Goal: Task Accomplishment & Management: Use online tool/utility

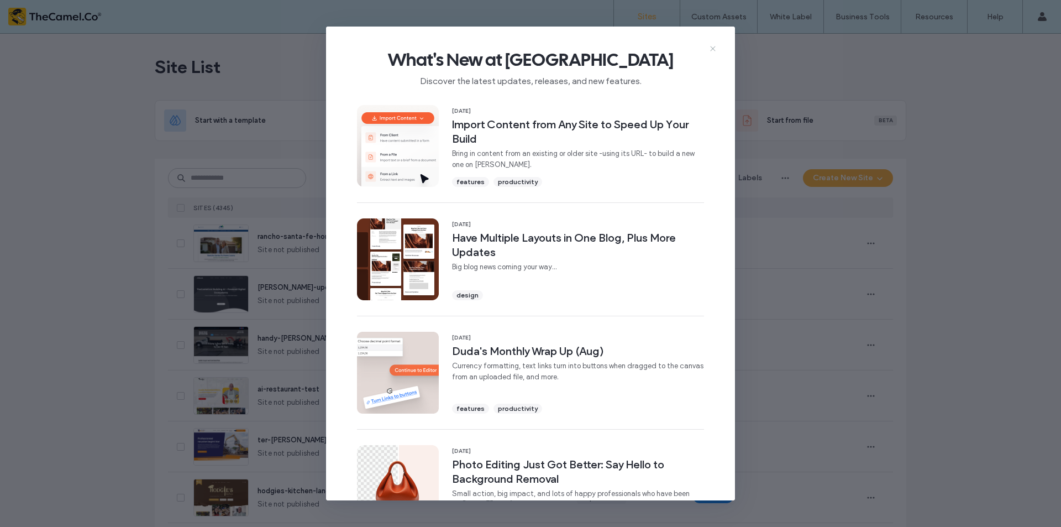
click at [714, 46] on use at bounding box center [712, 48] width 5 height 5
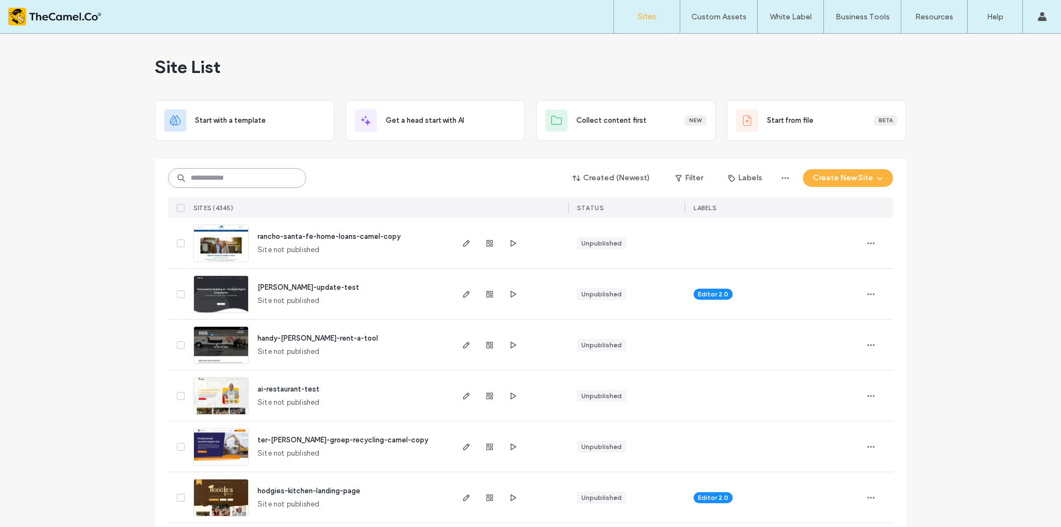
click at [239, 180] on input at bounding box center [237, 178] width 138 height 20
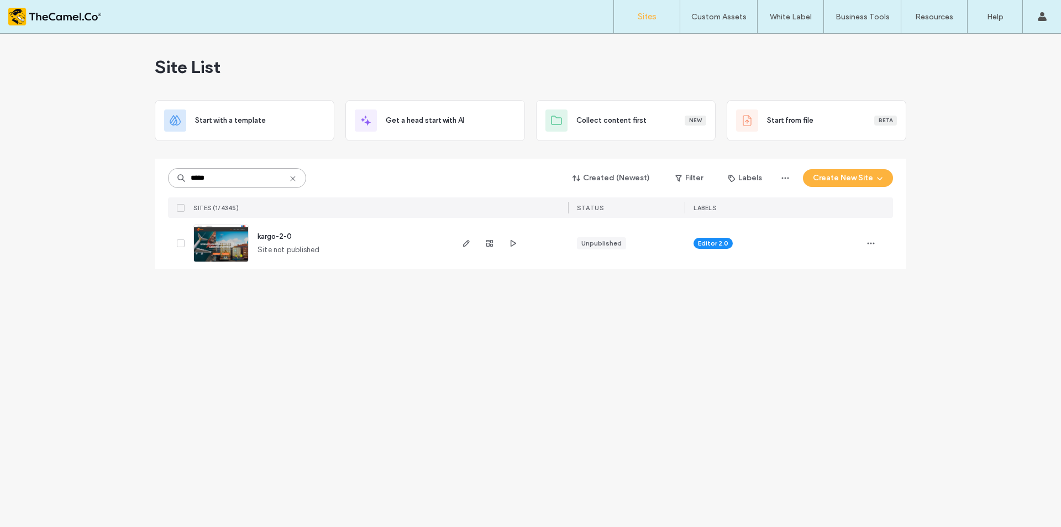
type input "*****"
click at [288, 238] on span "kargo-2-0" at bounding box center [274, 236] width 34 height 8
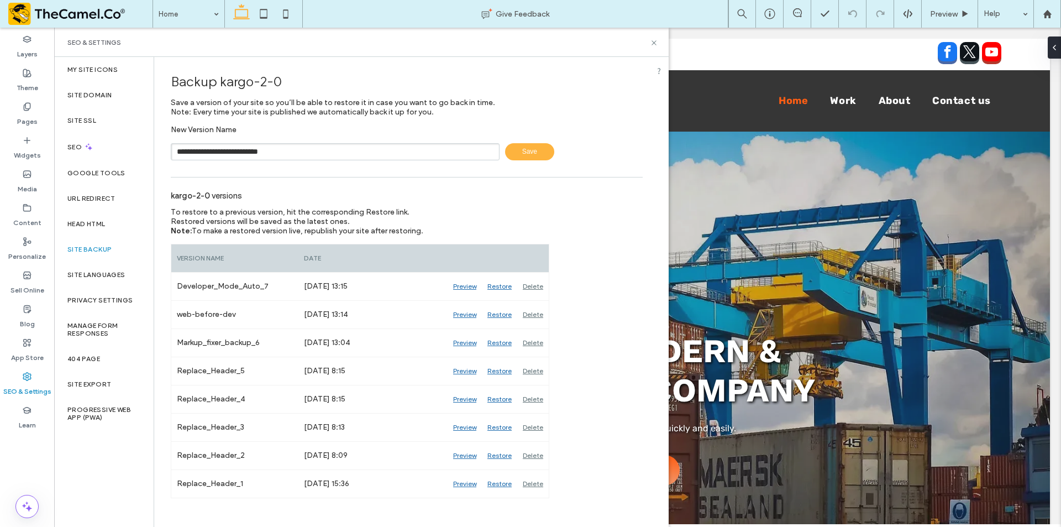
type input "**********"
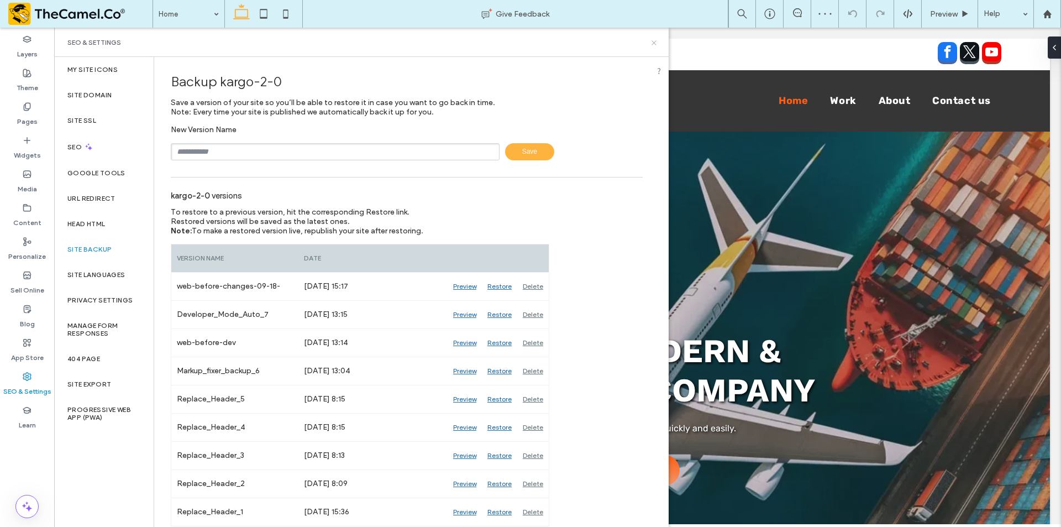
click at [654, 41] on icon at bounding box center [654, 43] width 8 height 8
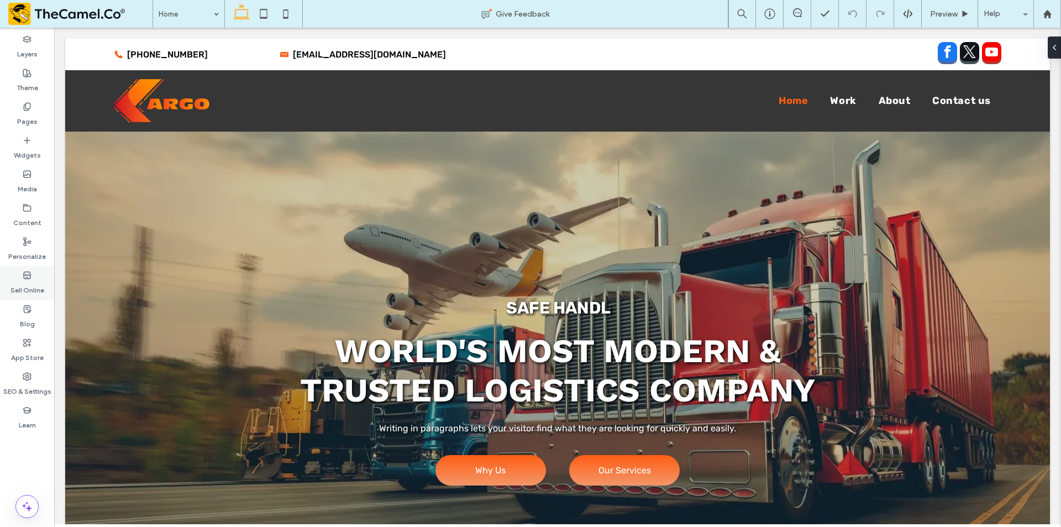
click at [28, 277] on use at bounding box center [26, 274] width 7 height 7
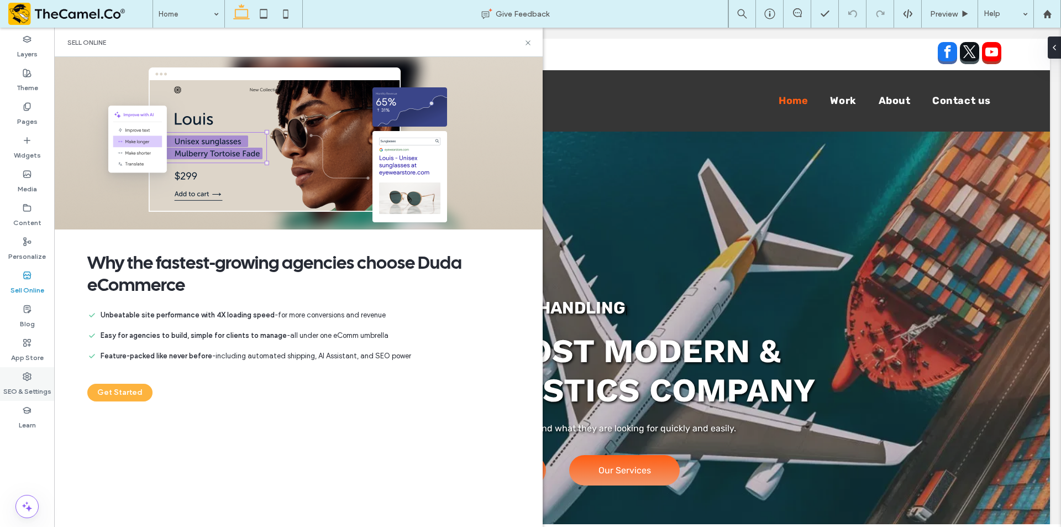
click at [31, 384] on label "SEO & Settings" at bounding box center [27, 388] width 48 height 15
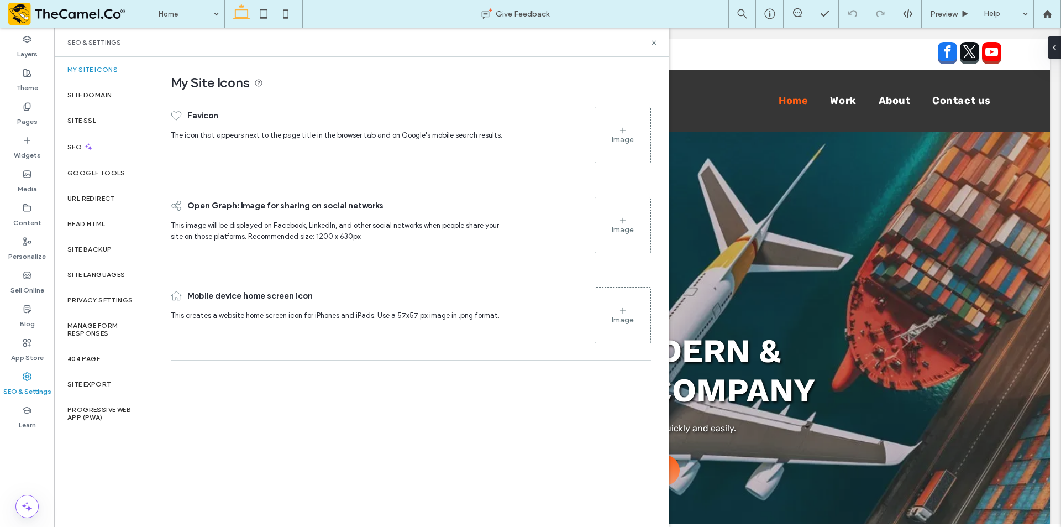
click at [93, 244] on div "Site Backup" at bounding box center [103, 249] width 99 height 25
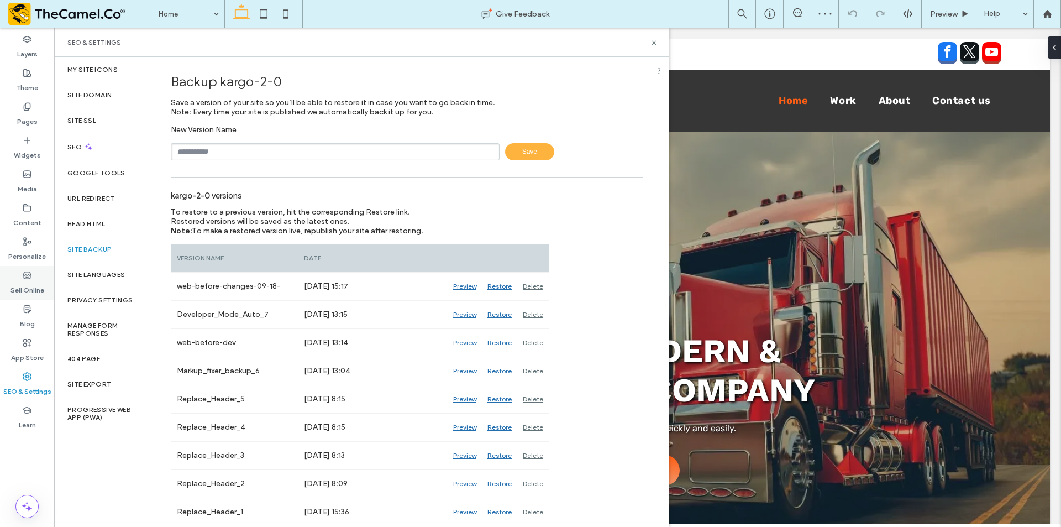
click at [23, 283] on label "Sell Online" at bounding box center [27, 287] width 34 height 15
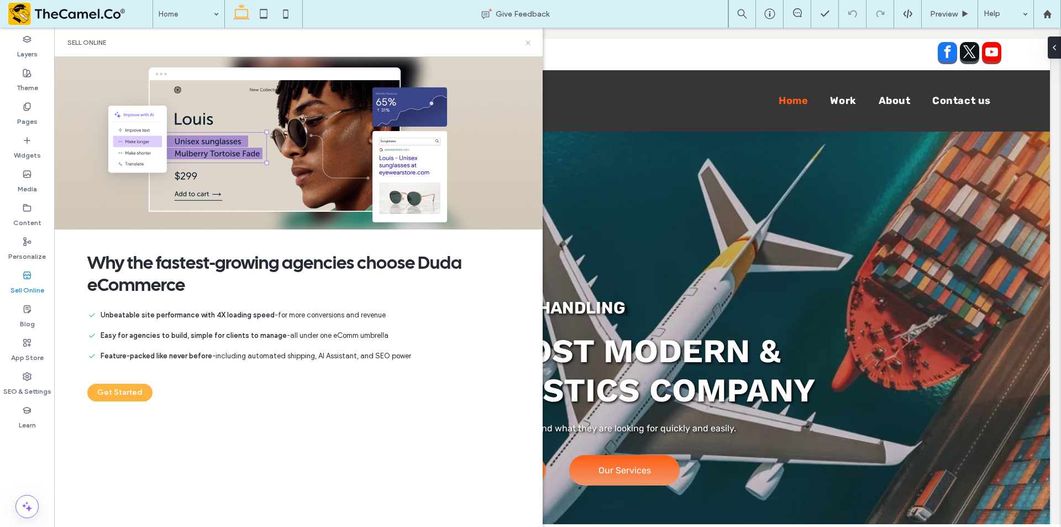
click at [527, 43] on icon at bounding box center [528, 43] width 8 height 8
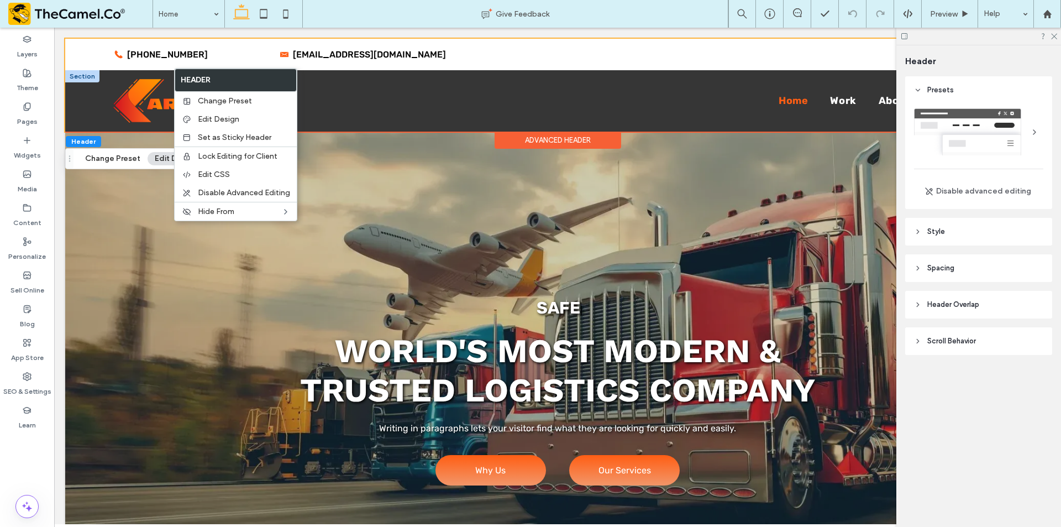
click at [82, 79] on div at bounding box center [82, 76] width 34 height 12
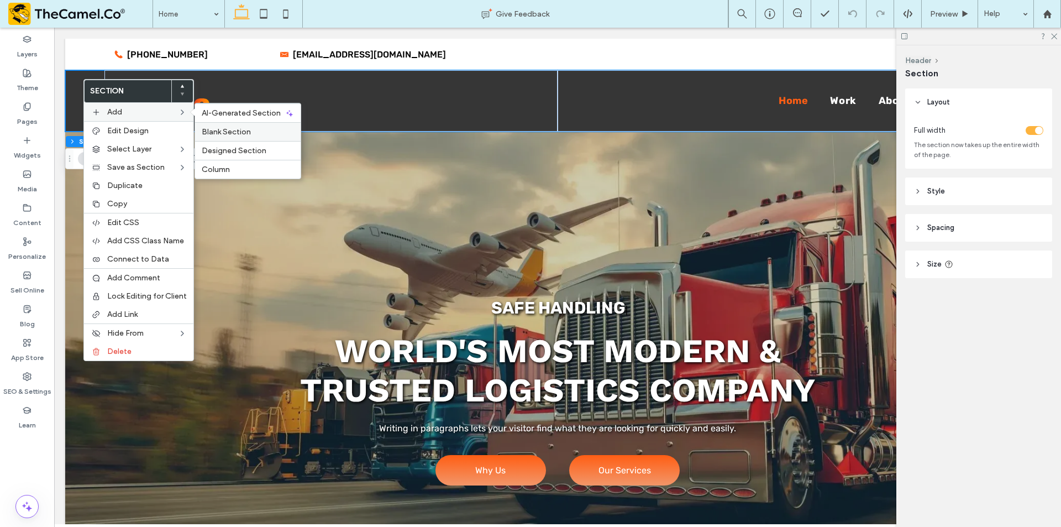
click at [236, 135] on span "Blank Section" at bounding box center [226, 131] width 49 height 9
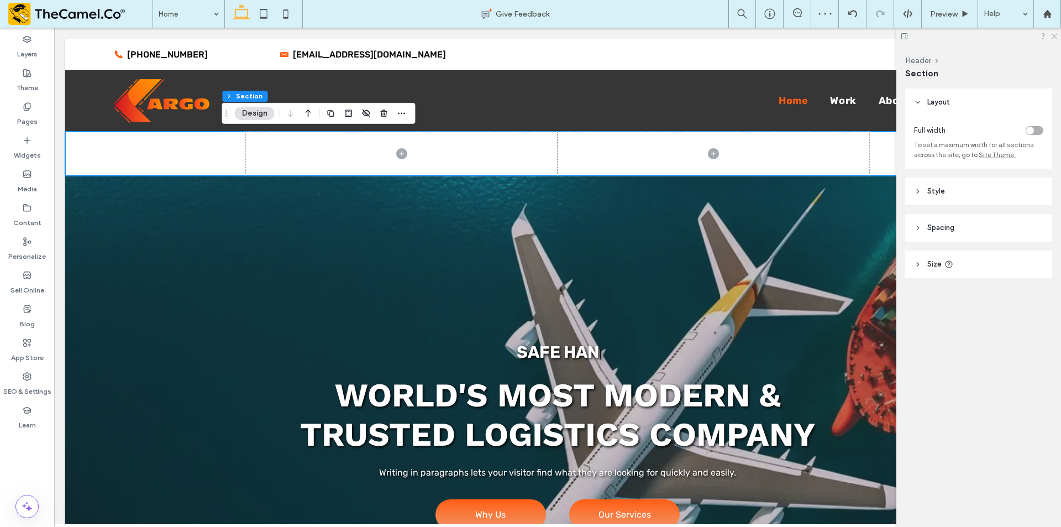
click at [1056, 39] on icon at bounding box center [1053, 35] width 7 height 7
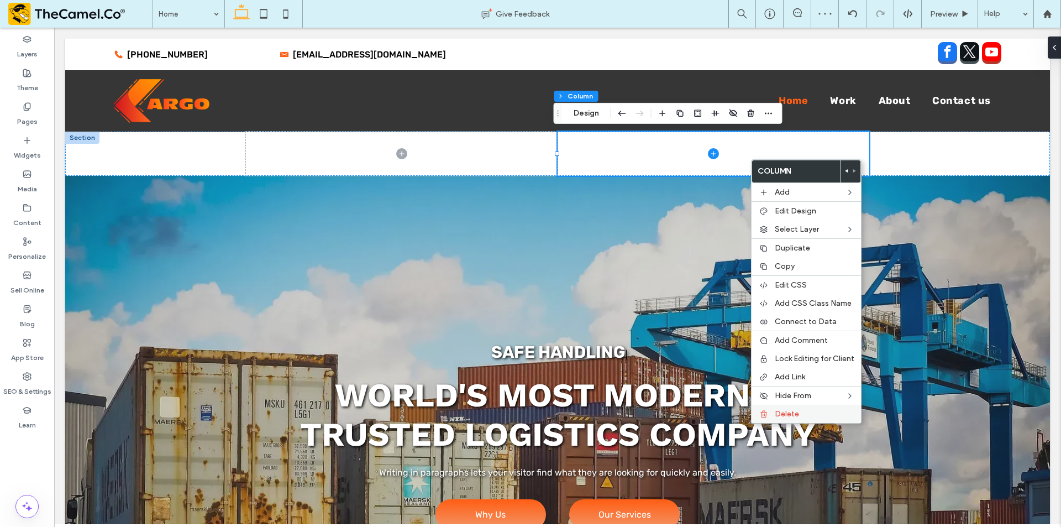
click at [780, 417] on span "Delete" at bounding box center [787, 413] width 24 height 9
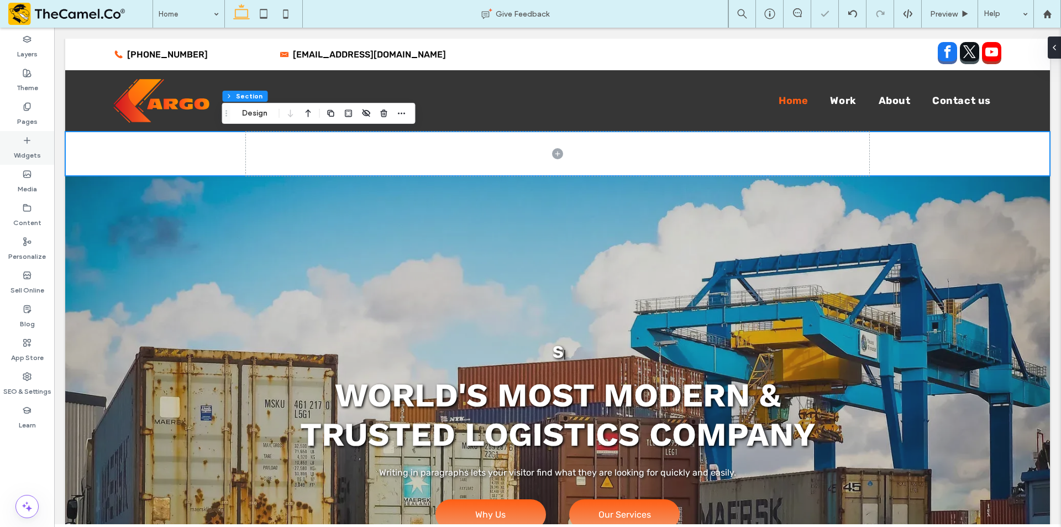
click at [20, 159] on label "Widgets" at bounding box center [27, 152] width 27 height 15
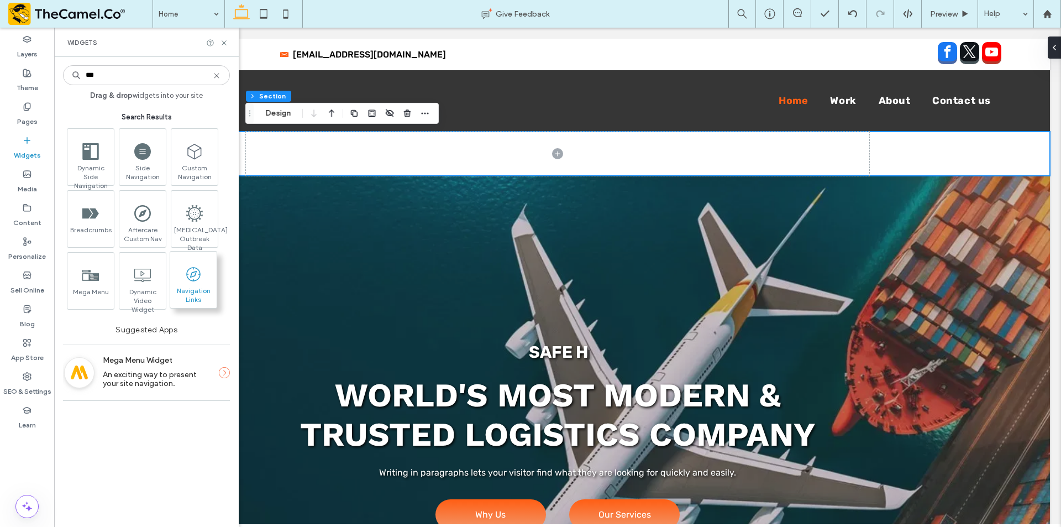
type input "***"
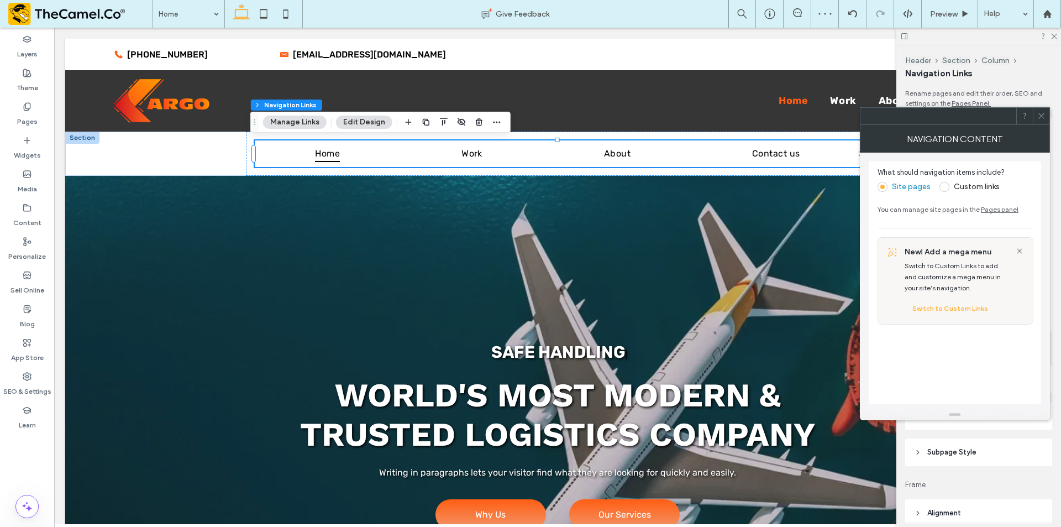
click at [1042, 117] on icon at bounding box center [1041, 116] width 8 height 8
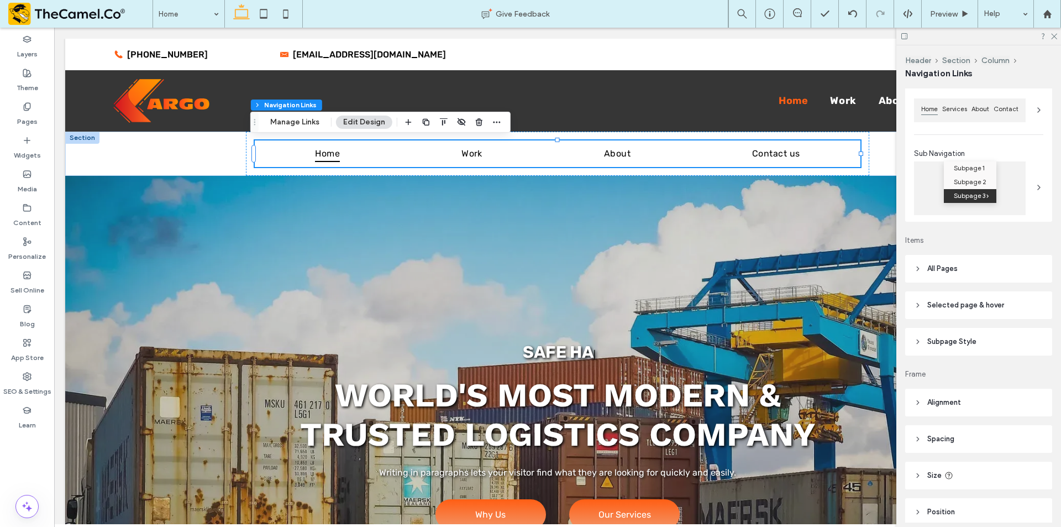
click at [1000, 279] on header "All Pages" at bounding box center [978, 269] width 147 height 28
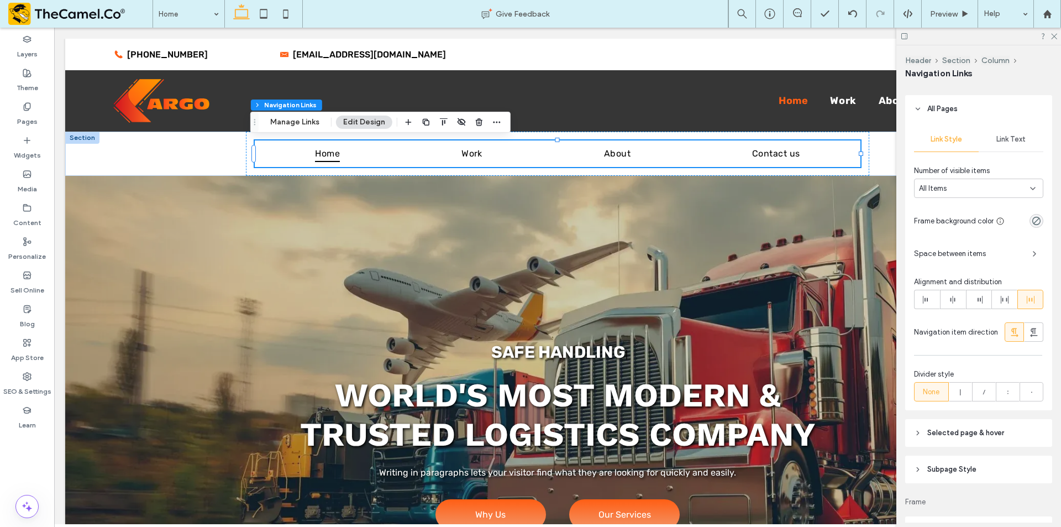
scroll to position [276, 0]
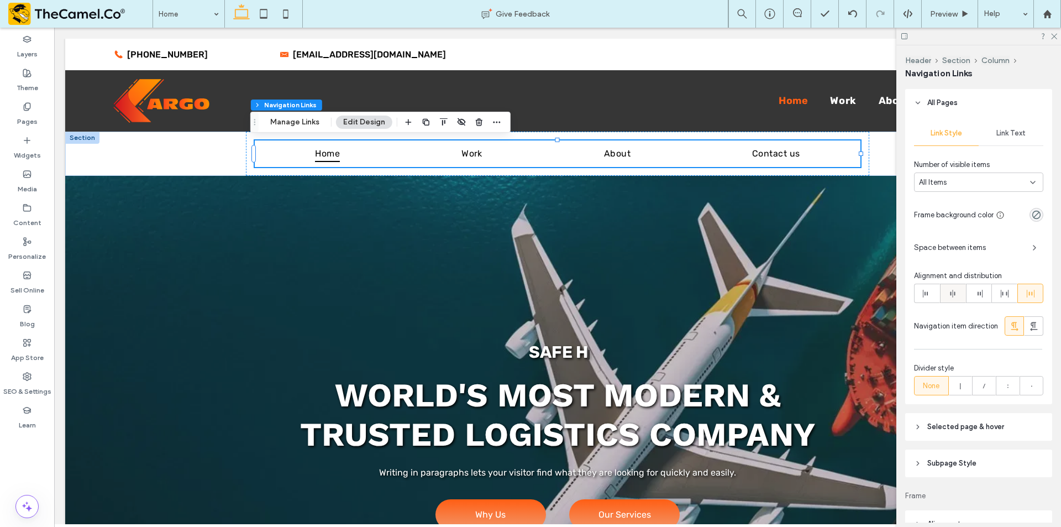
click at [950, 293] on use at bounding box center [952, 294] width 5 height 8
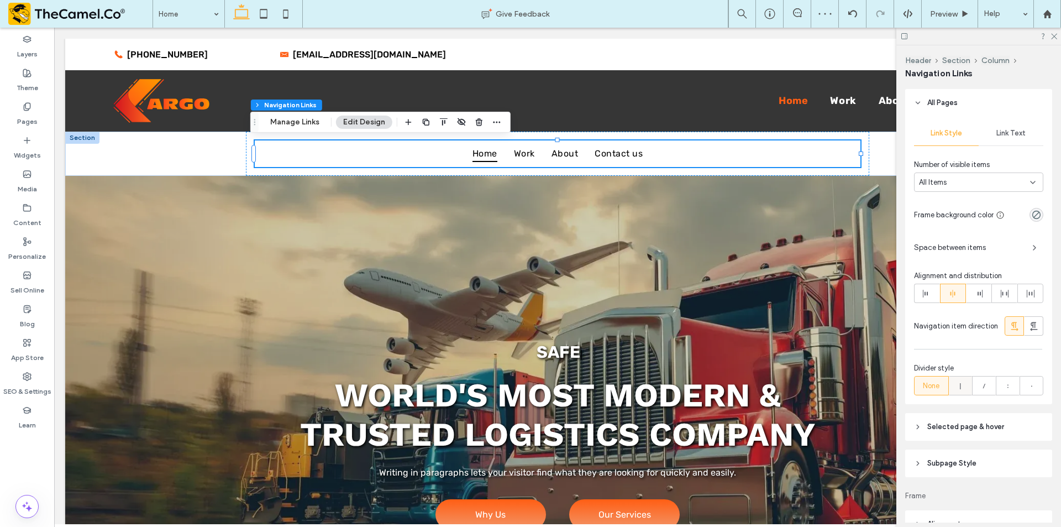
click at [964, 387] on icon at bounding box center [960, 385] width 11 height 11
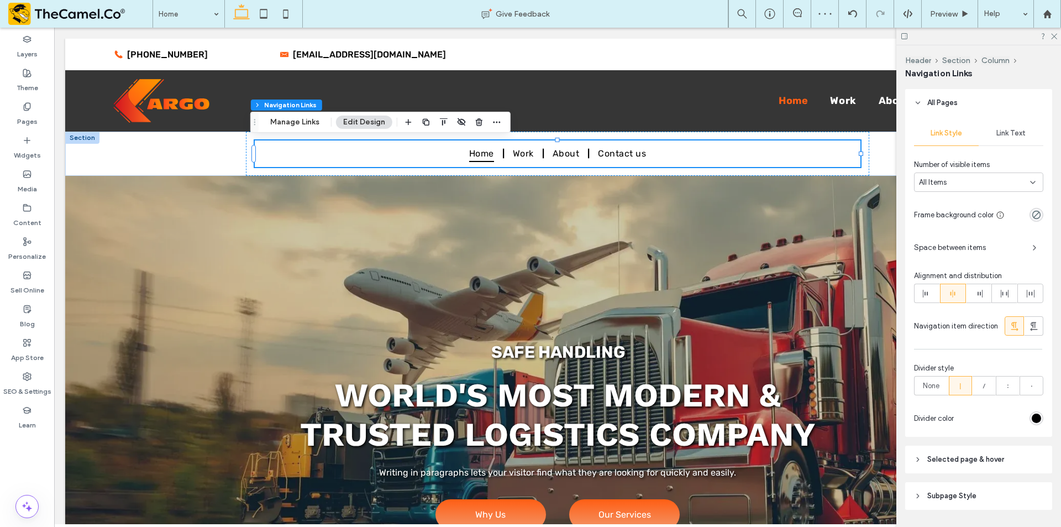
click at [963, 386] on icon at bounding box center [960, 385] width 11 height 11
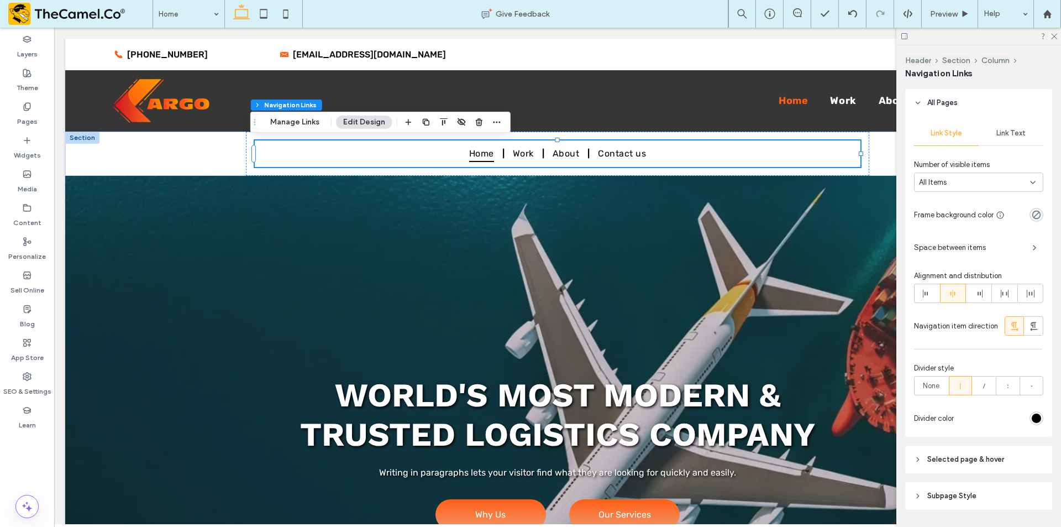
click at [960, 395] on span at bounding box center [960, 385] width 11 height 18
click at [933, 391] on span "None" at bounding box center [931, 385] width 17 height 11
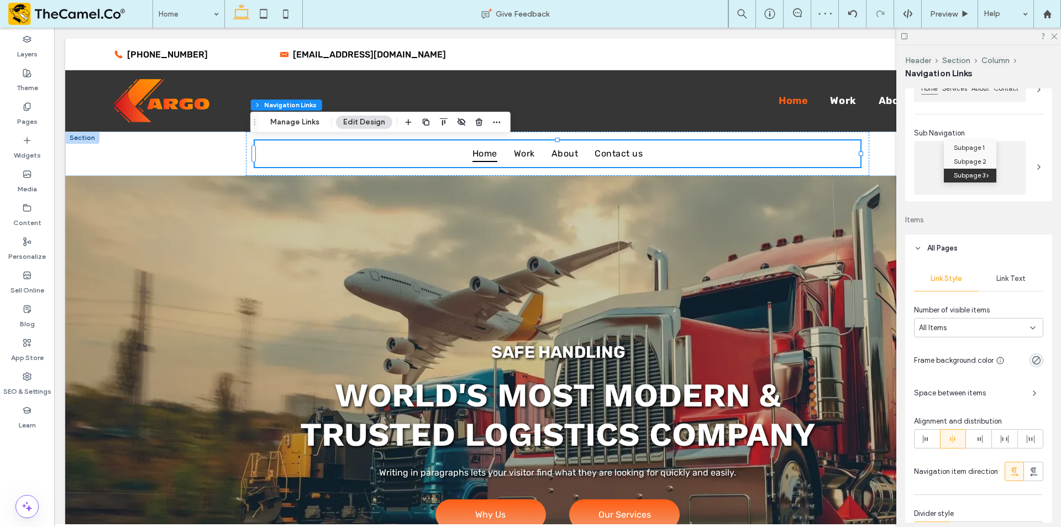
scroll to position [0, 0]
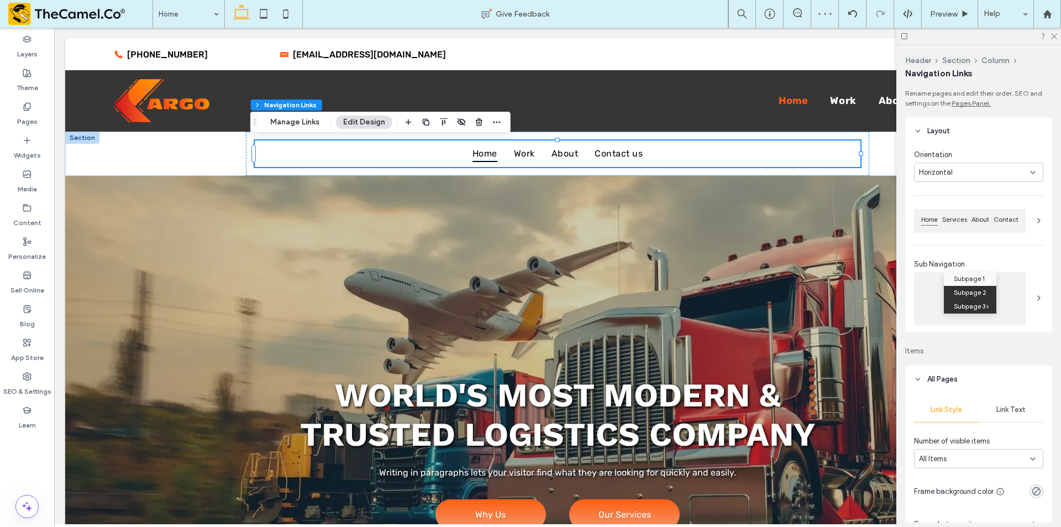
click at [973, 289] on span "Subpage 2" at bounding box center [970, 293] width 33 height 14
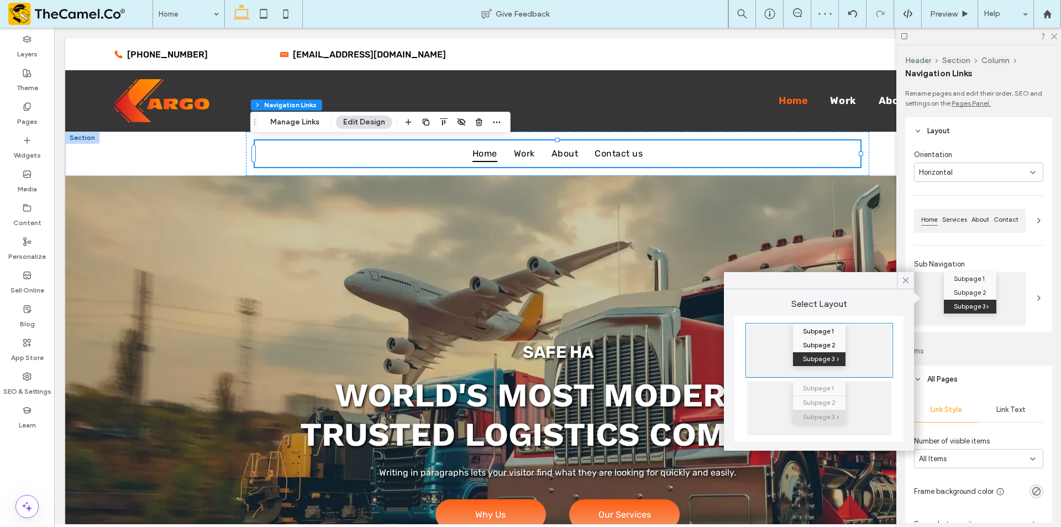
click at [968, 230] on div "Services" at bounding box center [954, 223] width 29 height 18
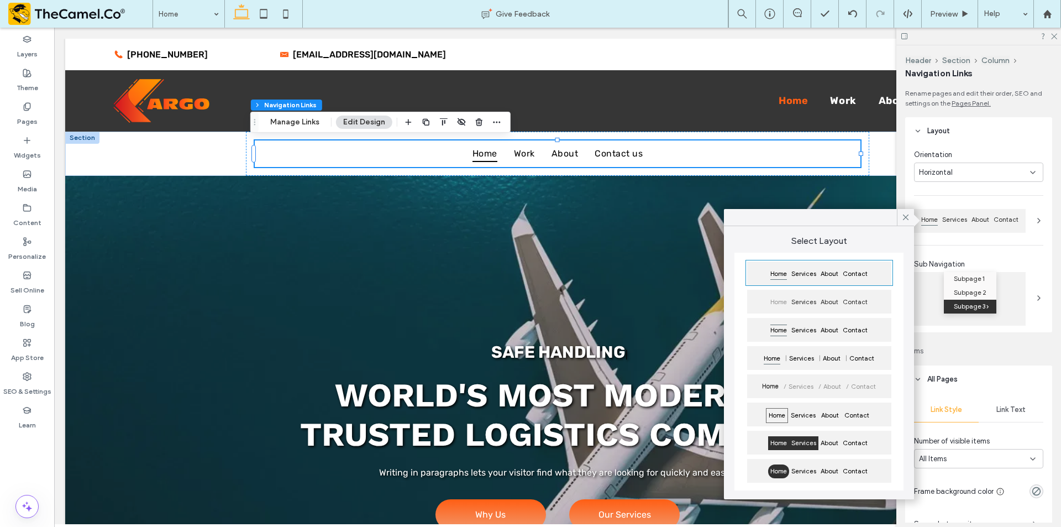
click at [804, 444] on span "Services" at bounding box center [803, 443] width 29 height 14
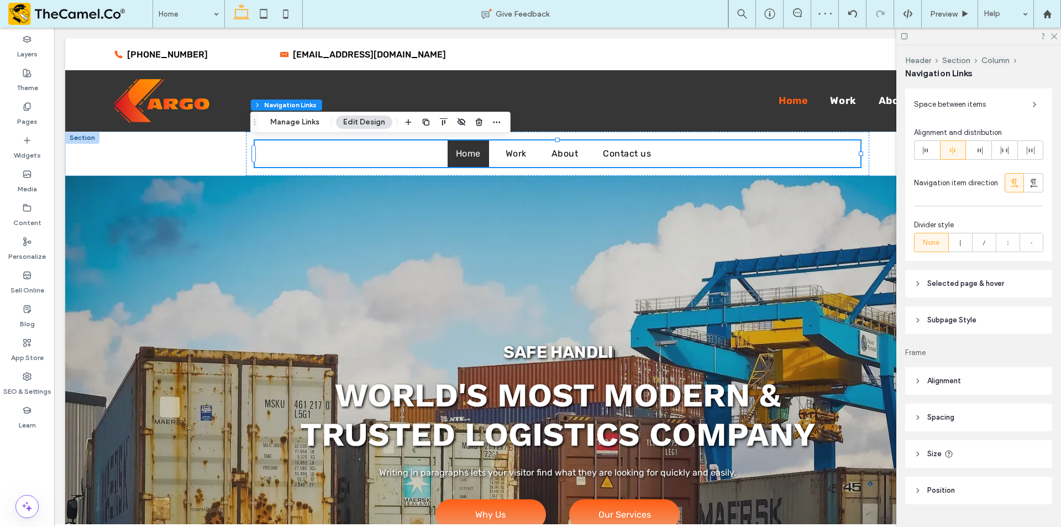
scroll to position [448, 0]
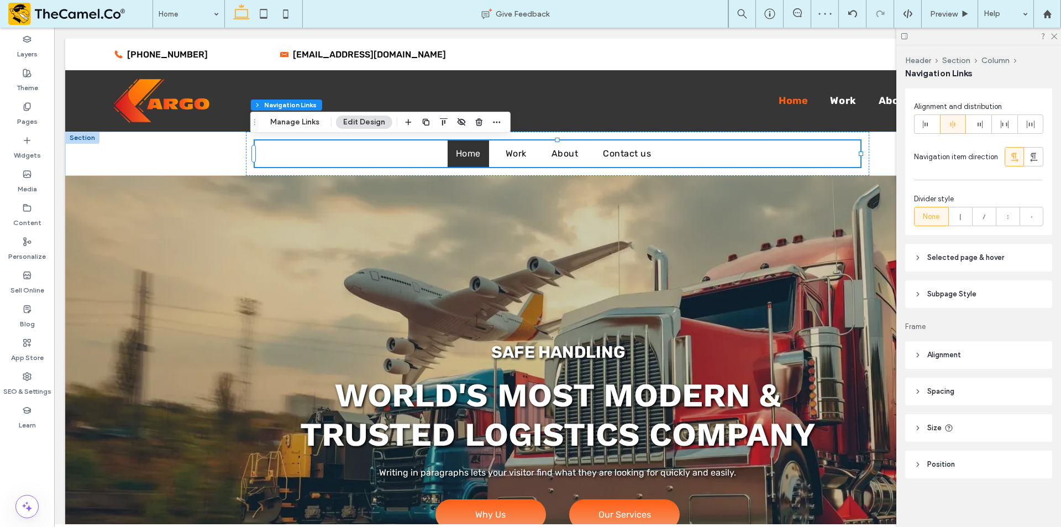
click at [987, 393] on header "Spacing" at bounding box center [978, 391] width 147 height 28
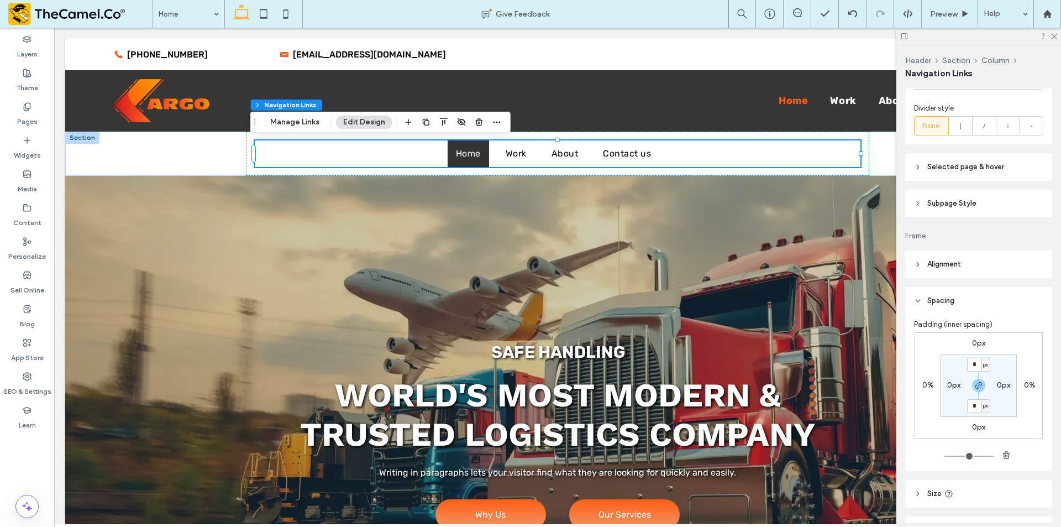
scroll to position [559, 0]
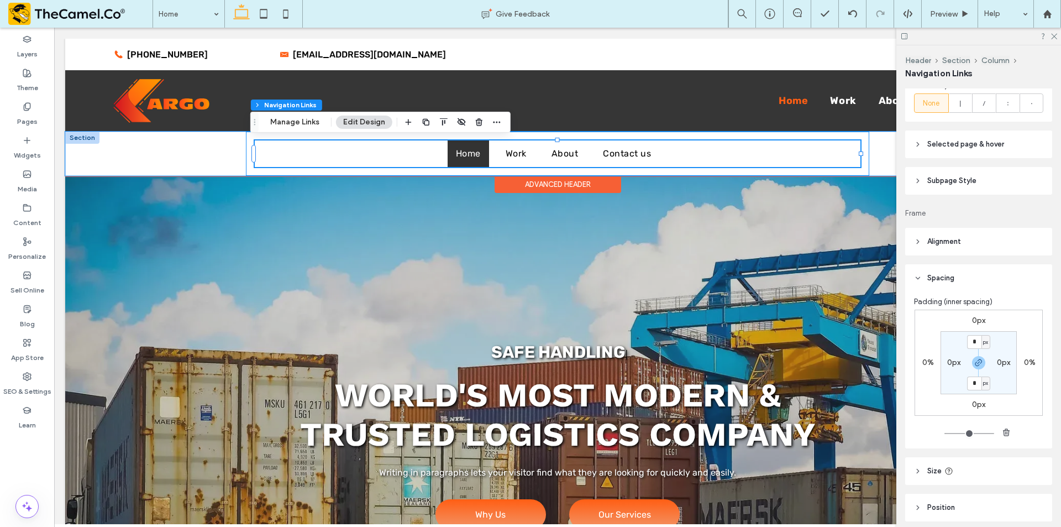
click at [246, 145] on div "Home Work About Contact us" at bounding box center [558, 154] width 624 height 44
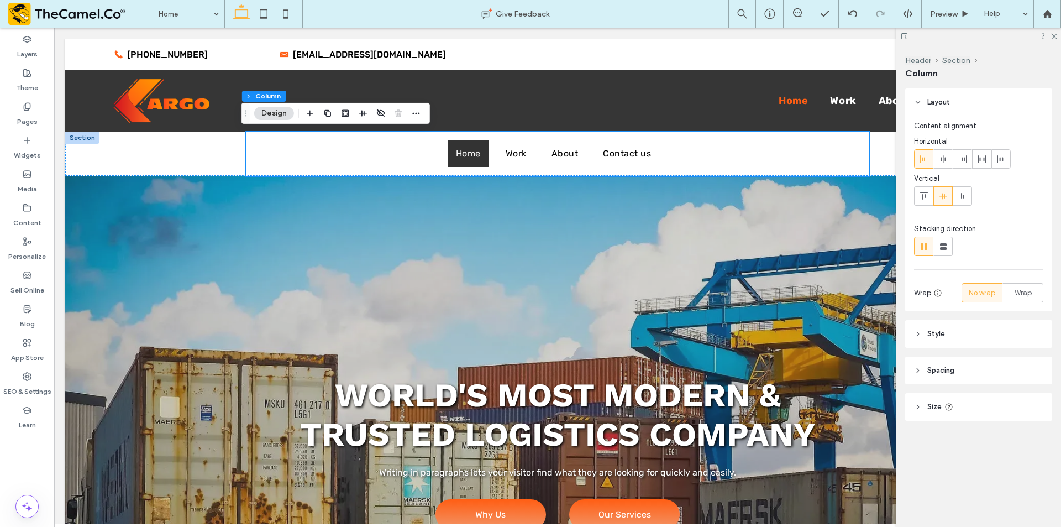
click at [972, 402] on header "Size" at bounding box center [978, 407] width 147 height 28
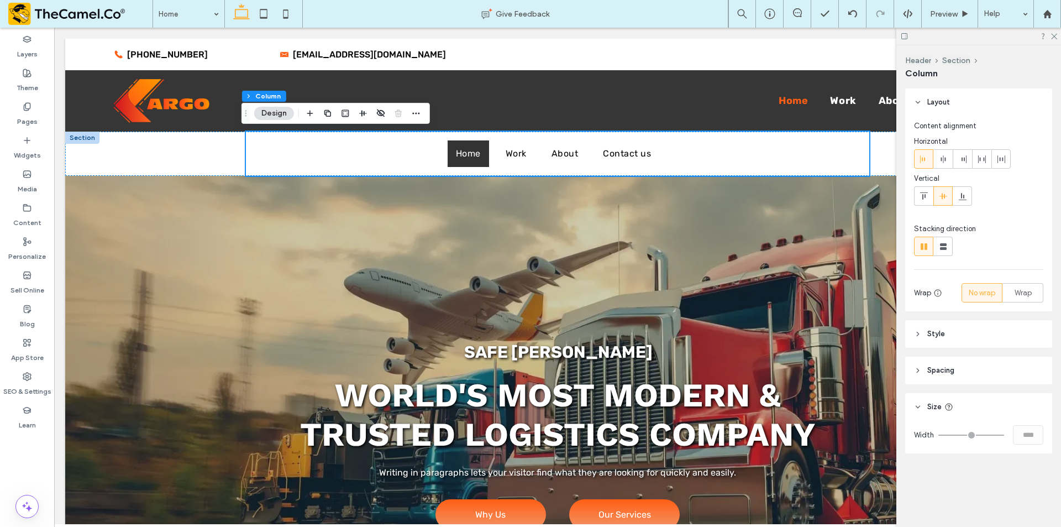
click at [968, 376] on header "Spacing" at bounding box center [978, 370] width 147 height 28
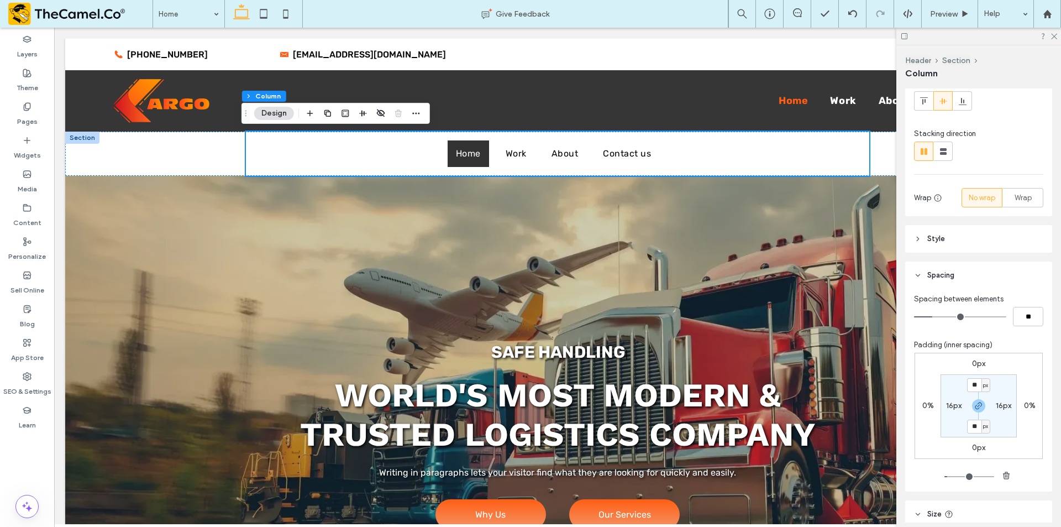
scroll to position [111, 0]
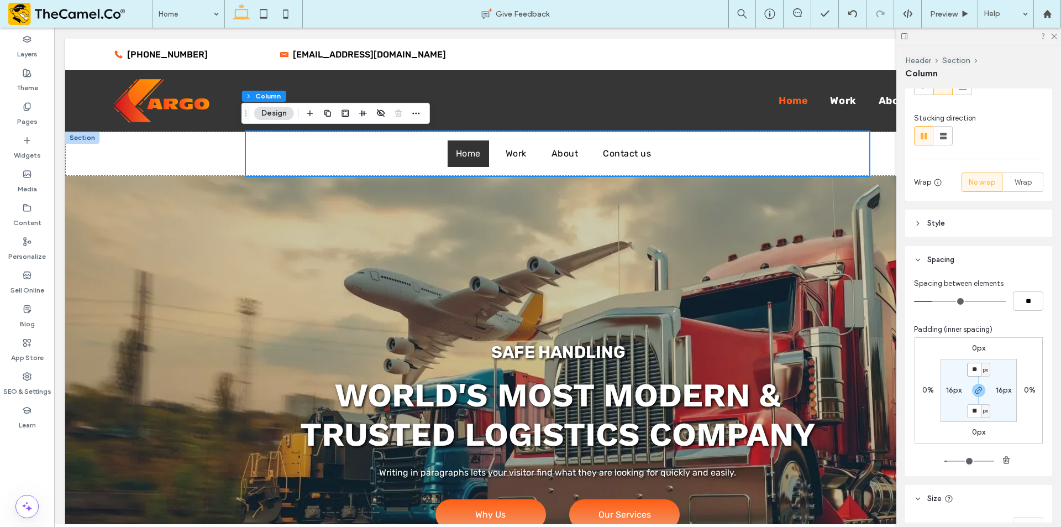
click at [974, 371] on input "**" at bounding box center [974, 369] width 14 height 14
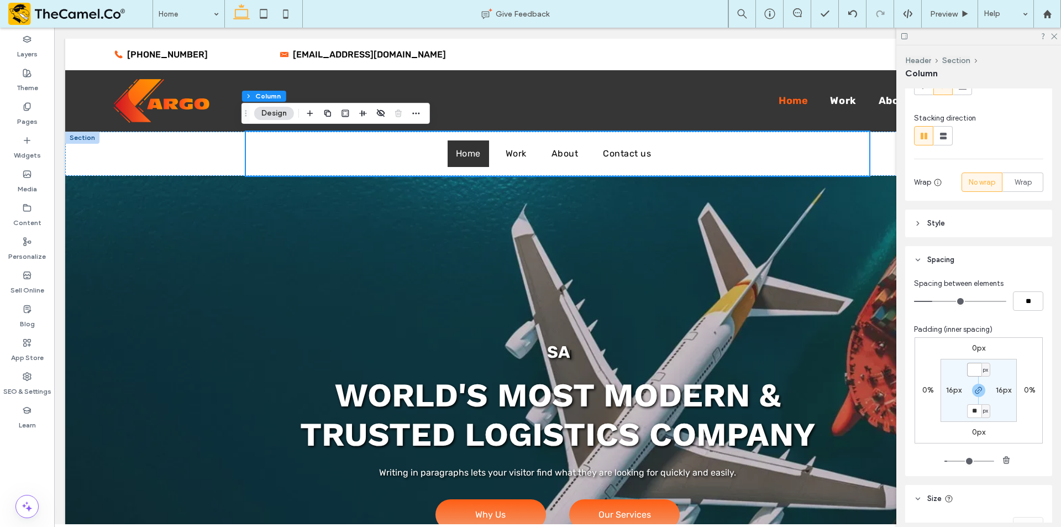
type input "*"
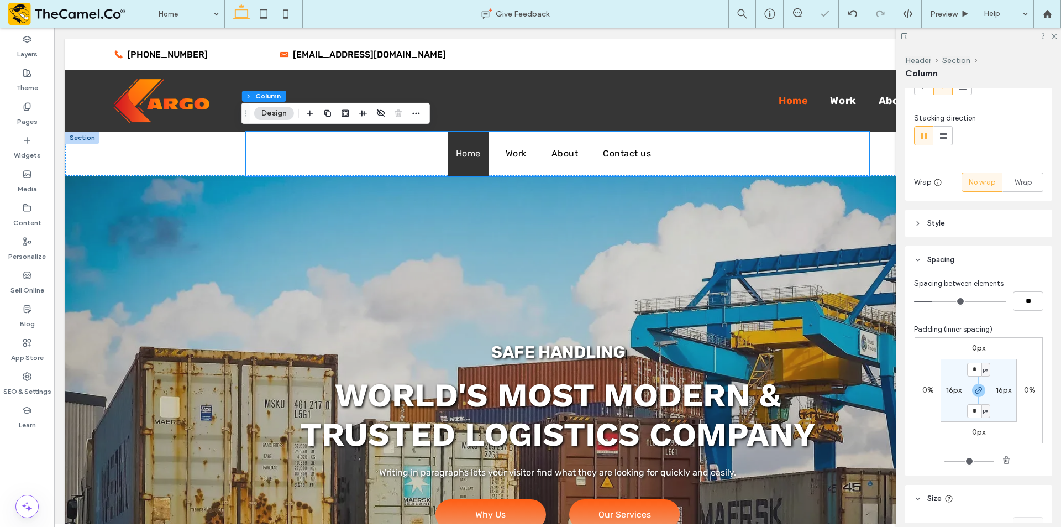
click at [949, 388] on label "16px" at bounding box center [953, 389] width 15 height 9
type input "**"
type input "*"
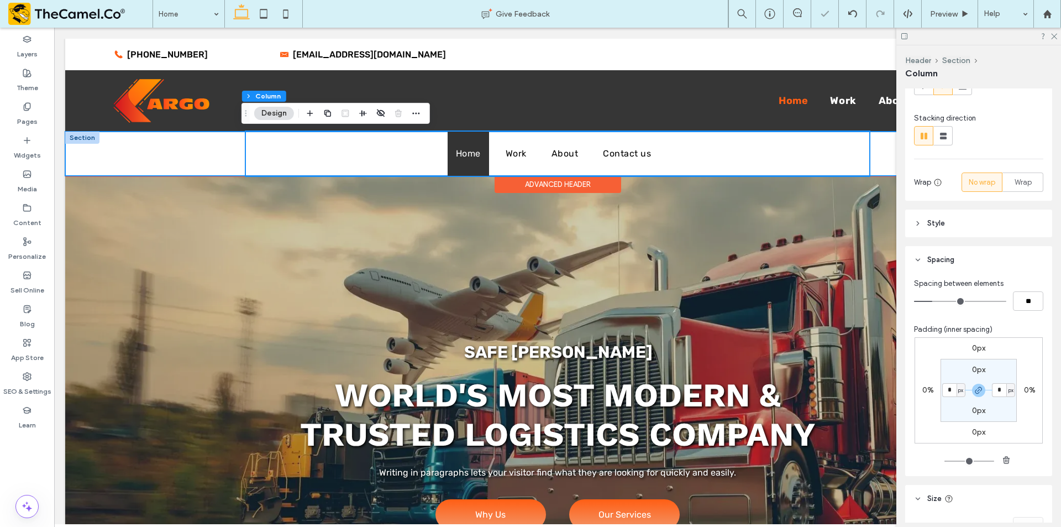
click at [149, 159] on div "Home Work About Contact us" at bounding box center [557, 154] width 985 height 44
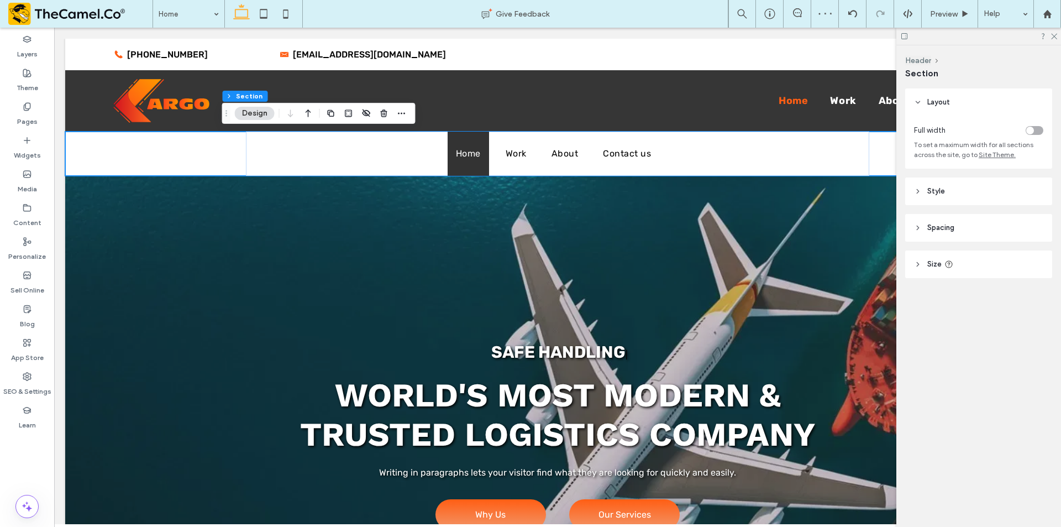
click at [985, 228] on header "Spacing" at bounding box center [978, 228] width 147 height 28
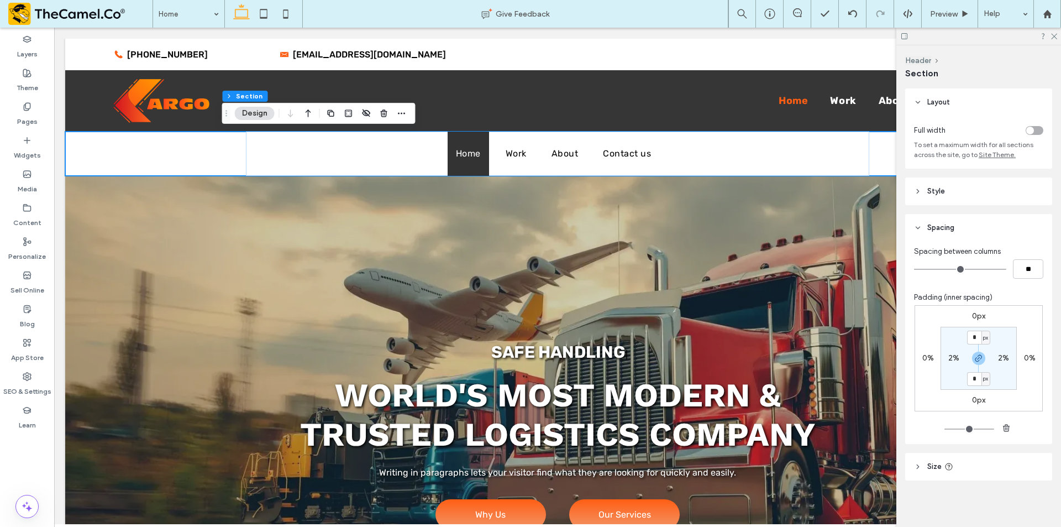
click at [1057, 33] on div at bounding box center [978, 36] width 165 height 17
click at [257, 151] on ul "Home Work About Contact us" at bounding box center [558, 154] width 624 height 44
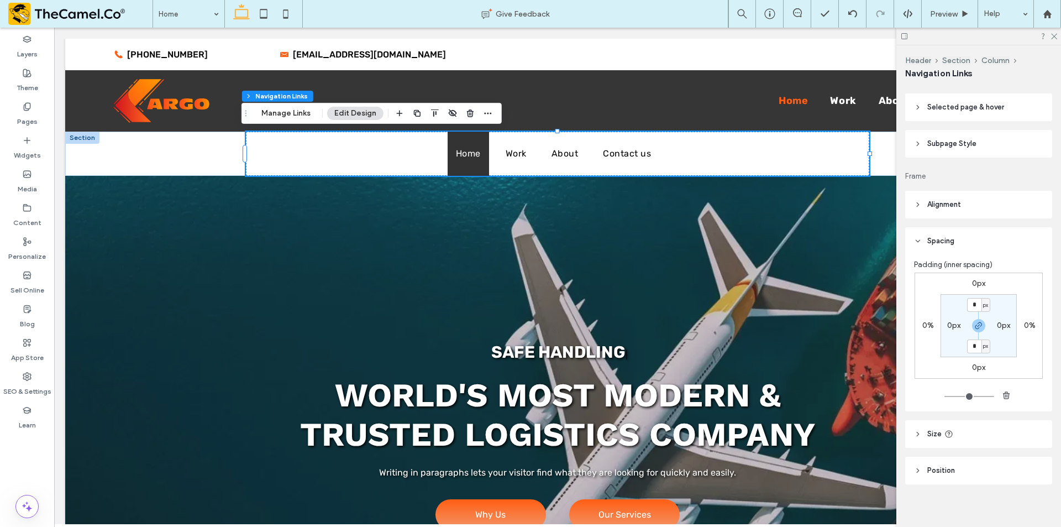
scroll to position [605, 0]
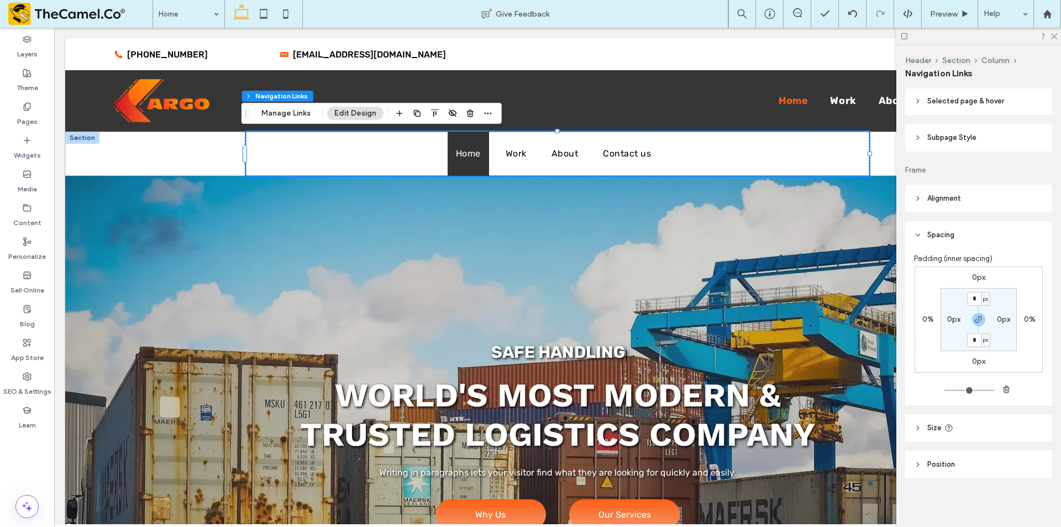
click at [965, 428] on header "Size" at bounding box center [978, 428] width 147 height 28
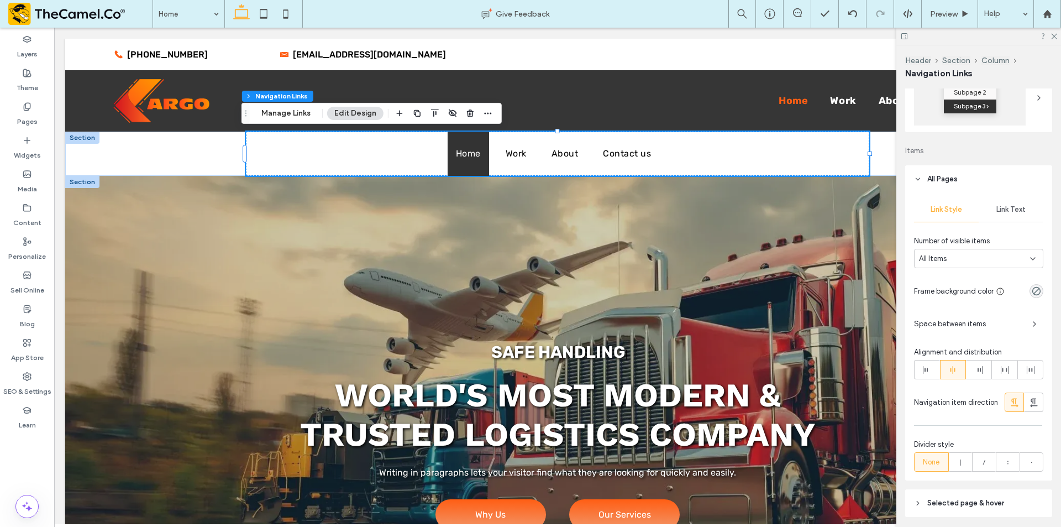
scroll to position [197, 0]
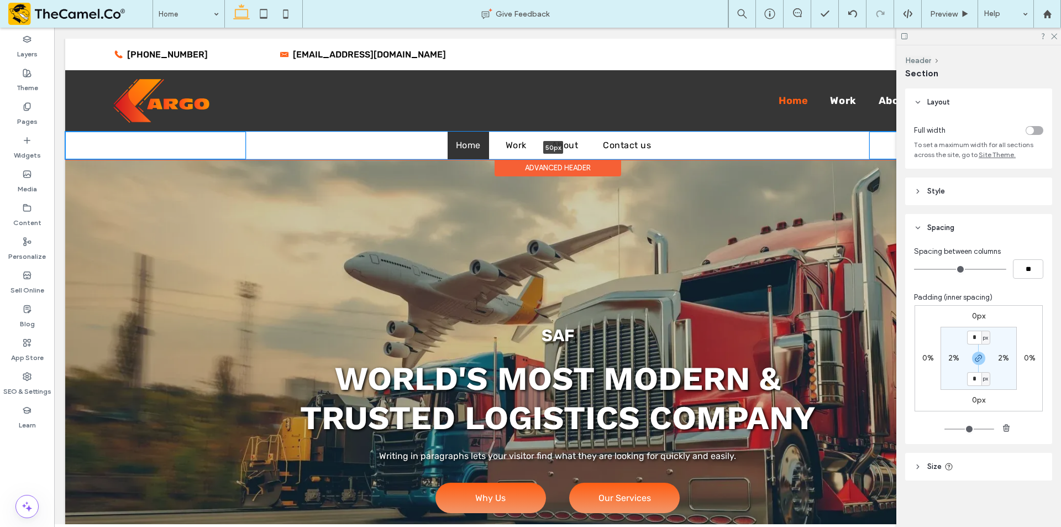
drag, startPoint x: 752, startPoint y: 173, endPoint x: 753, endPoint y: 156, distance: 16.6
click at [753, 156] on div at bounding box center [553, 159] width 976 height 6
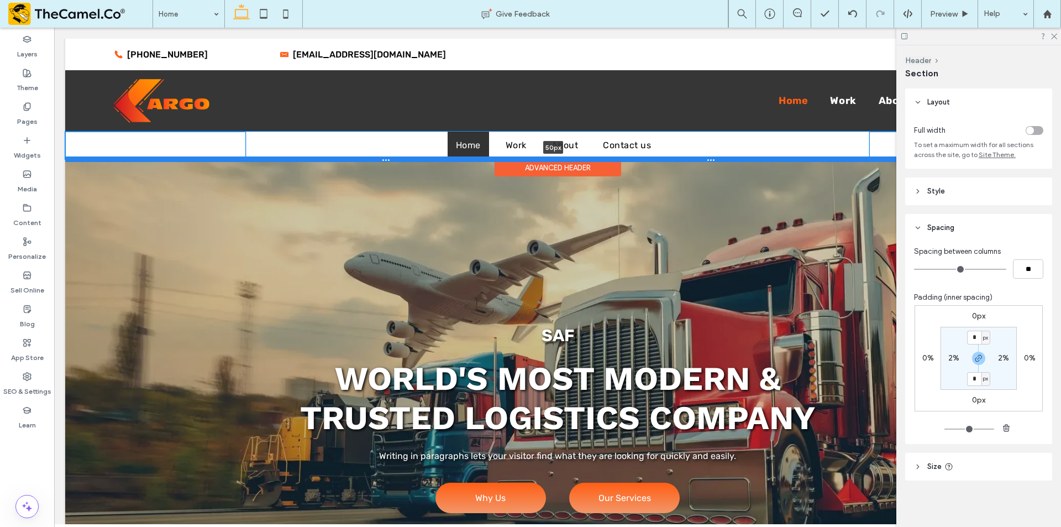
type input "**"
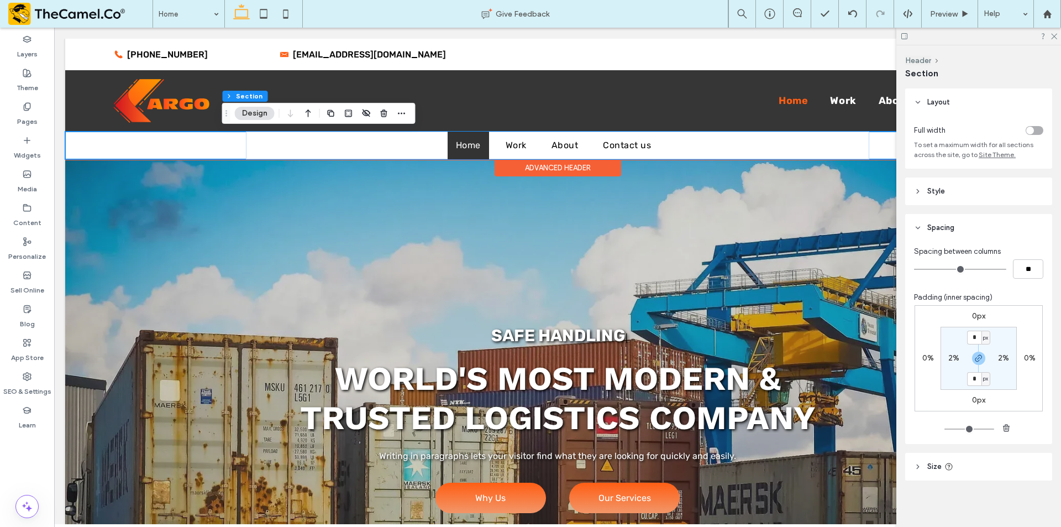
click at [947, 193] on header "Style" at bounding box center [978, 191] width 147 height 28
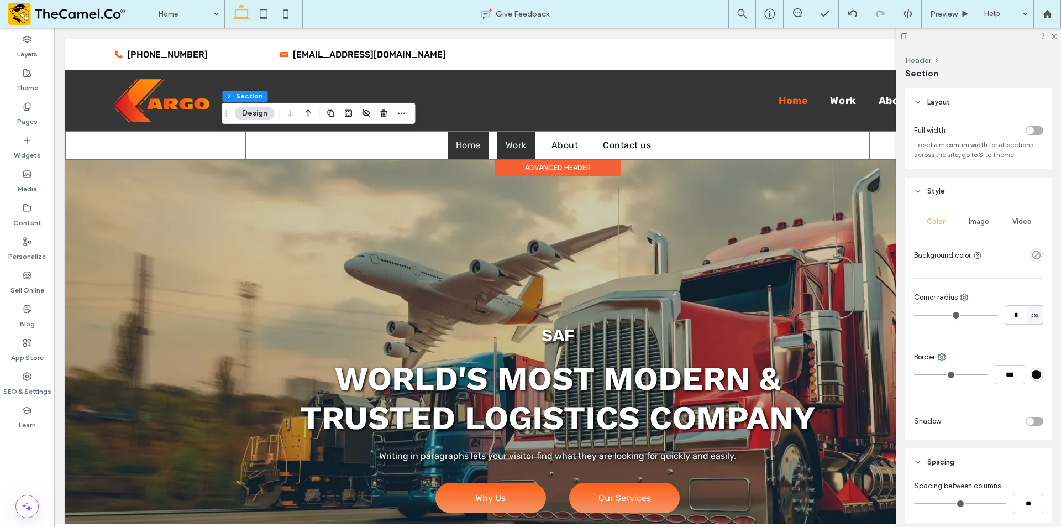
click at [501, 147] on link "Work" at bounding box center [516, 146] width 38 height 28
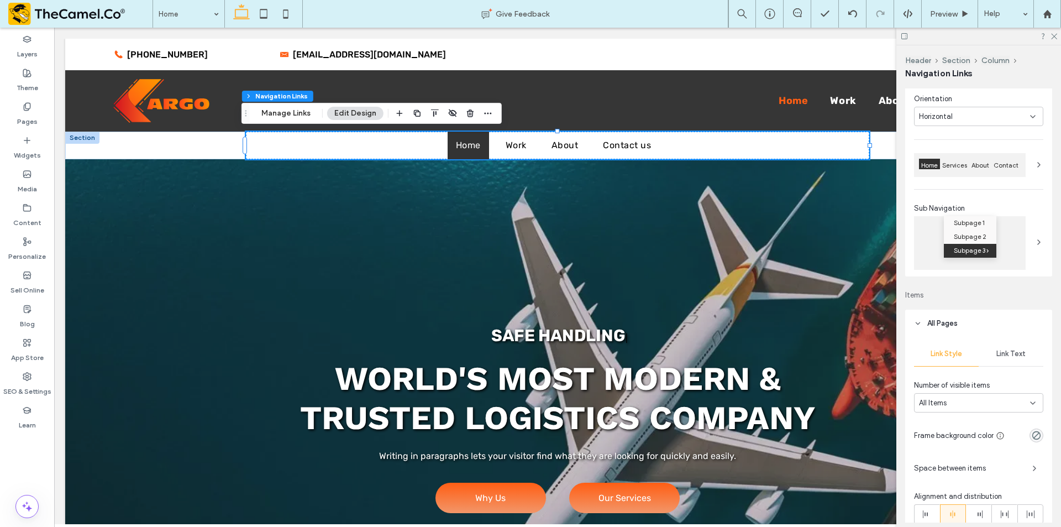
scroll to position [221, 0]
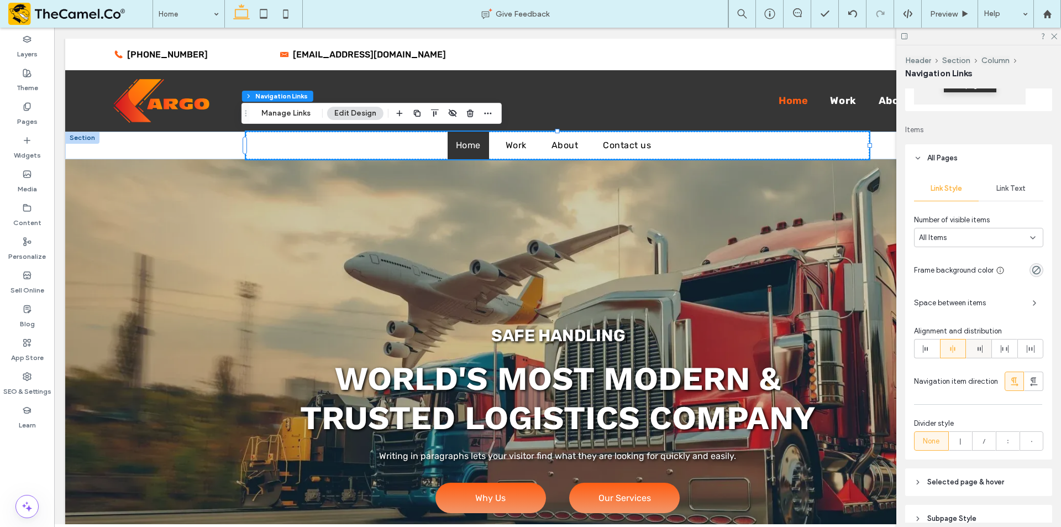
click at [979, 347] on icon at bounding box center [978, 348] width 9 height 9
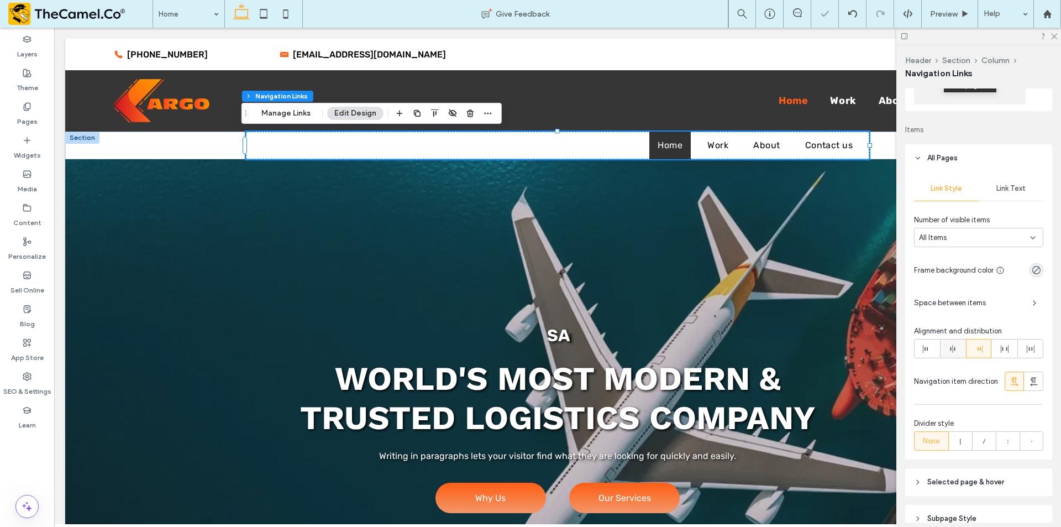
click at [959, 346] on div at bounding box center [952, 348] width 25 height 18
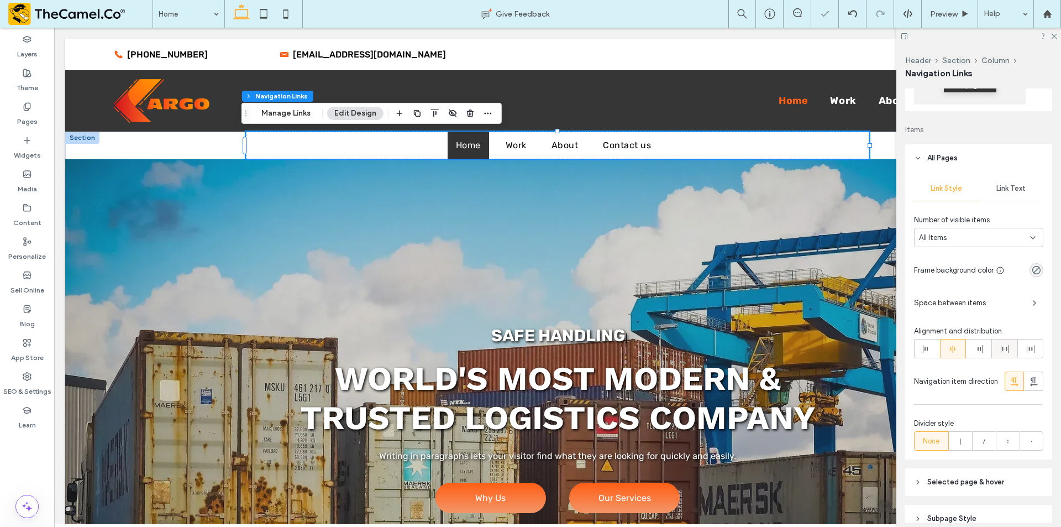
click at [1000, 351] on icon at bounding box center [1004, 348] width 9 height 9
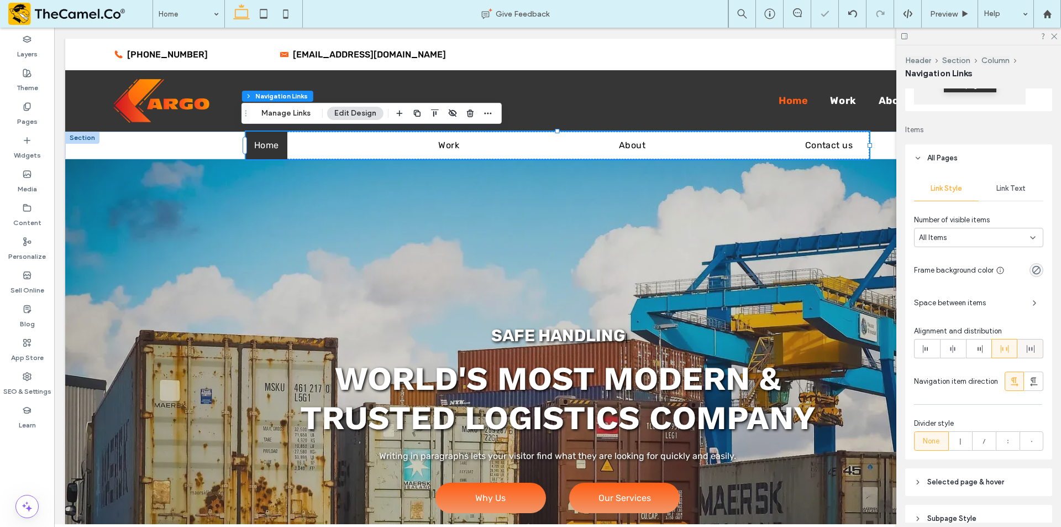
click at [1026, 350] on icon at bounding box center [1030, 348] width 9 height 9
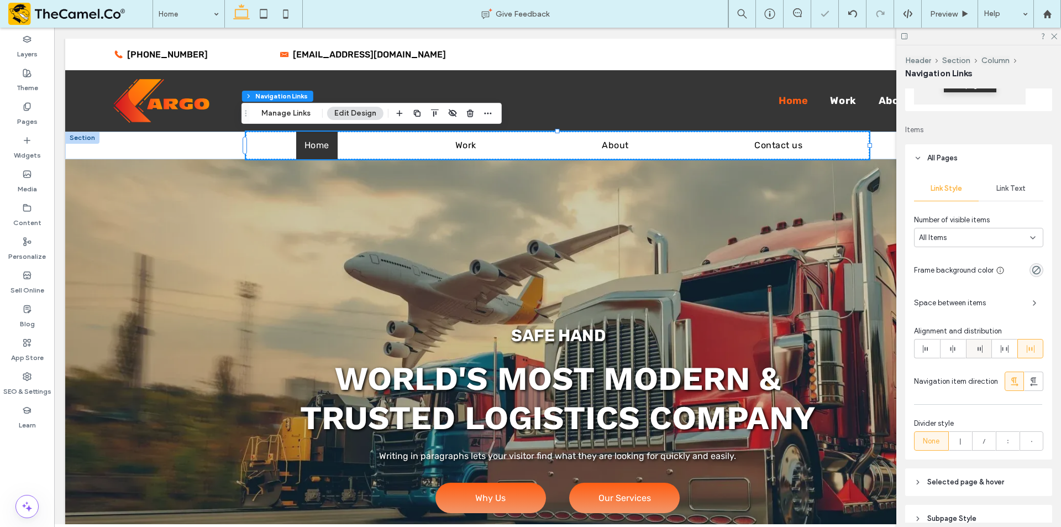
click at [974, 344] on icon at bounding box center [978, 348] width 9 height 9
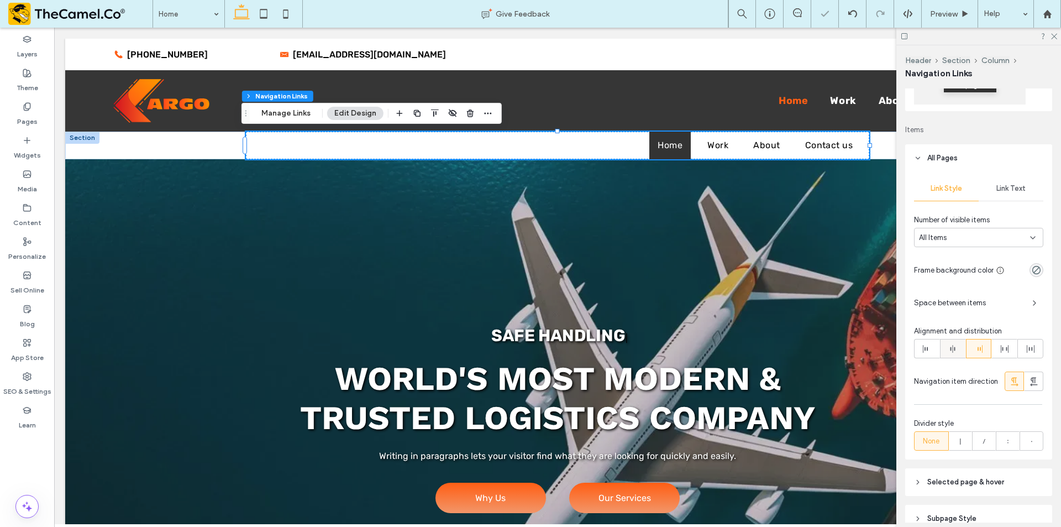
click at [961, 348] on div at bounding box center [952, 348] width 25 height 18
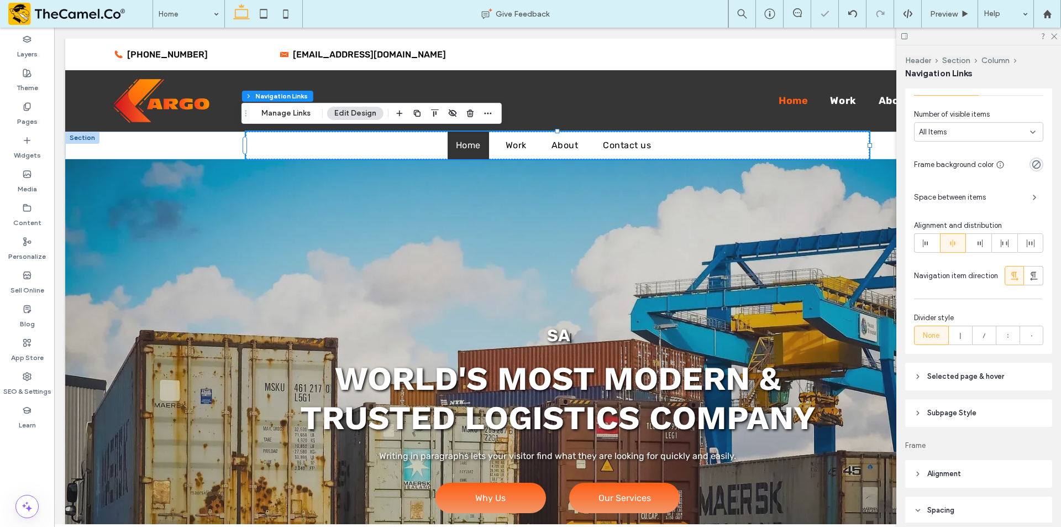
scroll to position [332, 0]
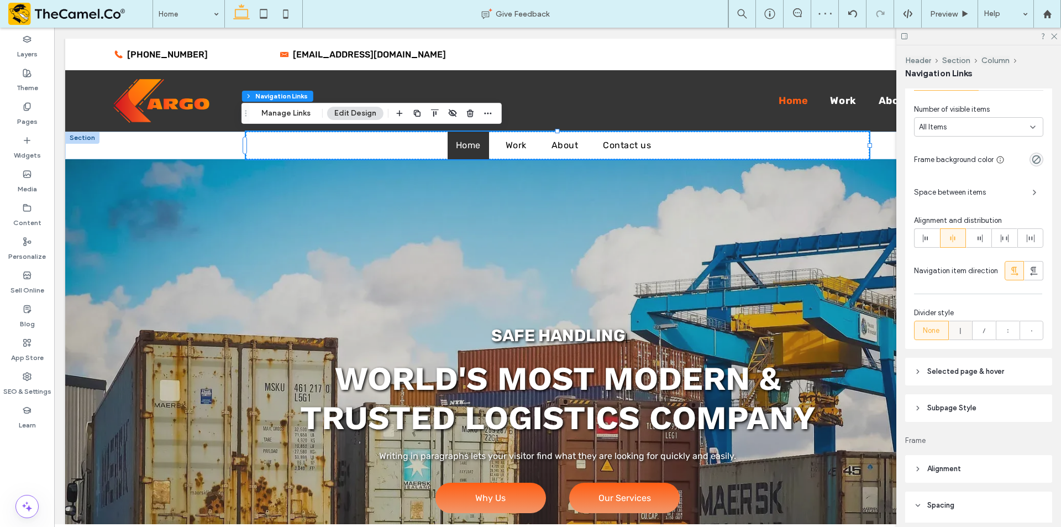
click at [955, 336] on icon at bounding box center [960, 330] width 11 height 11
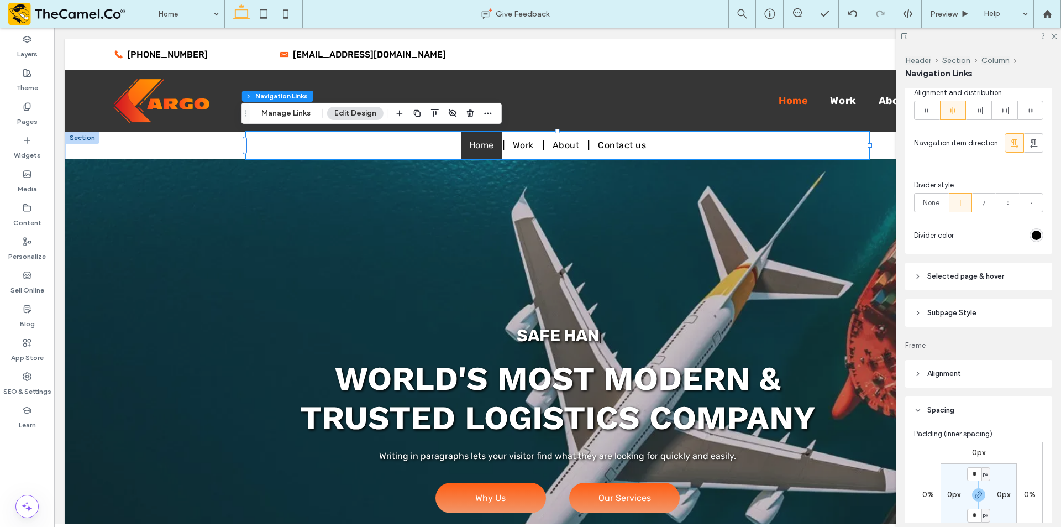
scroll to position [497, 0]
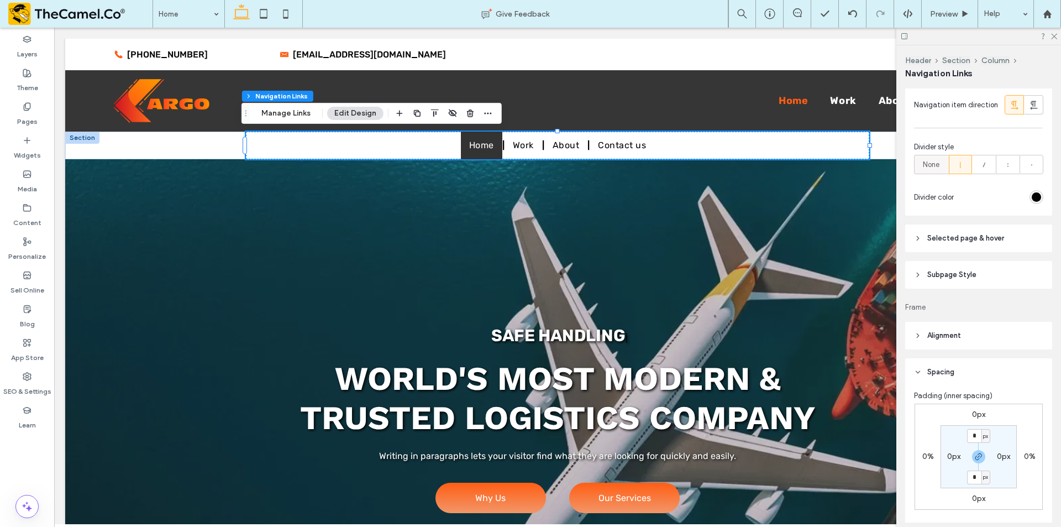
click at [931, 174] on div "None" at bounding box center [931, 164] width 20 height 18
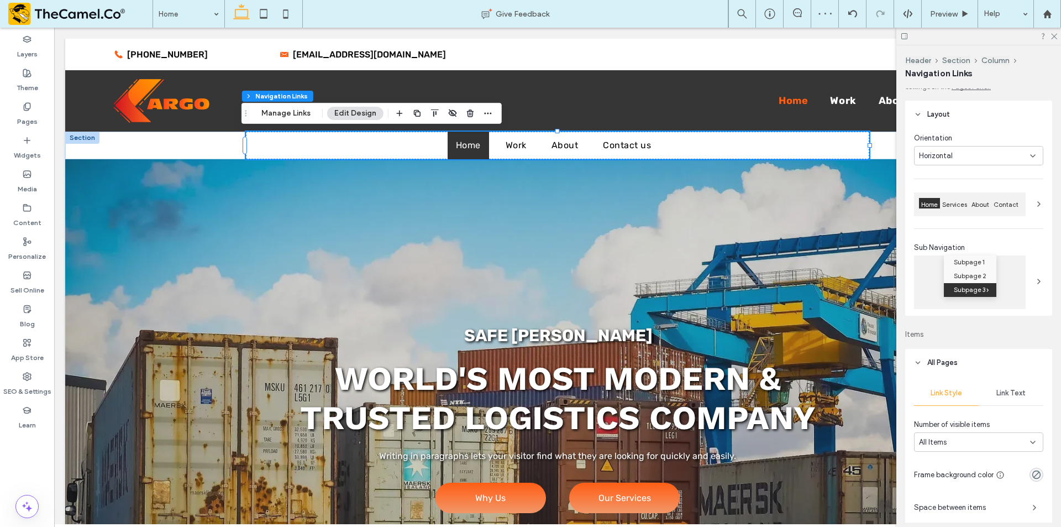
scroll to position [0, 0]
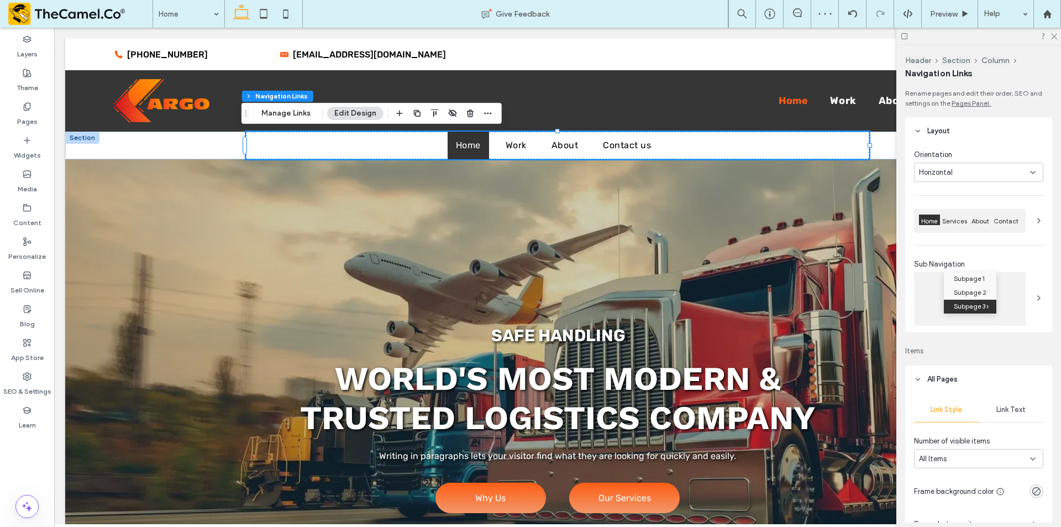
click at [976, 225] on div "About" at bounding box center [980, 223] width 22 height 18
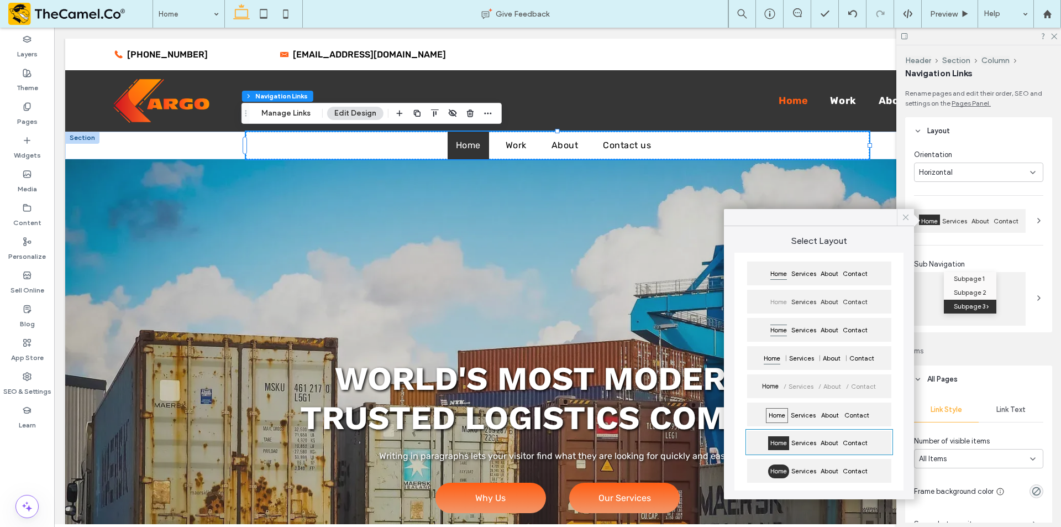
click at [906, 216] on icon at bounding box center [906, 217] width 10 height 10
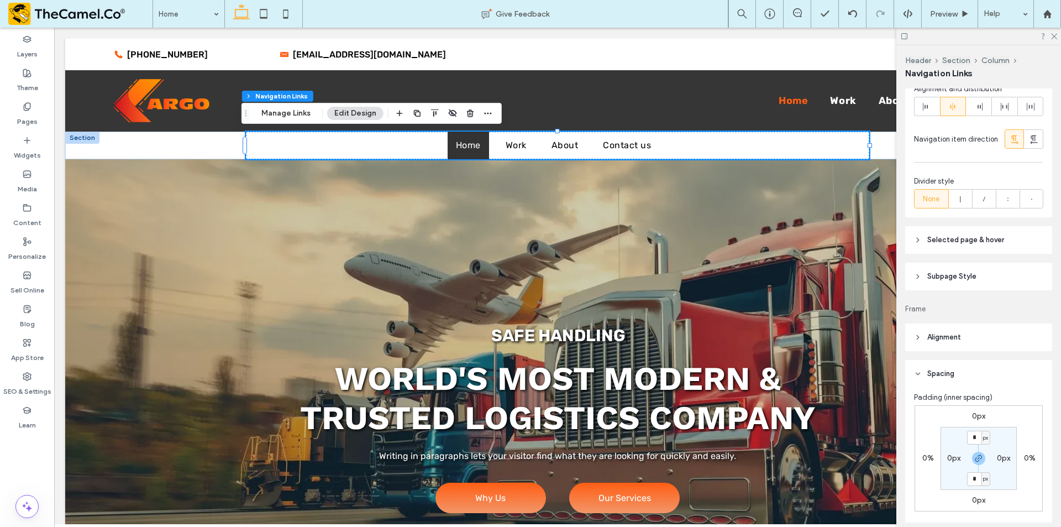
scroll to position [332, 0]
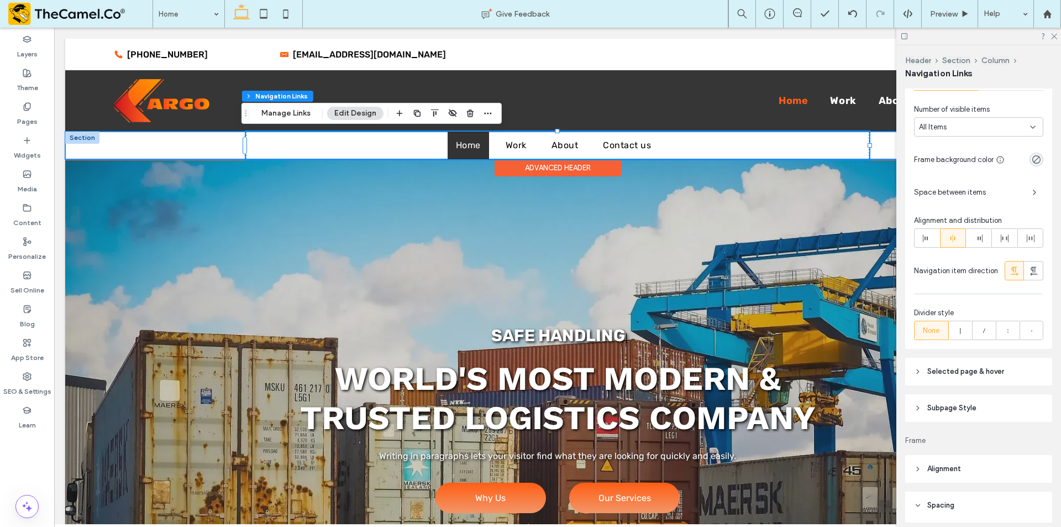
click at [136, 135] on div "Home Work About Contact us" at bounding box center [557, 146] width 985 height 28
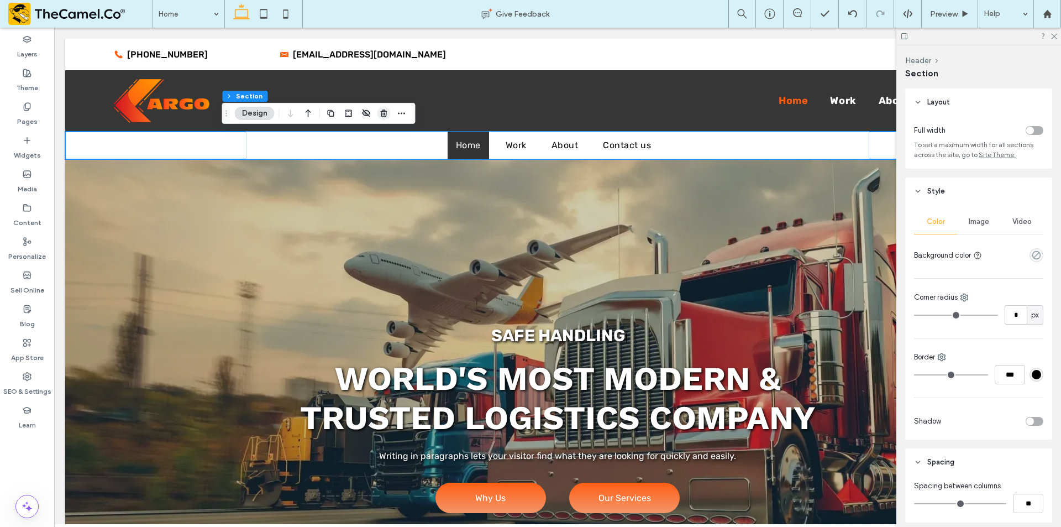
click at [386, 115] on use "button" at bounding box center [383, 112] width 7 height 7
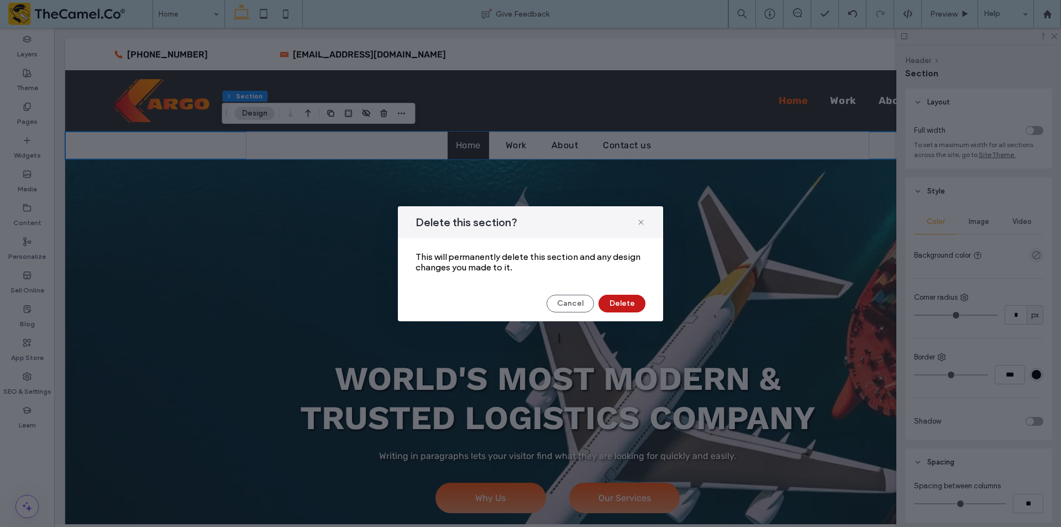
click at [622, 304] on button "Delete" at bounding box center [621, 304] width 47 height 18
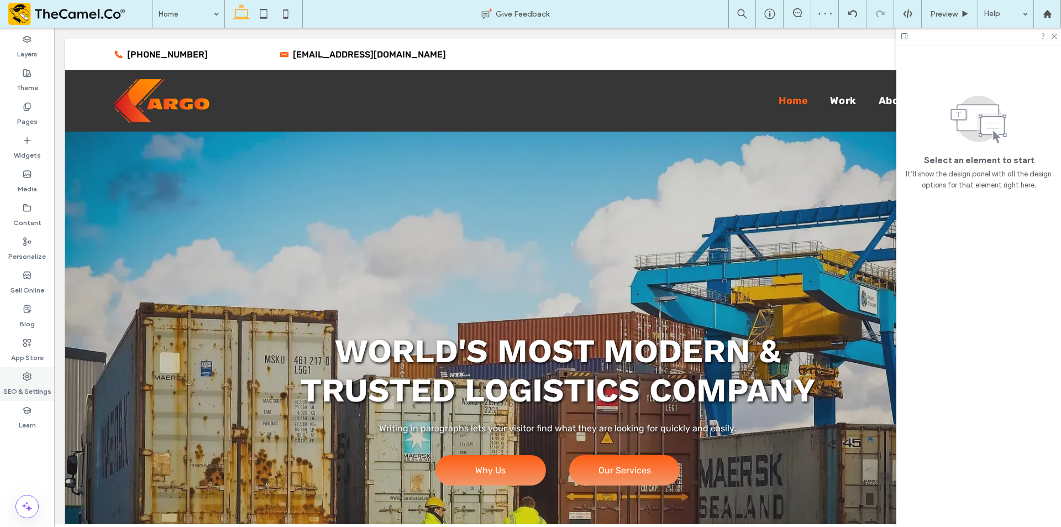
click at [30, 395] on label "SEO & Settings" at bounding box center [27, 388] width 48 height 15
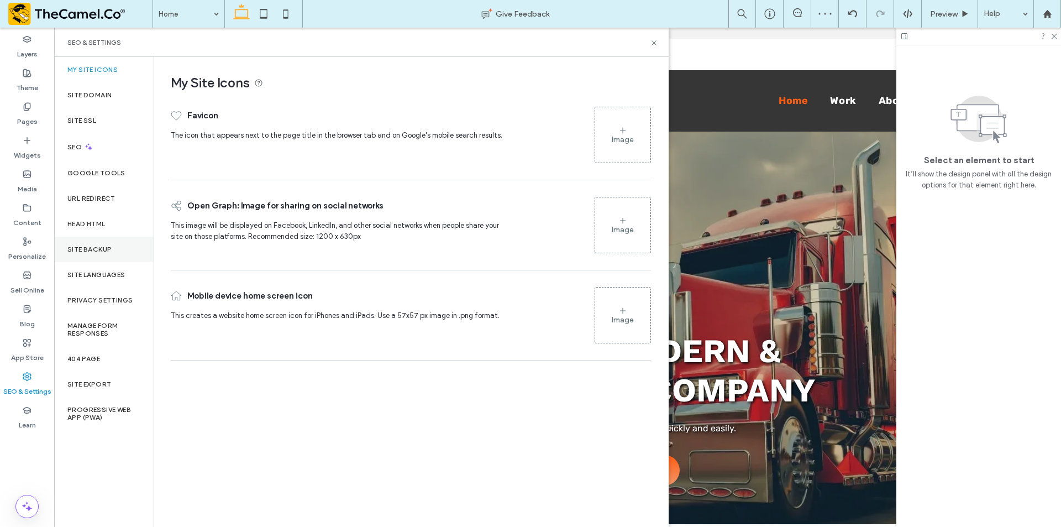
click at [107, 254] on div "Site Backup" at bounding box center [103, 249] width 99 height 25
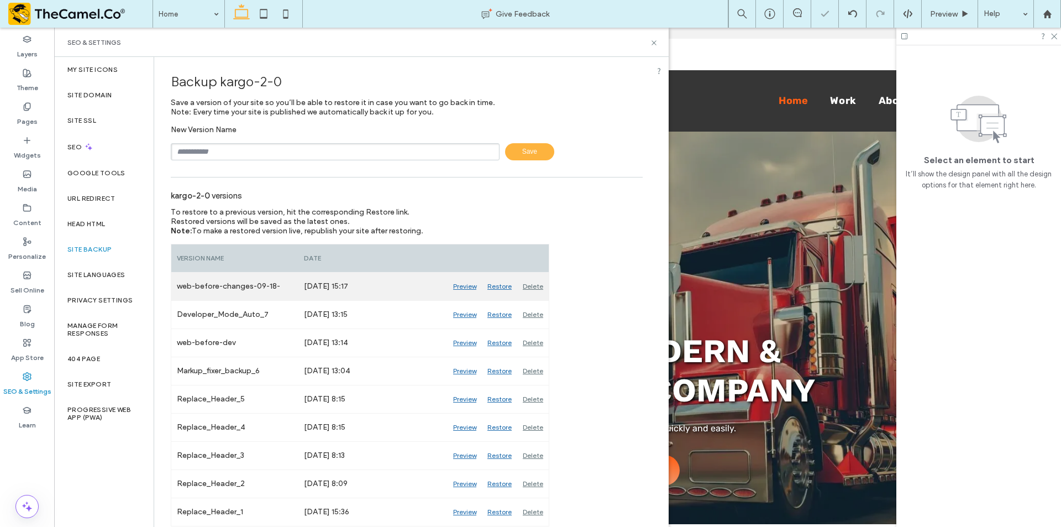
click at [493, 285] on div "Restore" at bounding box center [499, 286] width 35 height 28
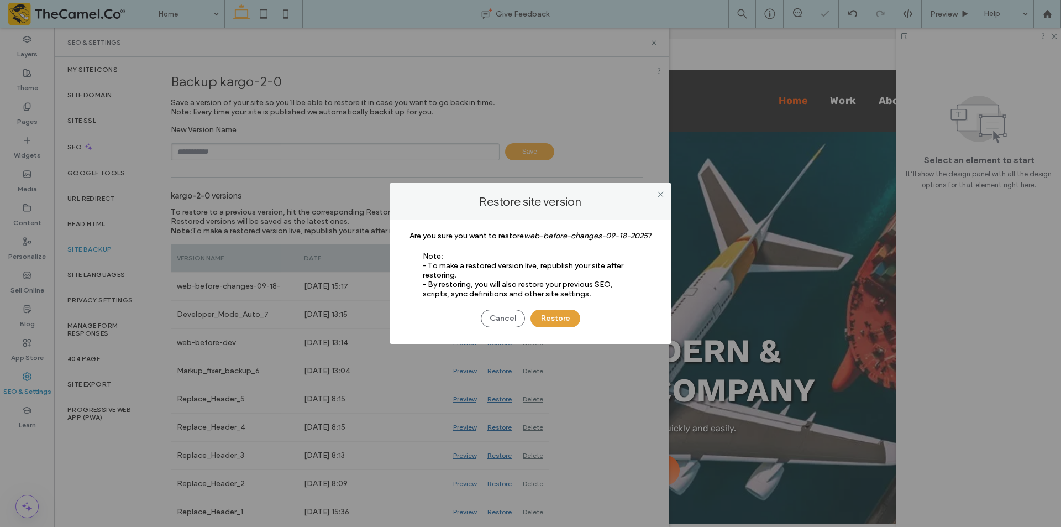
click at [565, 314] on button "Restore" at bounding box center [555, 318] width 50 height 18
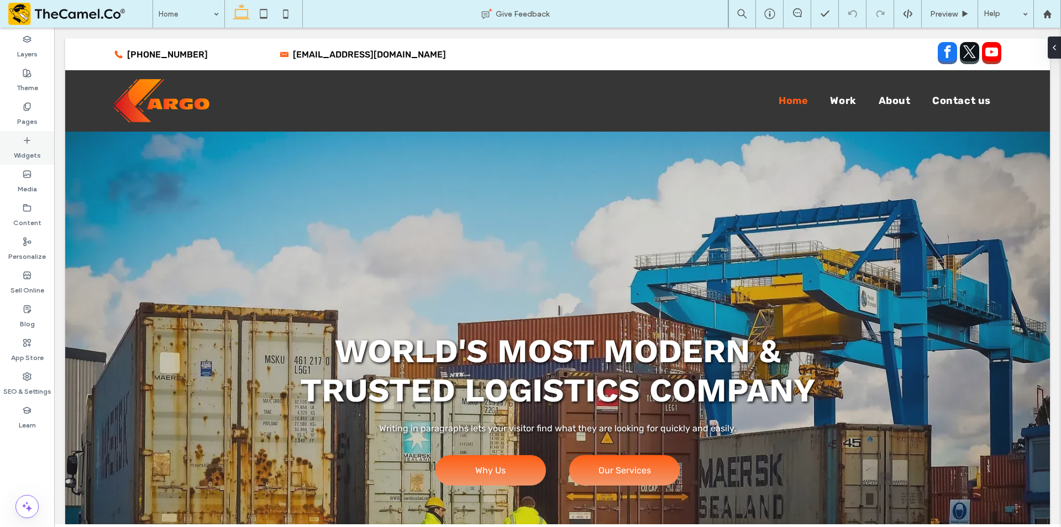
click at [34, 139] on div "Widgets" at bounding box center [27, 148] width 54 height 34
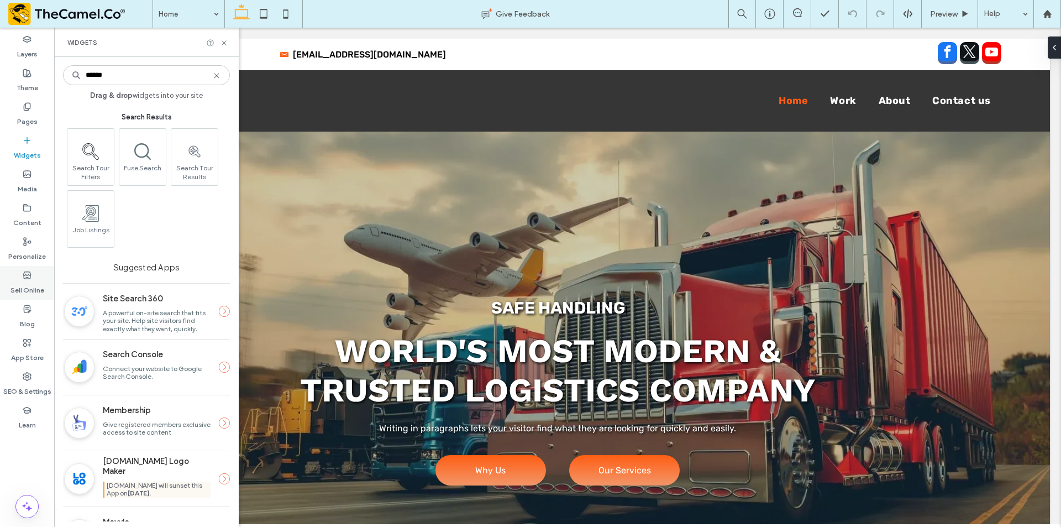
type input "******"
click at [33, 272] on div "Sell Online" at bounding box center [27, 283] width 54 height 34
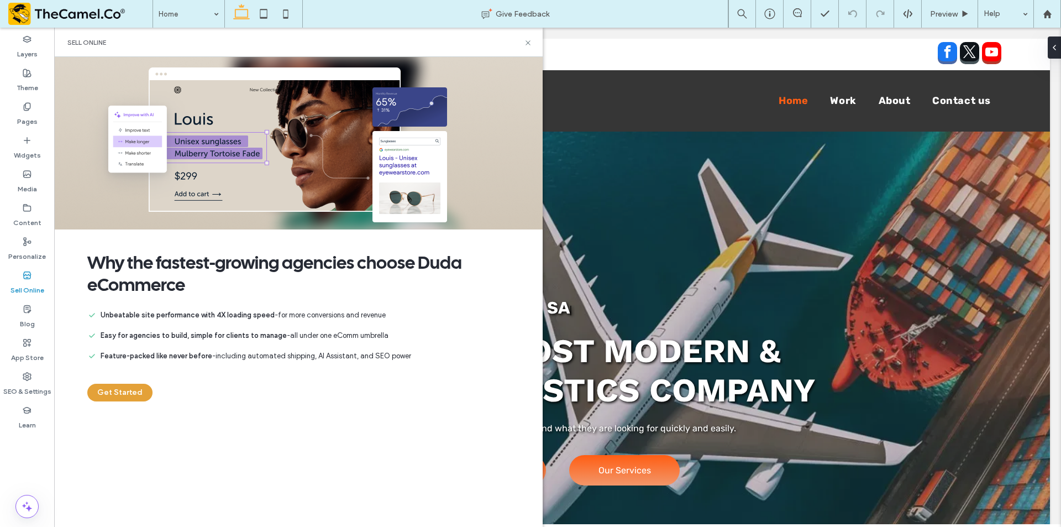
click at [116, 387] on button "Get Started" at bounding box center [119, 392] width 65 height 18
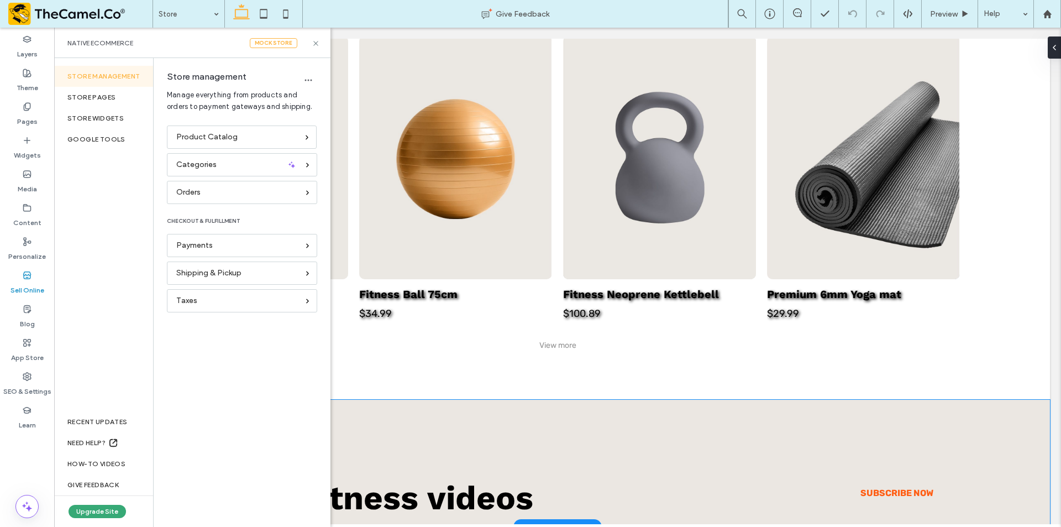
scroll to position [553, 0]
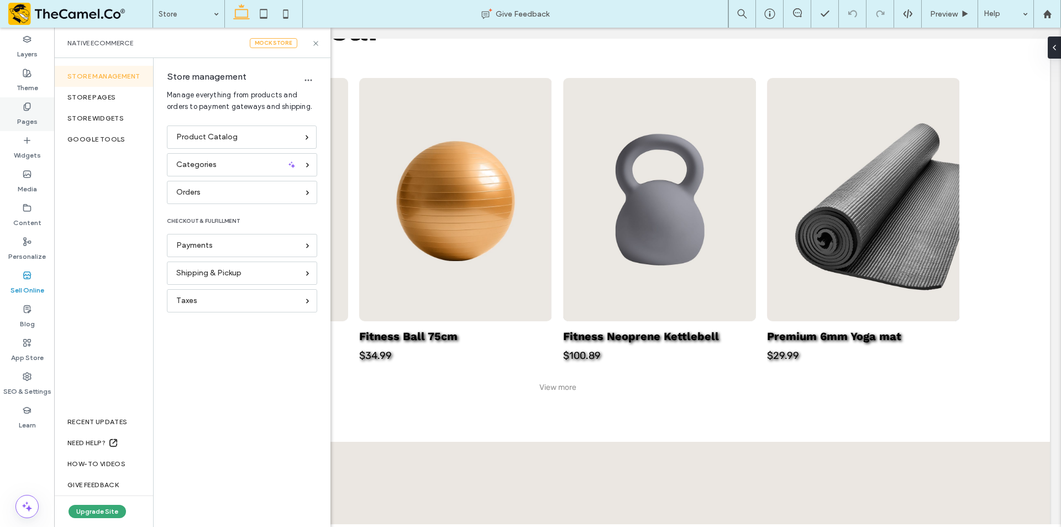
click at [20, 98] on div "Pages" at bounding box center [27, 114] width 54 height 34
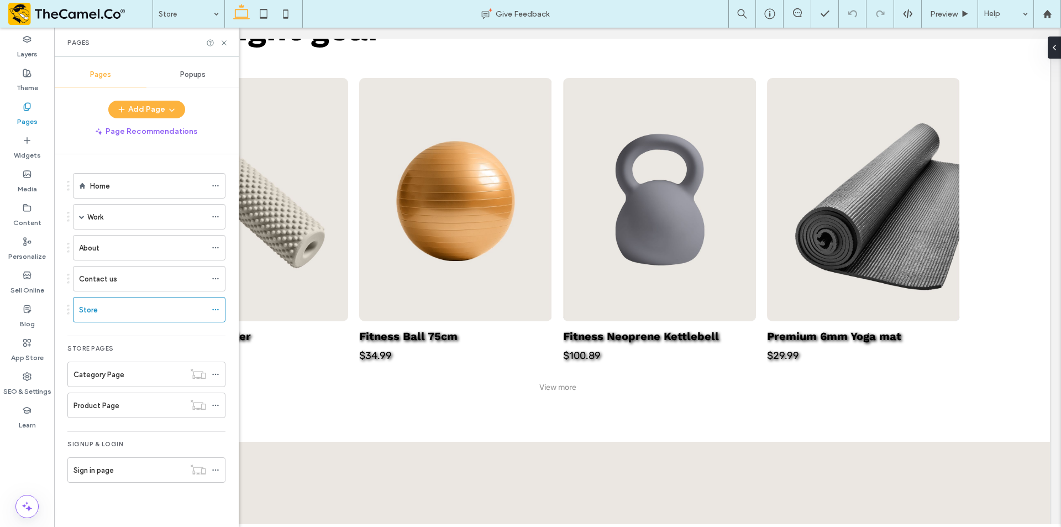
click at [115, 187] on div "Home" at bounding box center [148, 186] width 116 height 12
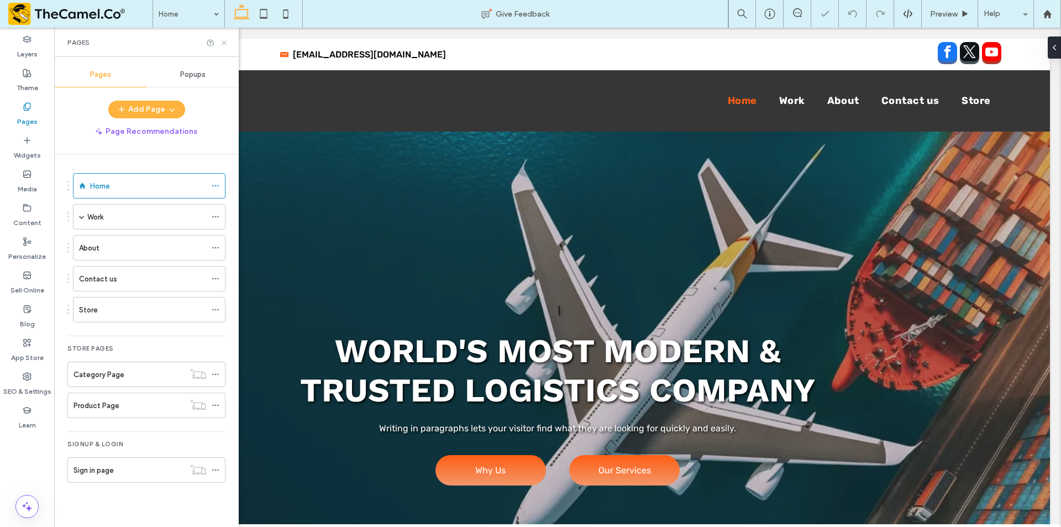
click at [225, 41] on use at bounding box center [224, 42] width 4 height 4
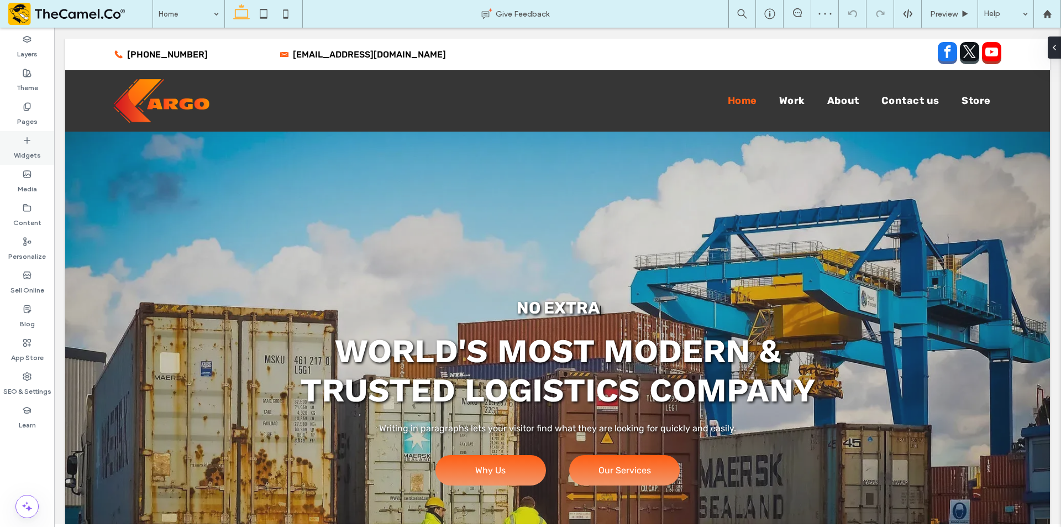
click at [24, 148] on label "Widgets" at bounding box center [27, 152] width 27 height 15
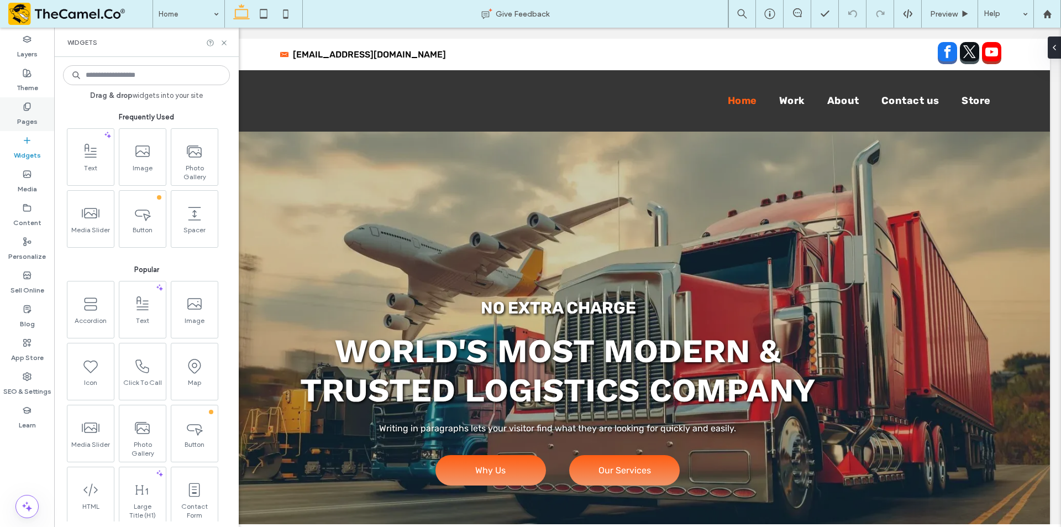
click at [31, 115] on label "Pages" at bounding box center [27, 118] width 20 height 15
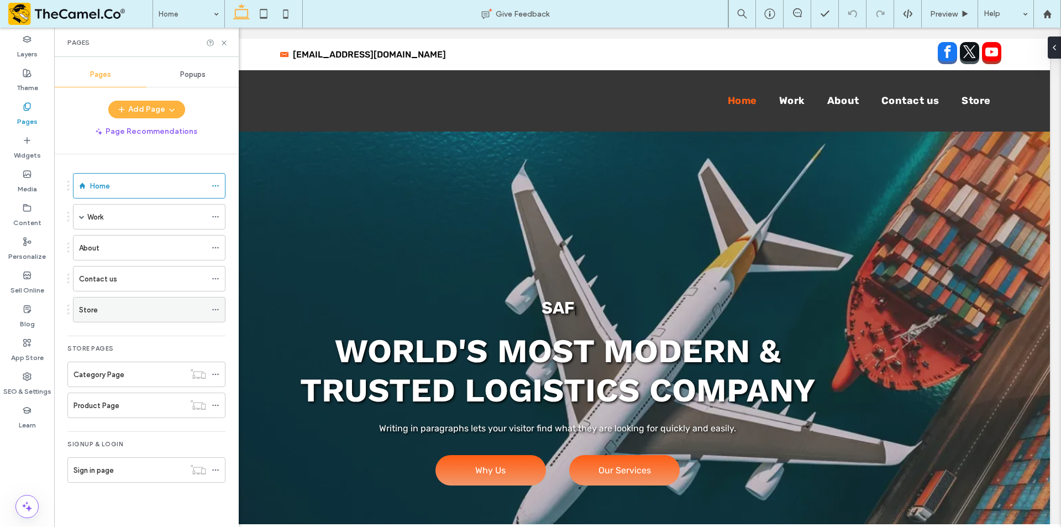
click at [128, 315] on div "Store" at bounding box center [142, 310] width 127 height 12
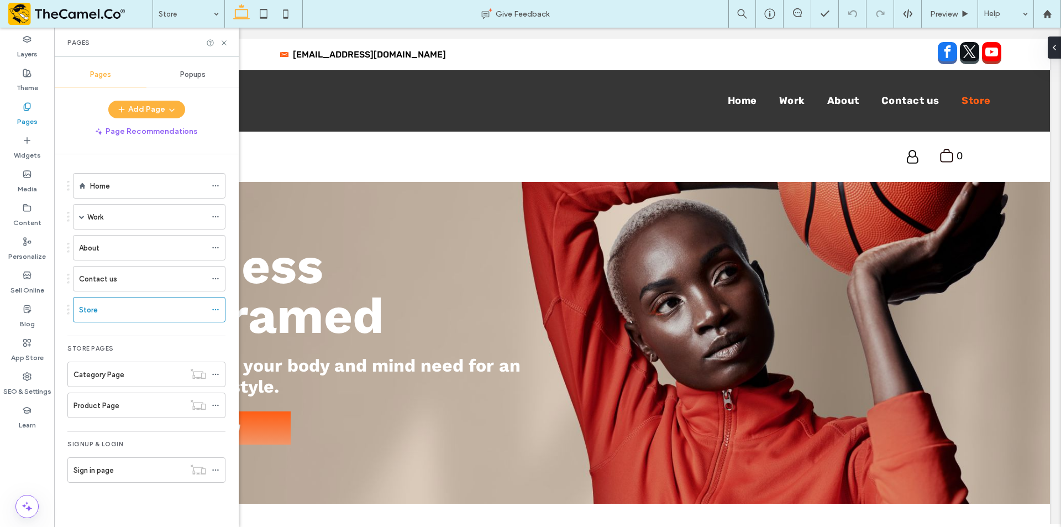
click at [219, 40] on div at bounding box center [217, 43] width 22 height 8
drag, startPoint x: 222, startPoint y: 40, endPoint x: 150, endPoint y: 81, distance: 82.9
click at [222, 40] on use at bounding box center [224, 42] width 4 height 4
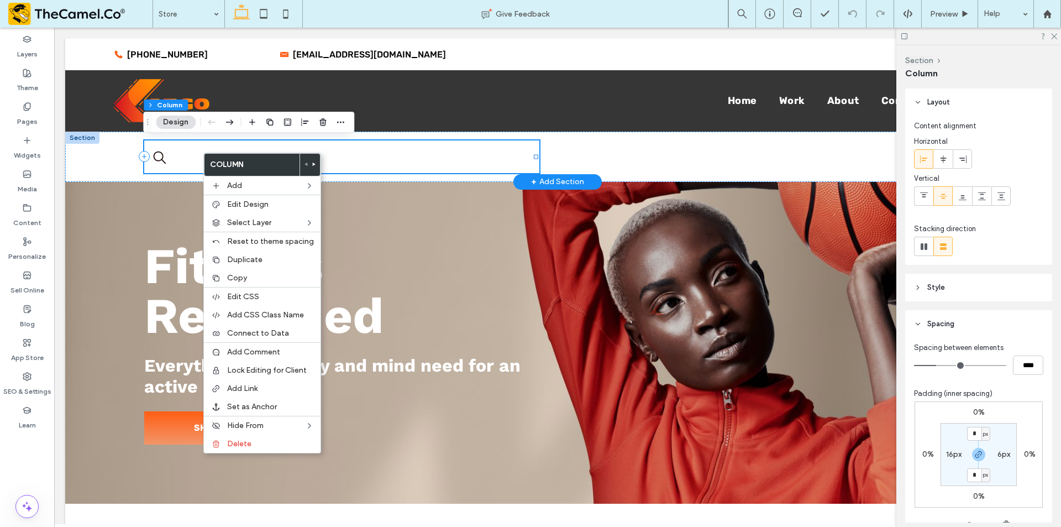
click at [176, 158] on div at bounding box center [342, 156] width 396 height 33
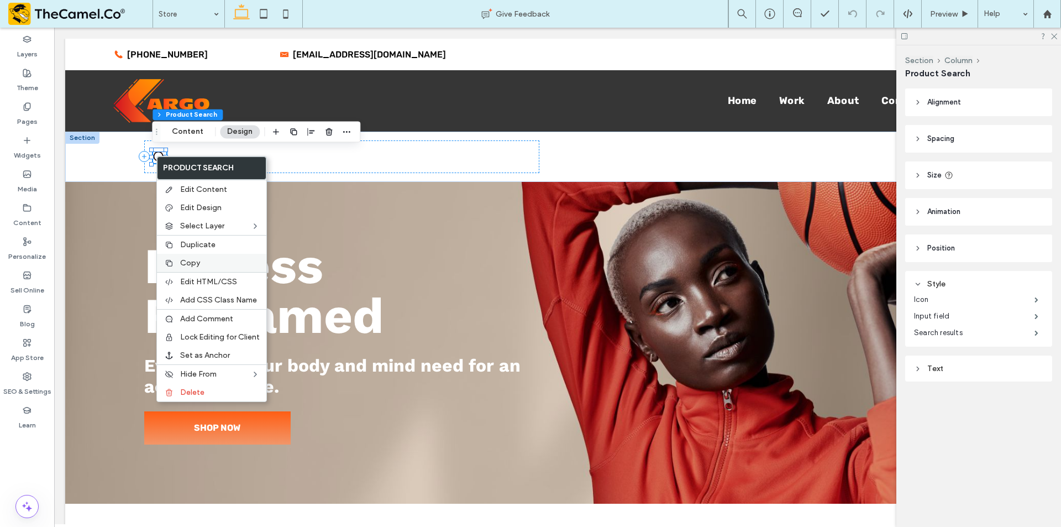
click at [198, 262] on span "Copy" at bounding box center [190, 262] width 20 height 9
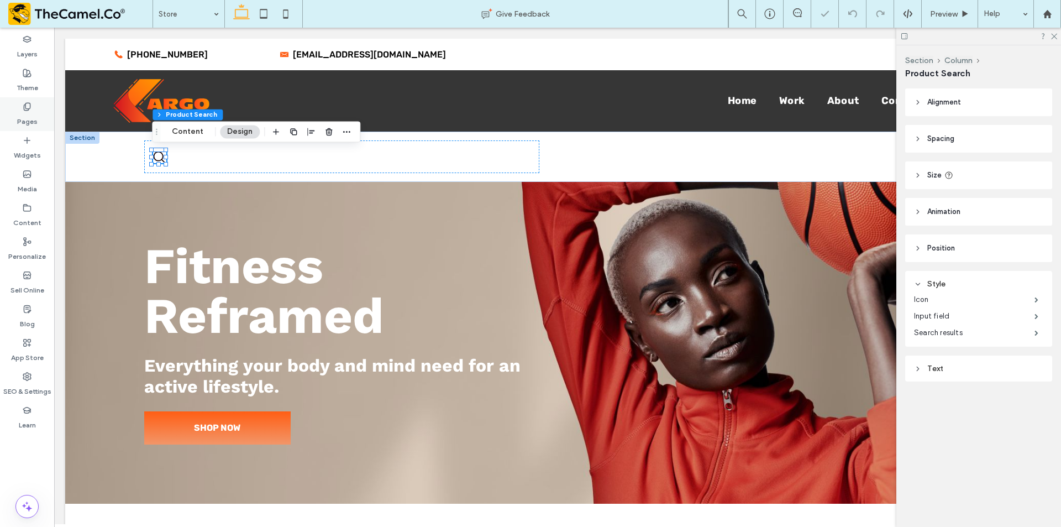
click at [29, 107] on icon at bounding box center [27, 106] width 9 height 9
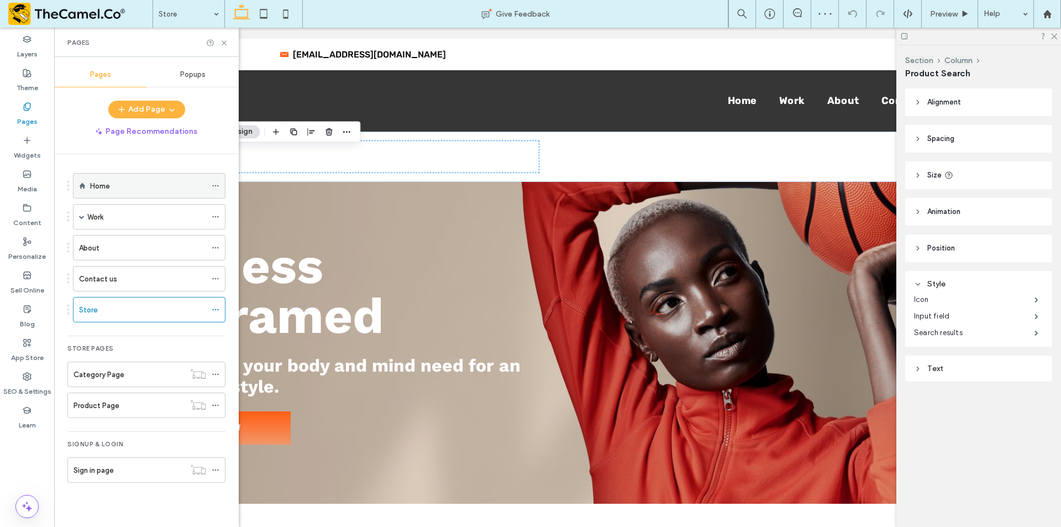
click at [166, 187] on div "Home" at bounding box center [148, 186] width 116 height 12
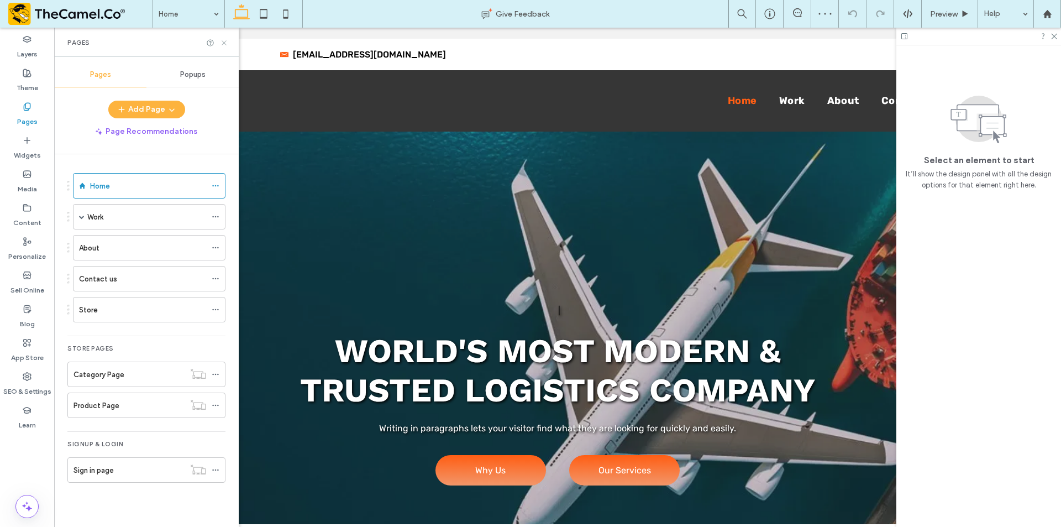
click at [224, 40] on icon at bounding box center [224, 43] width 8 height 8
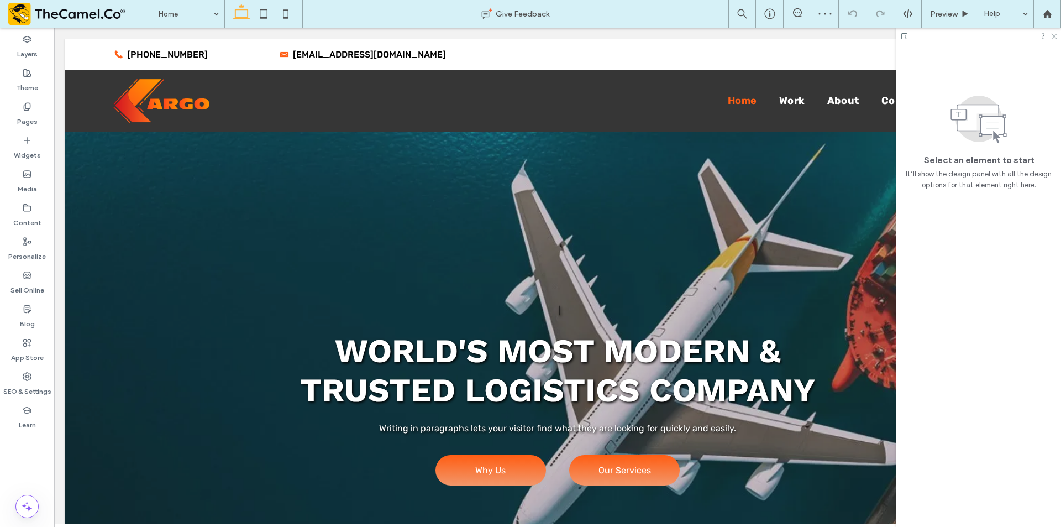
click at [1054, 33] on icon at bounding box center [1053, 35] width 7 height 7
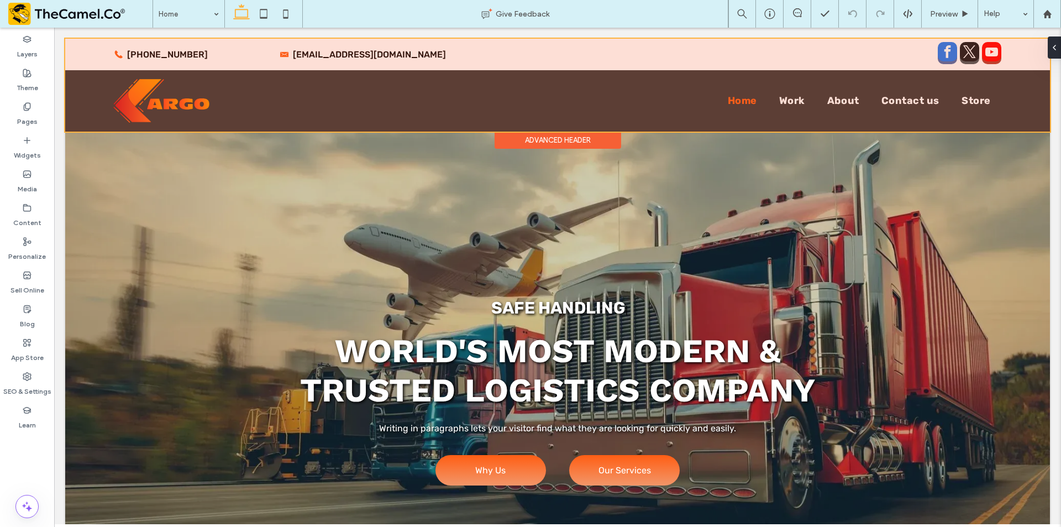
click at [475, 106] on div at bounding box center [557, 85] width 985 height 93
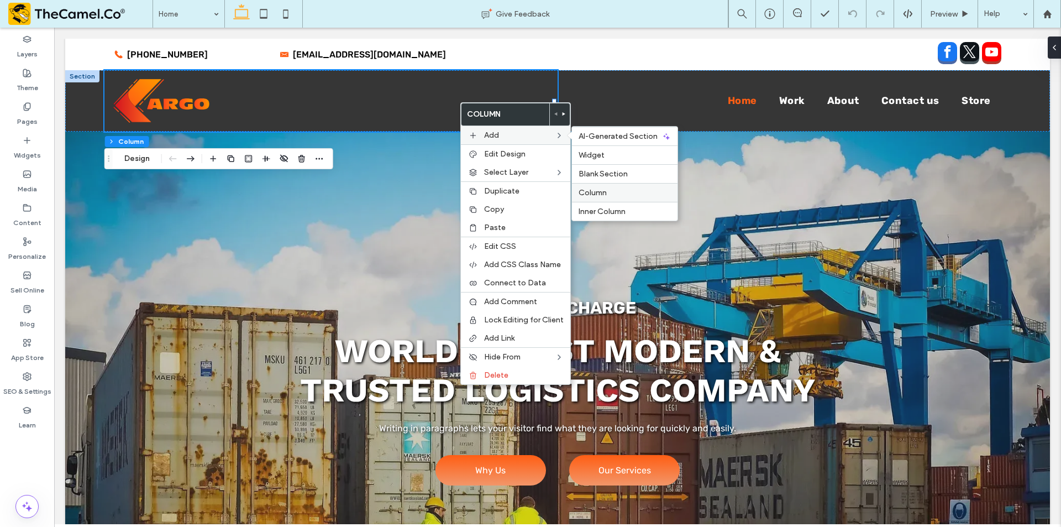
click at [597, 192] on span "Column" at bounding box center [593, 192] width 28 height 9
type input "**"
type input "*****"
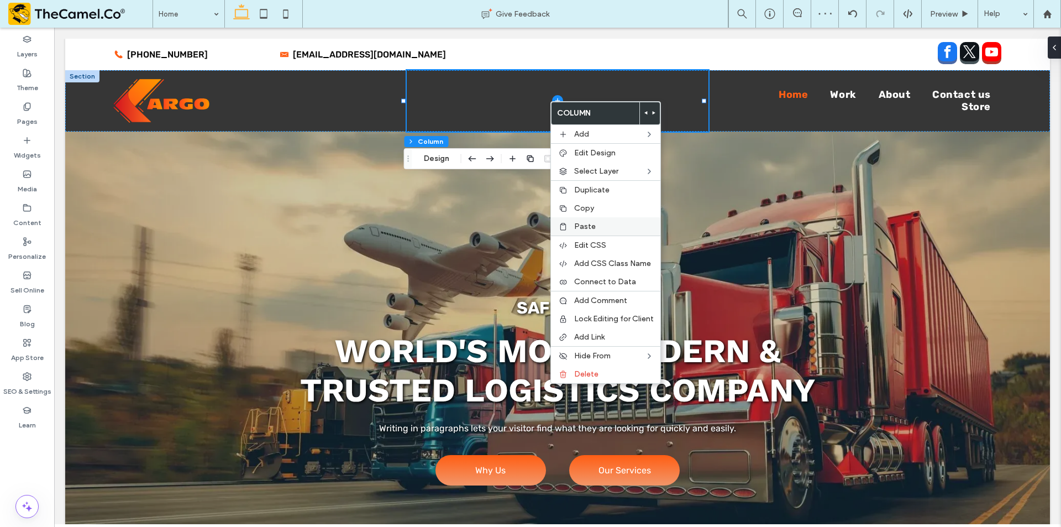
click at [591, 225] on span "Paste" at bounding box center [585, 226] width 22 height 9
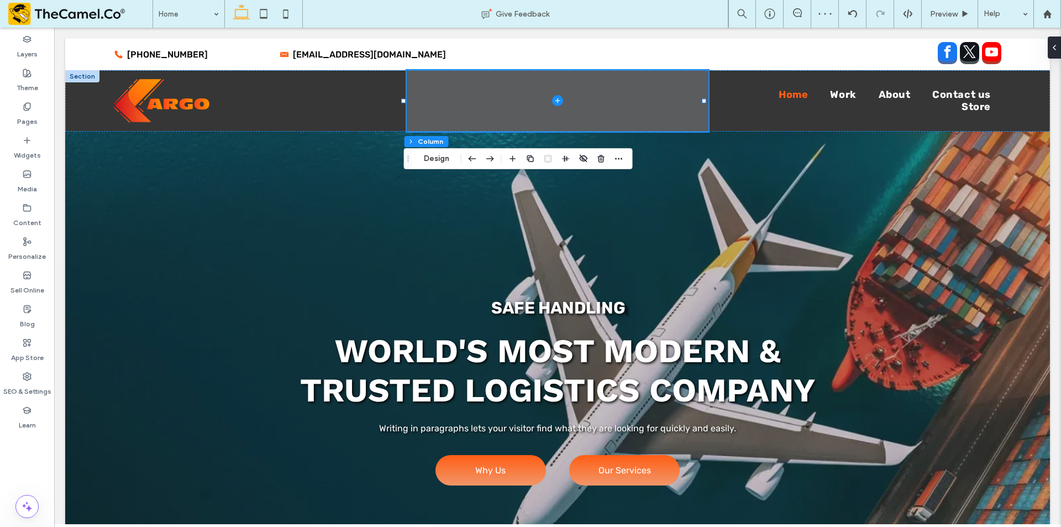
type input "**"
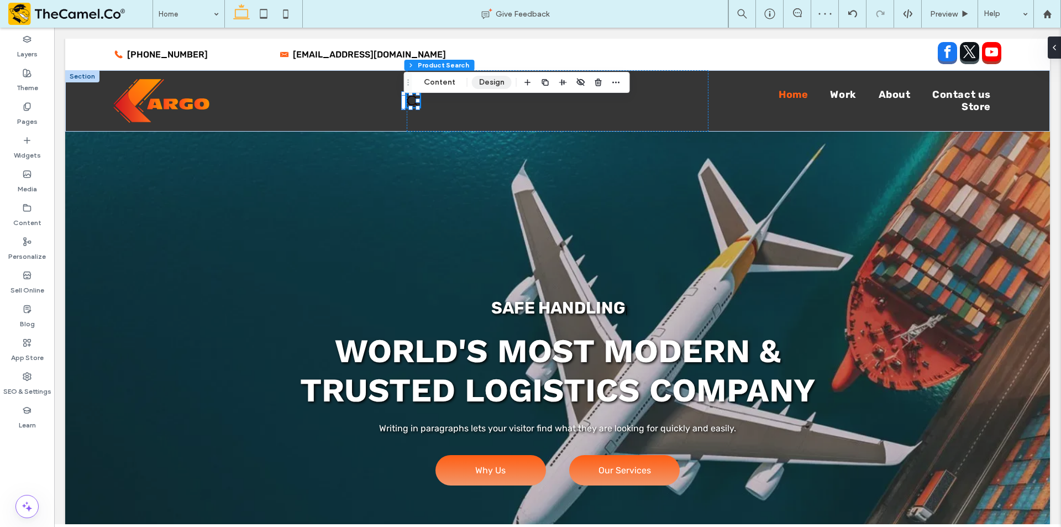
click at [500, 83] on button "Design" at bounding box center [492, 82] width 40 height 13
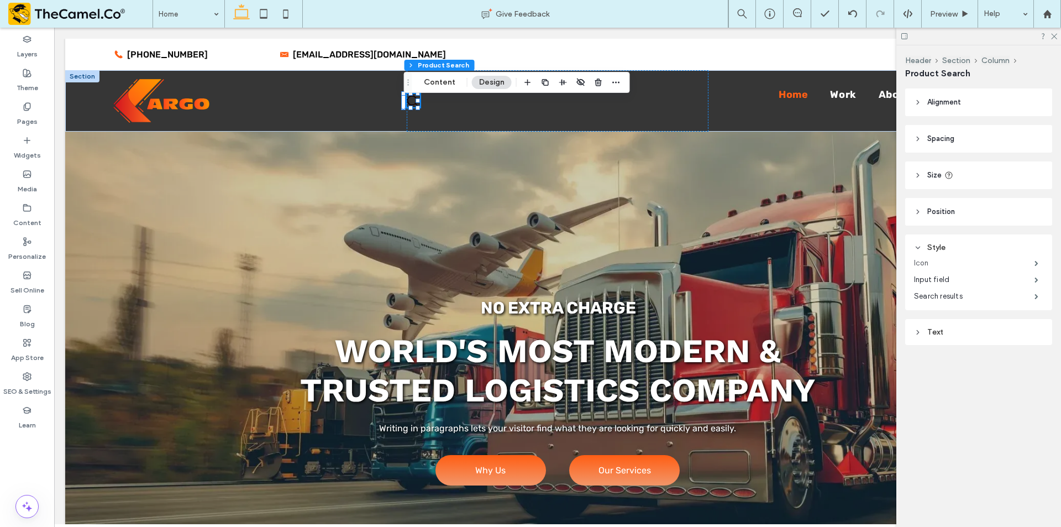
click at [1012, 260] on label "Icon" at bounding box center [974, 263] width 120 height 22
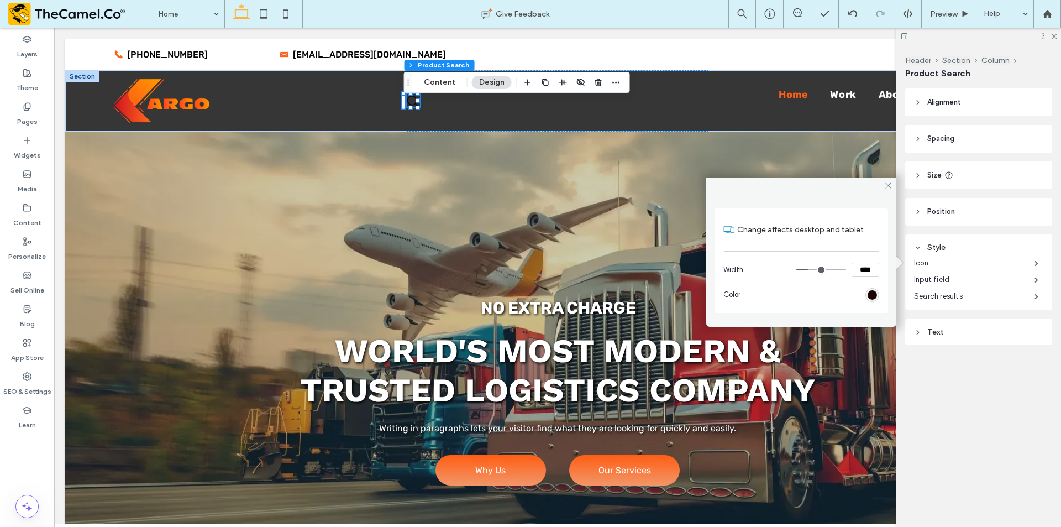
click at [880, 295] on div "Change affects desktop and tablet Width **** Color" at bounding box center [801, 260] width 174 height 104
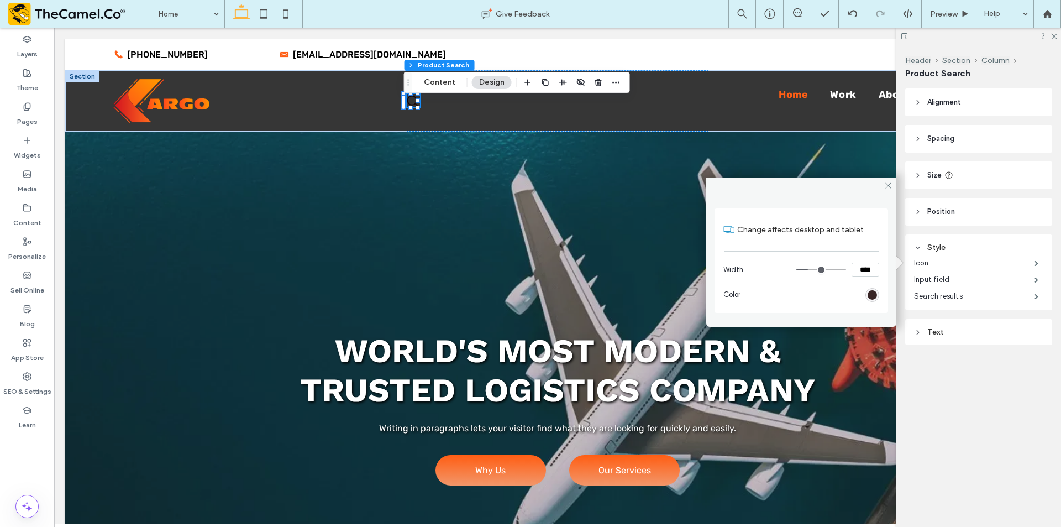
click at [872, 295] on div "rgb(26, 5, 5)" at bounding box center [872, 294] width 9 height 9
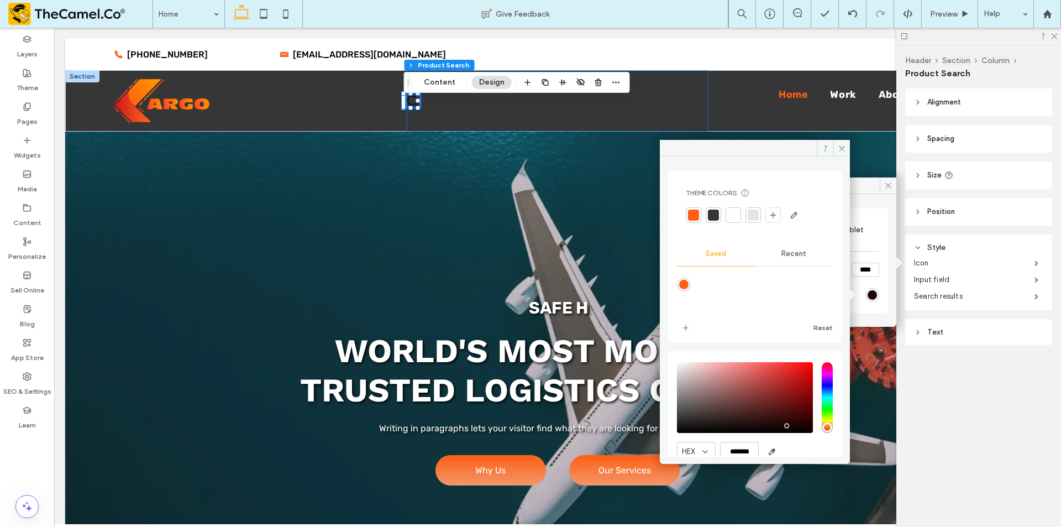
click at [734, 217] on div at bounding box center [733, 214] width 11 height 11
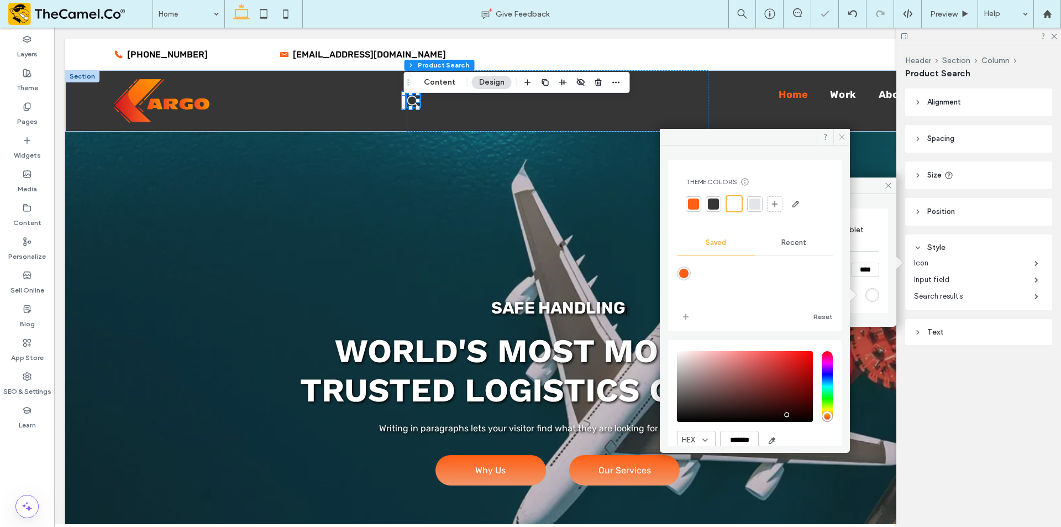
click at [842, 135] on icon at bounding box center [842, 137] width 8 height 8
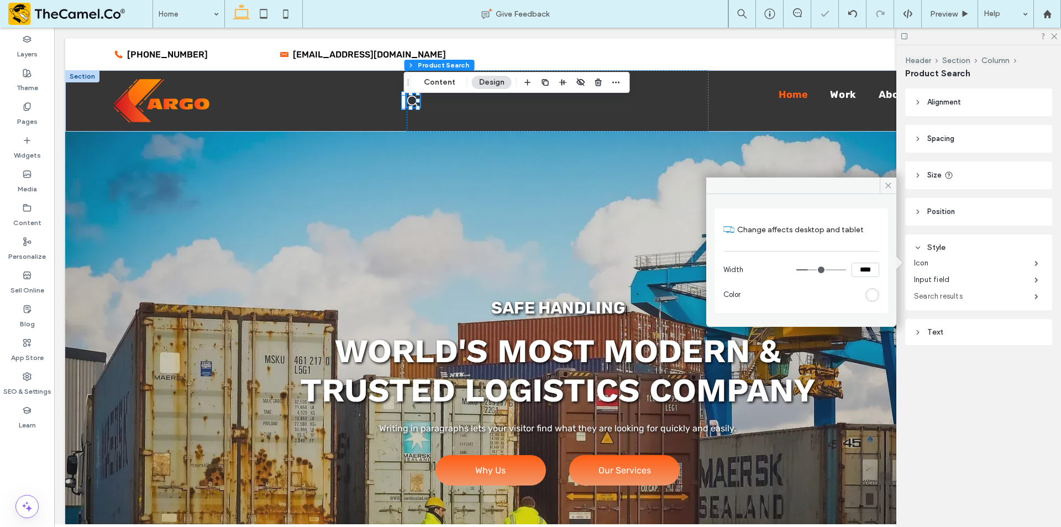
click at [952, 295] on label "Search results" at bounding box center [974, 296] width 120 height 22
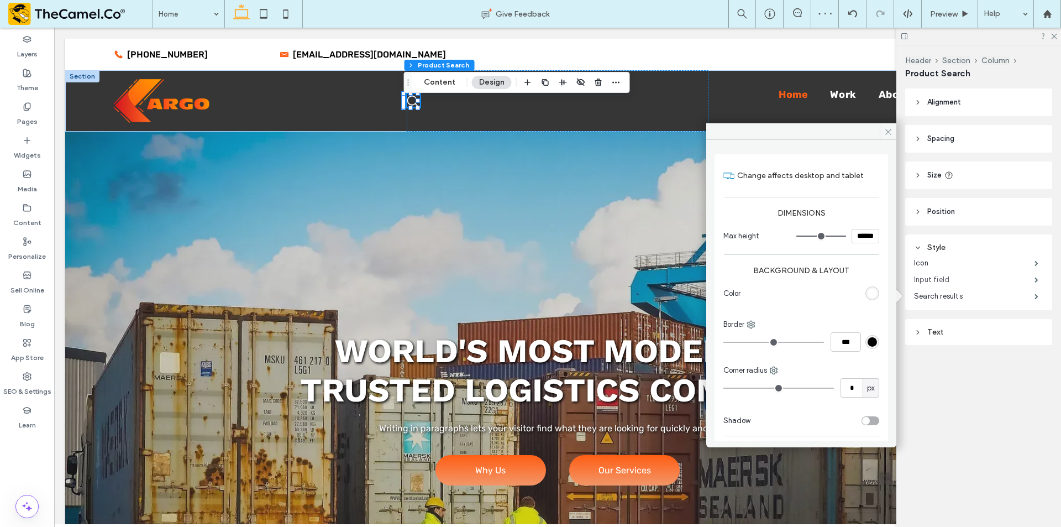
click at [947, 281] on label "Input field" at bounding box center [974, 280] width 120 height 22
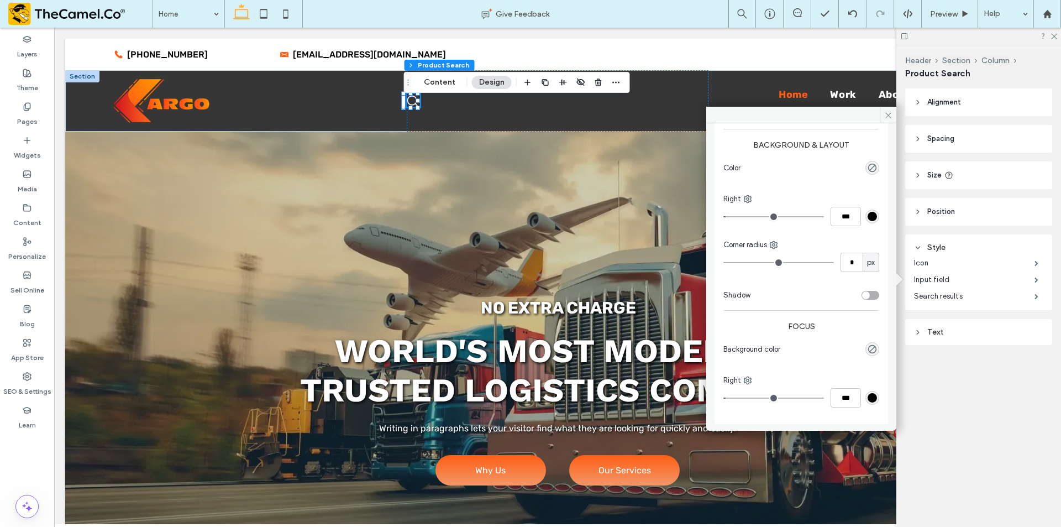
scroll to position [136, 0]
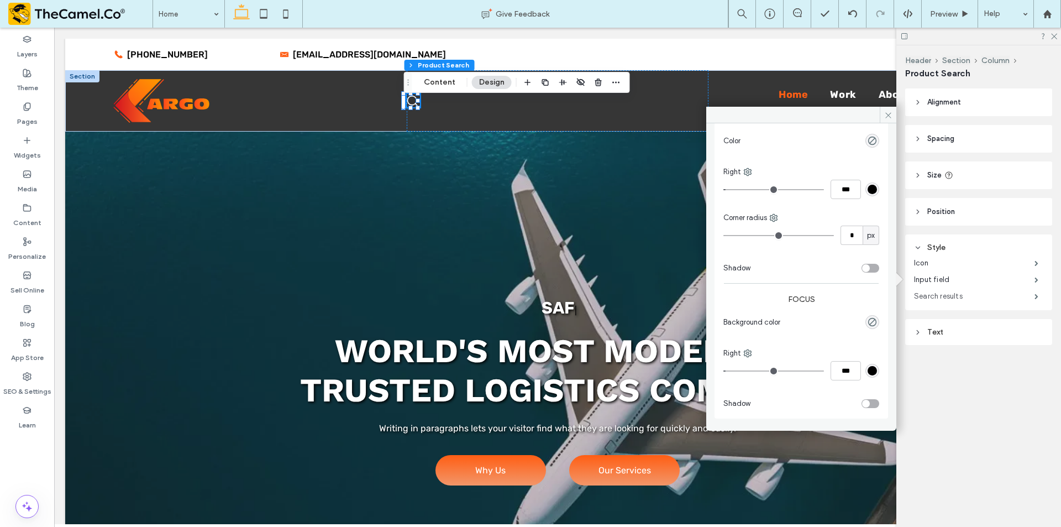
click at [939, 294] on label "Search results" at bounding box center [974, 296] width 120 height 22
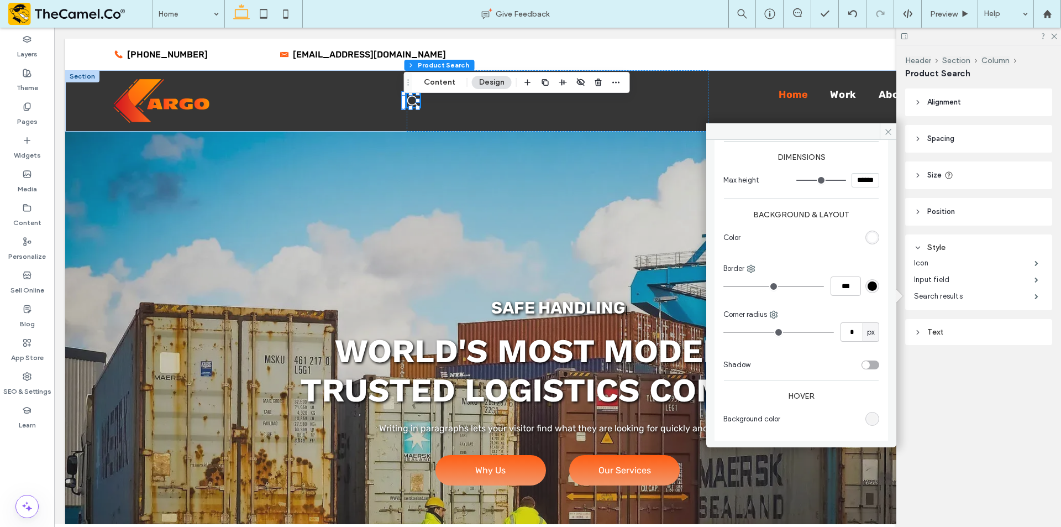
scroll to position [91, 0]
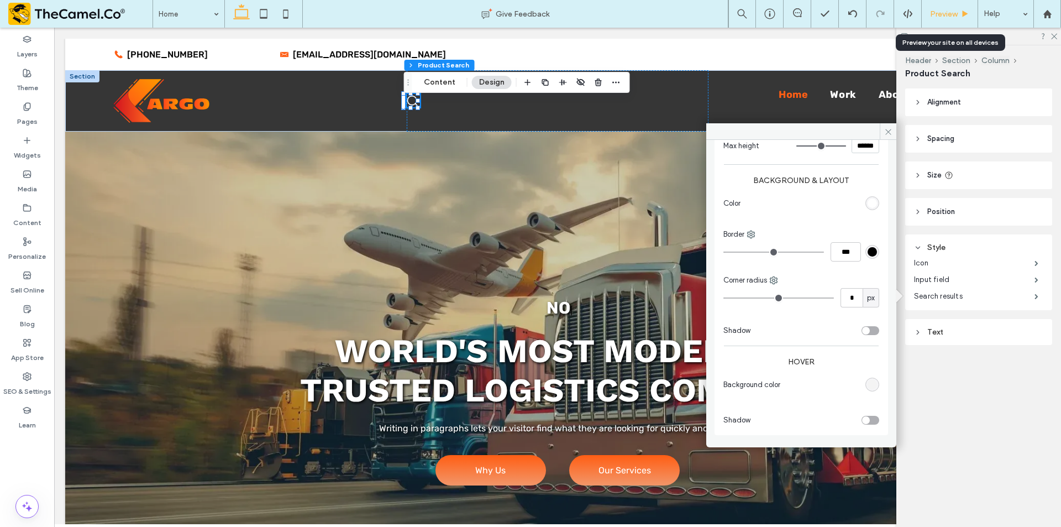
click at [944, 13] on span "Preview" at bounding box center [944, 13] width 28 height 9
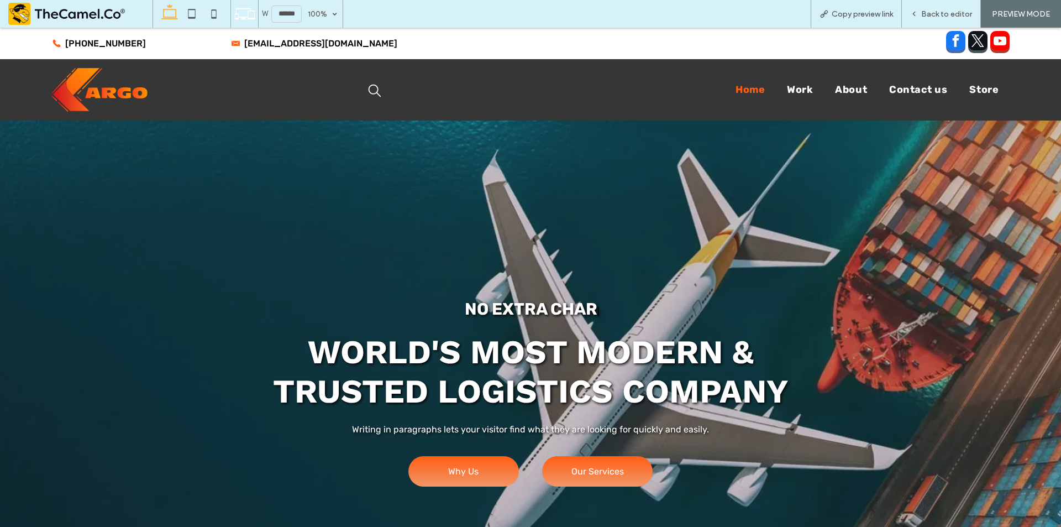
click at [369, 93] on icon "search" at bounding box center [374, 90] width 13 height 13
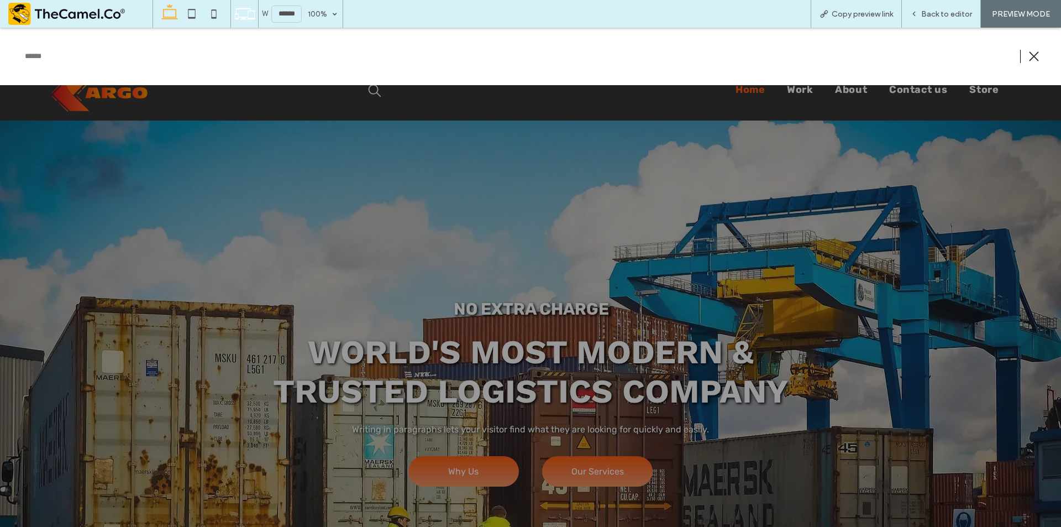
click at [1029, 55] on icon at bounding box center [1034, 56] width 10 height 10
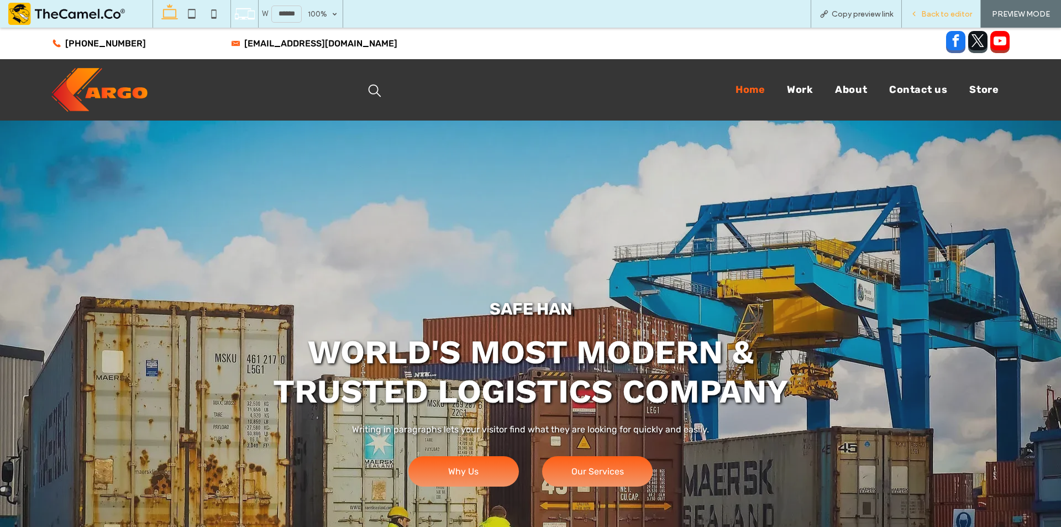
click at [922, 17] on div "Back to editor" at bounding box center [941, 13] width 78 height 9
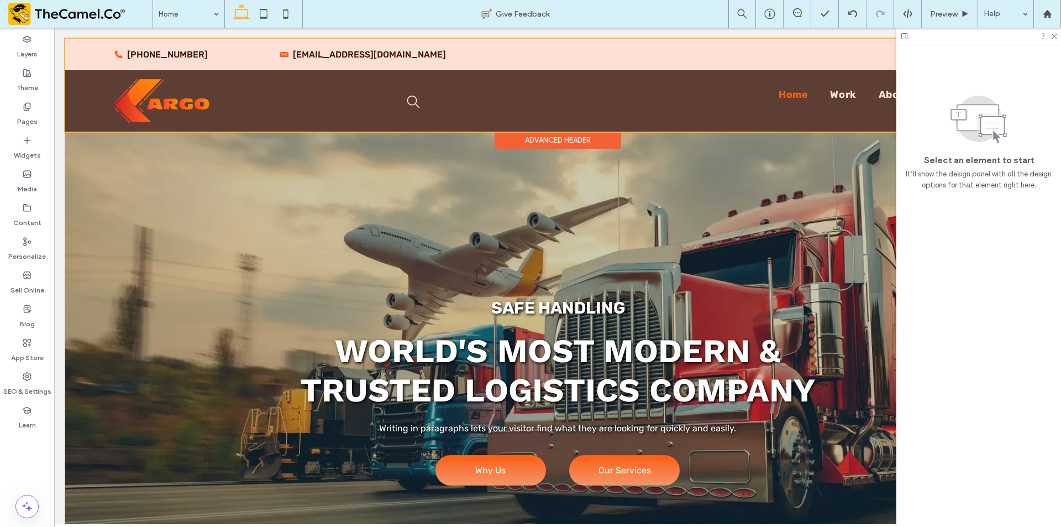
click at [432, 105] on div at bounding box center [557, 85] width 985 height 93
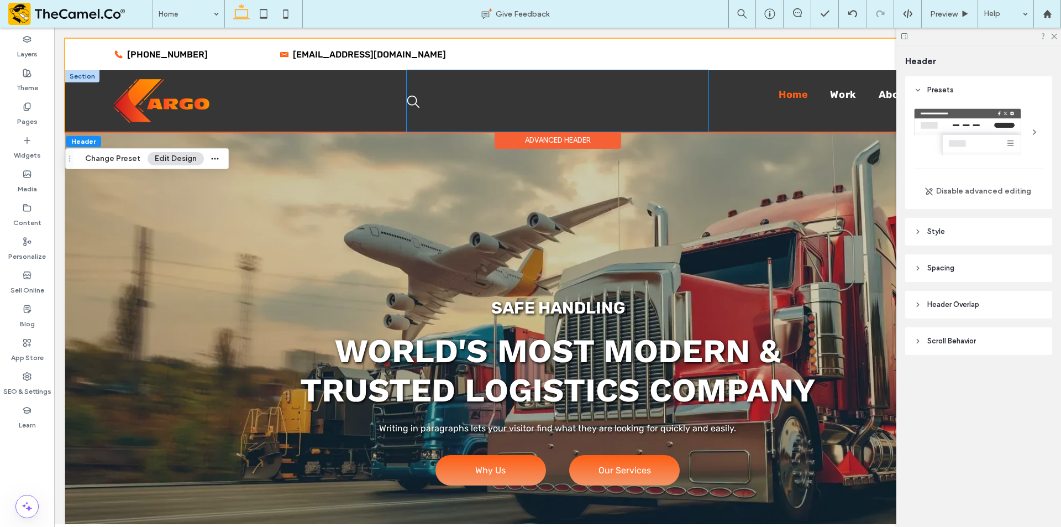
click at [436, 101] on div at bounding box center [558, 100] width 302 height 61
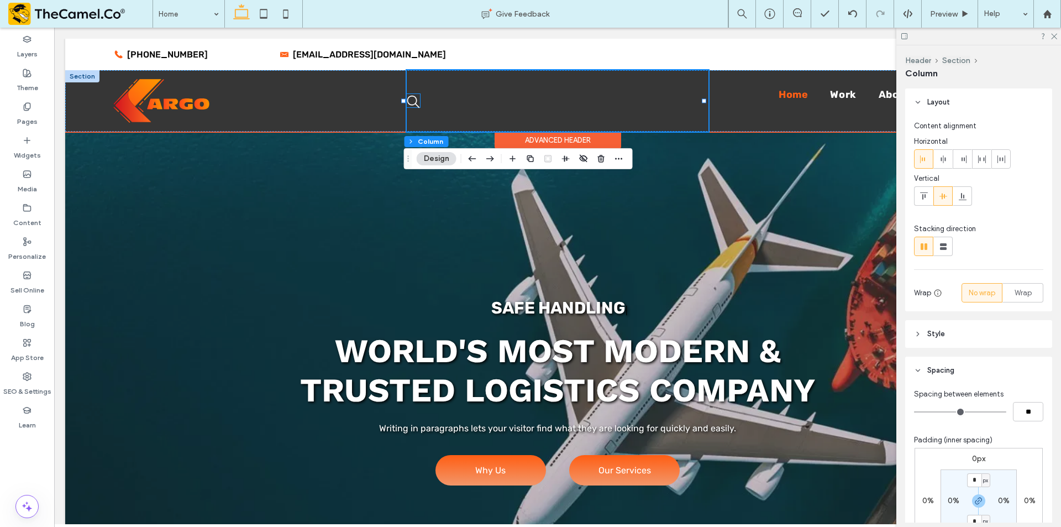
click at [412, 102] on icon "search" at bounding box center [413, 101] width 13 height 13
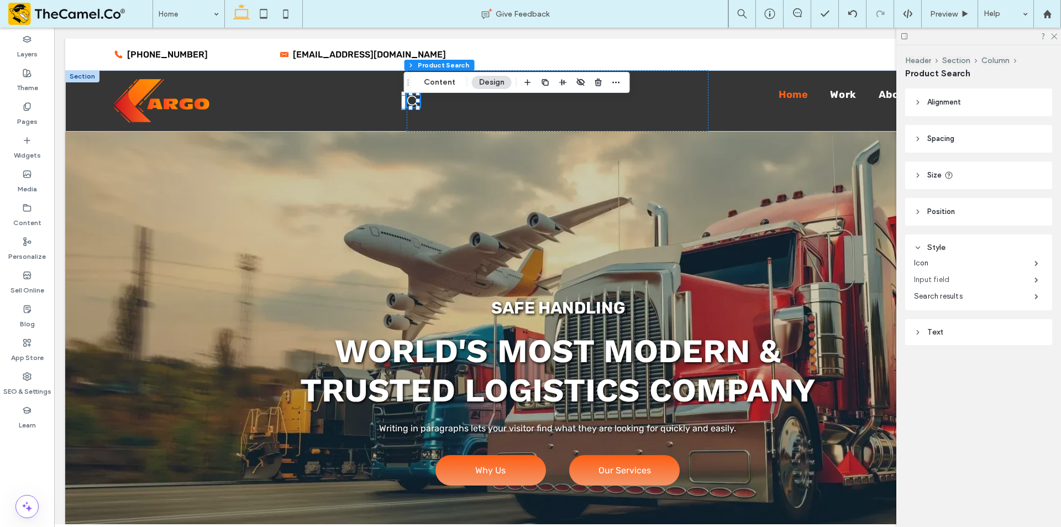
click at [960, 275] on label "Input field" at bounding box center [974, 280] width 120 height 22
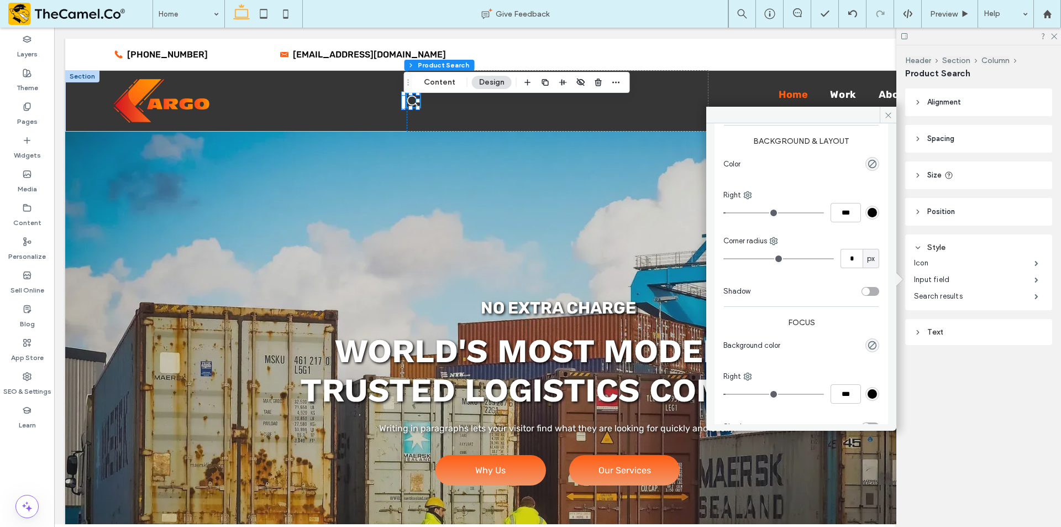
scroll to position [136, 0]
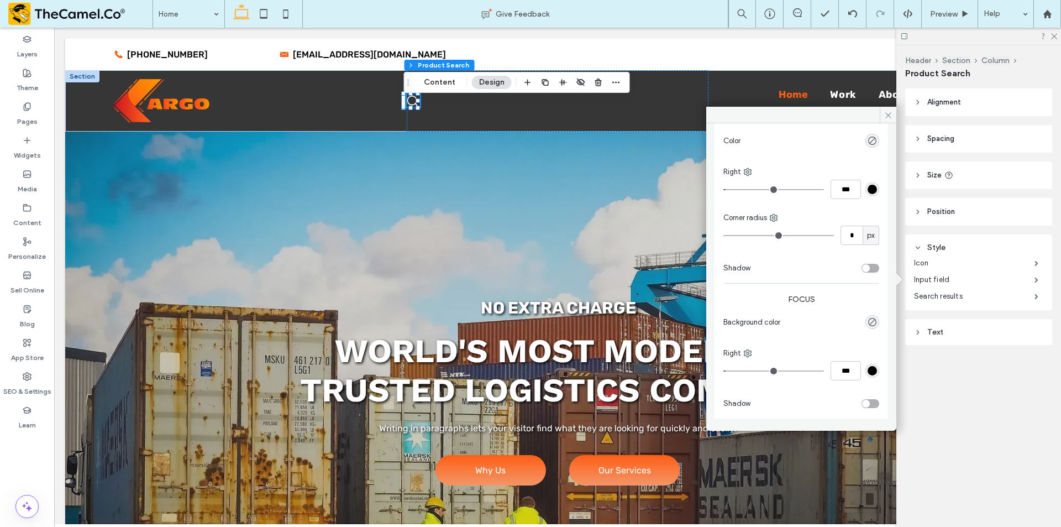
click at [961, 133] on header "Spacing" at bounding box center [978, 139] width 147 height 28
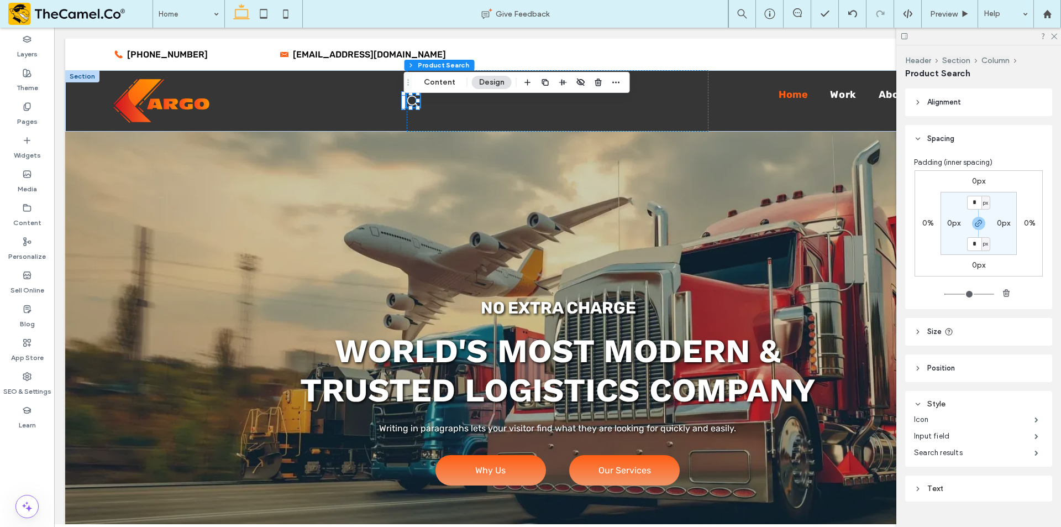
click at [991, 325] on header "Size" at bounding box center [978, 332] width 147 height 28
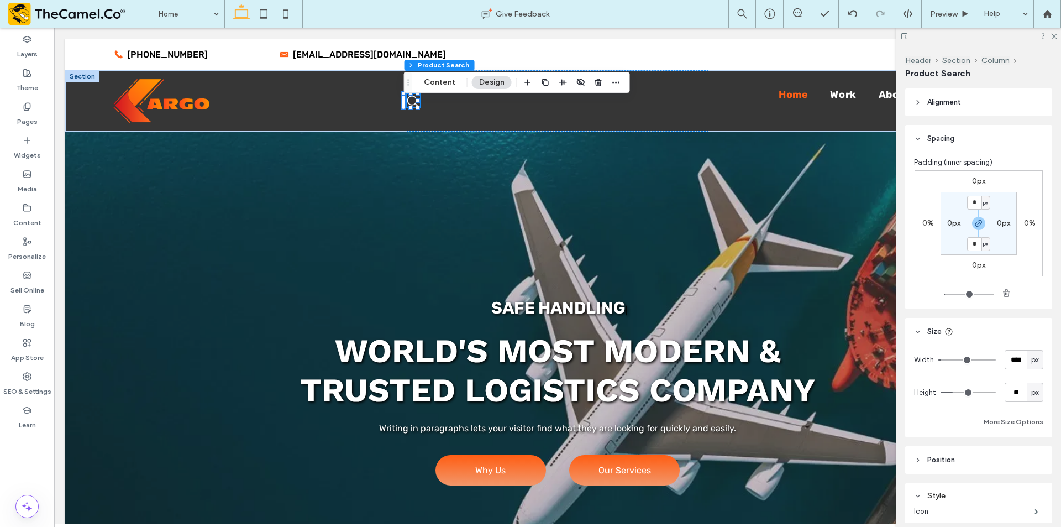
type input "**"
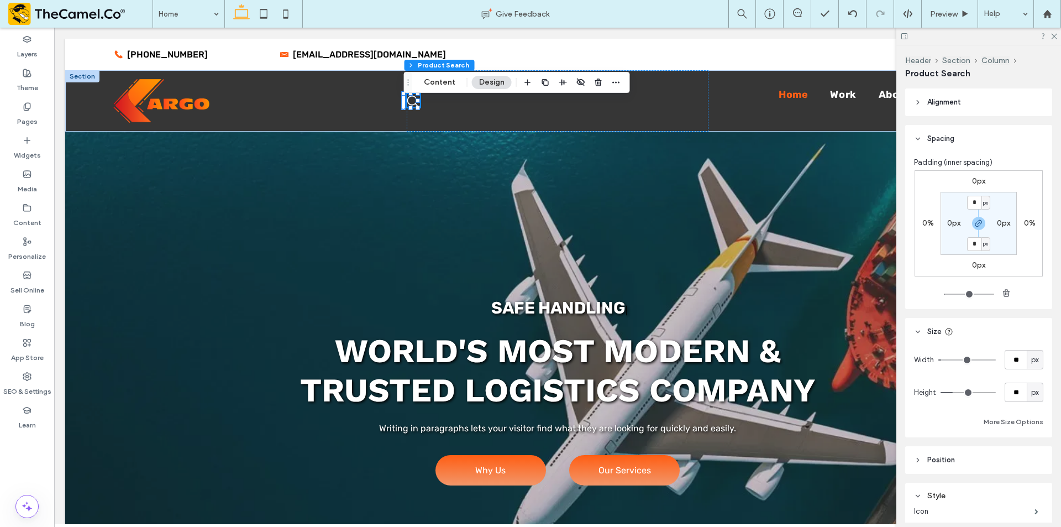
type input "**"
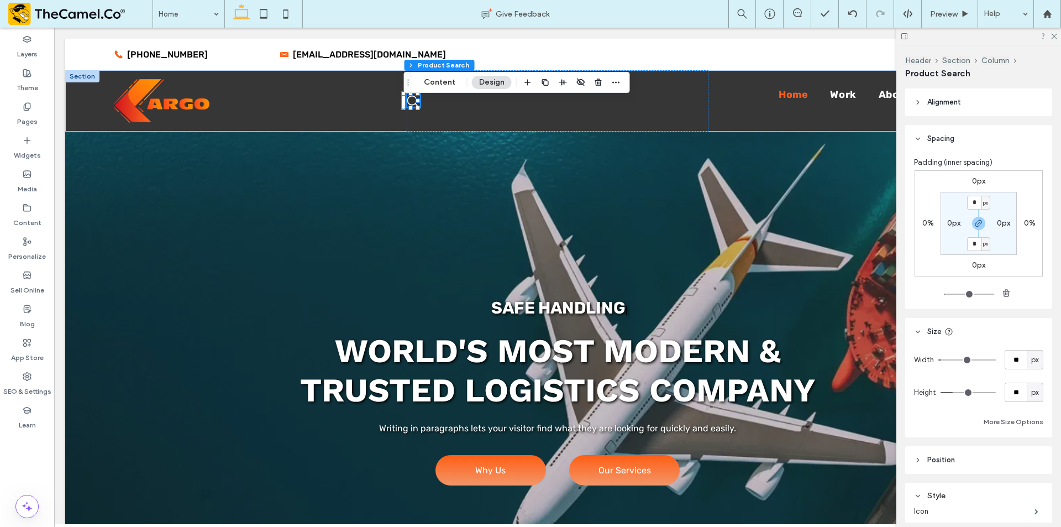
type input "**"
type input "***"
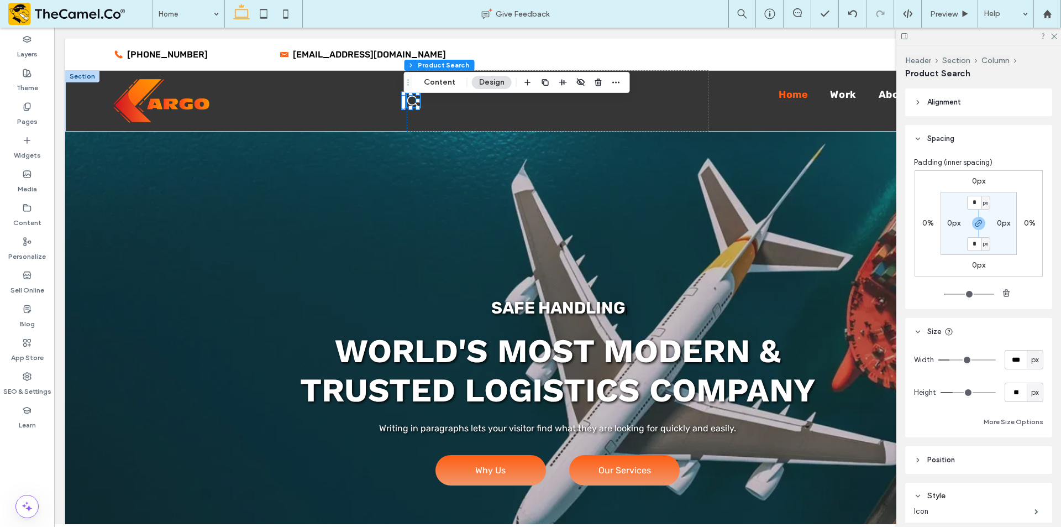
type input "***"
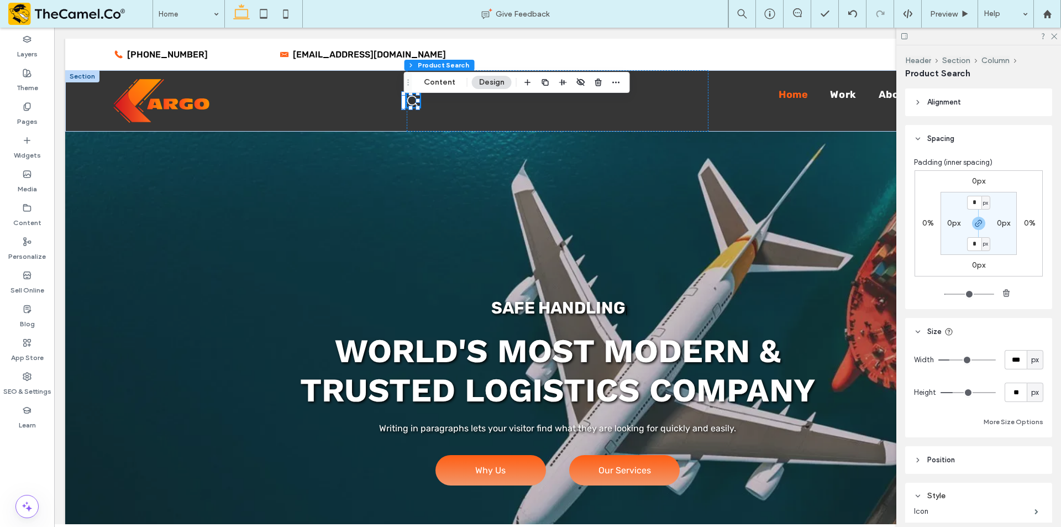
drag, startPoint x: 944, startPoint y: 360, endPoint x: 952, endPoint y: 359, distance: 8.3
click at [952, 359] on input "range" at bounding box center [966, 359] width 57 height 1
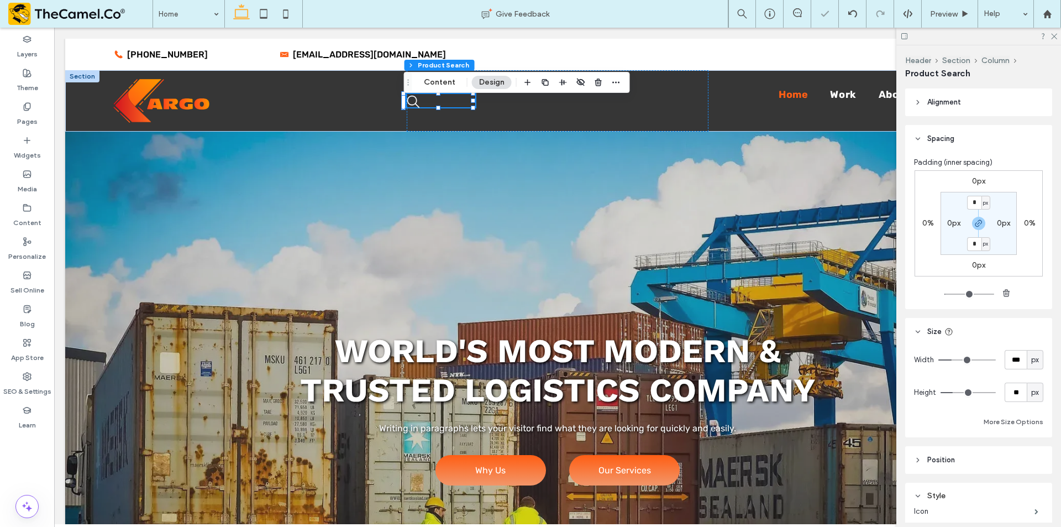
type input "***"
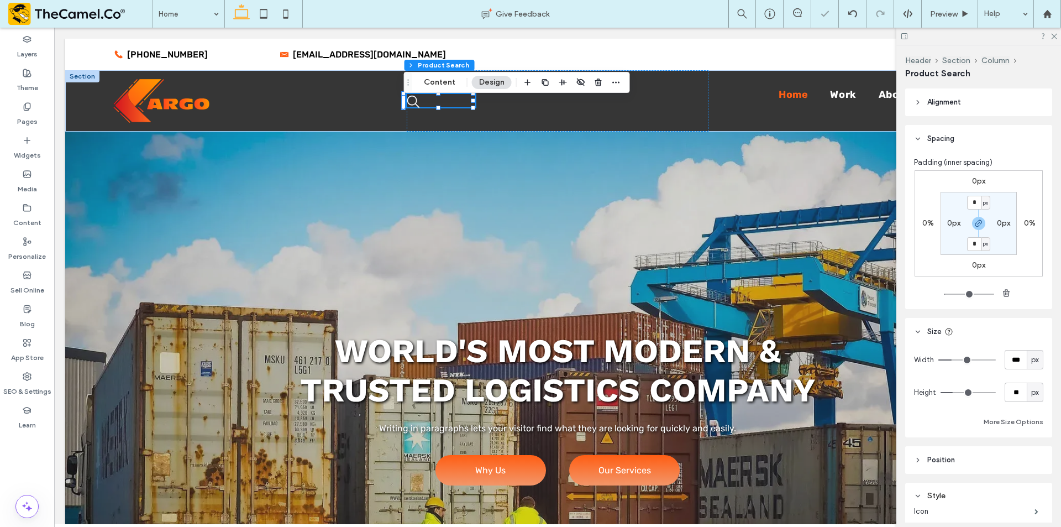
type input "***"
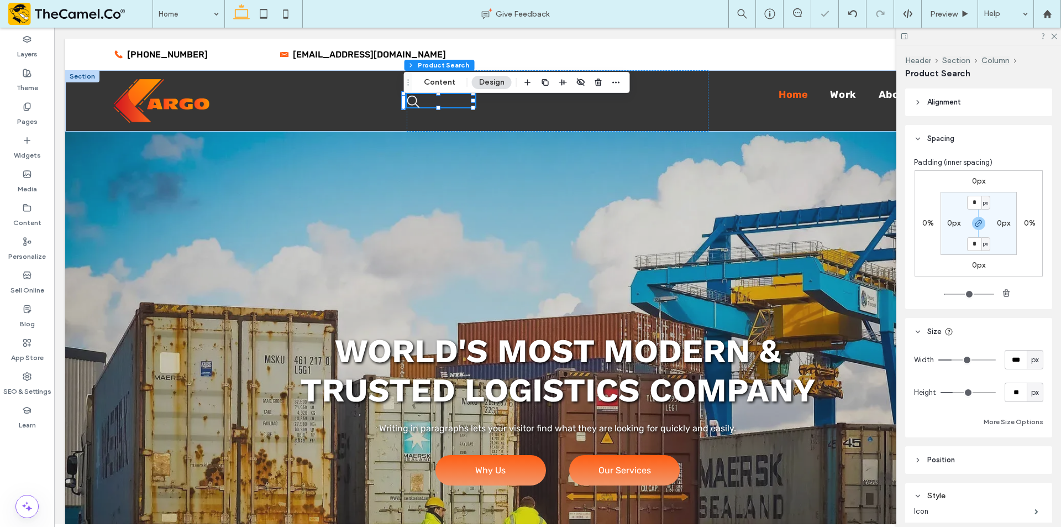
type input "***"
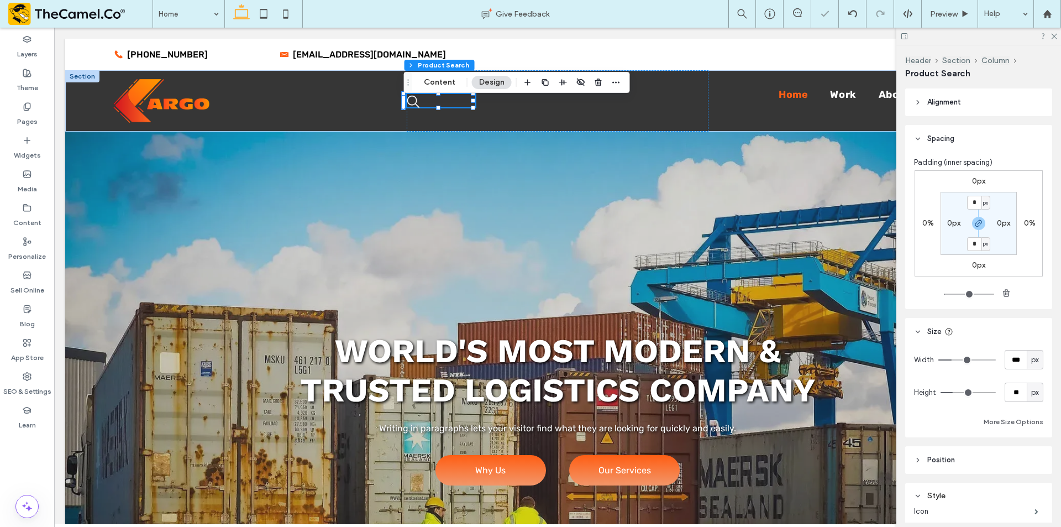
type input "***"
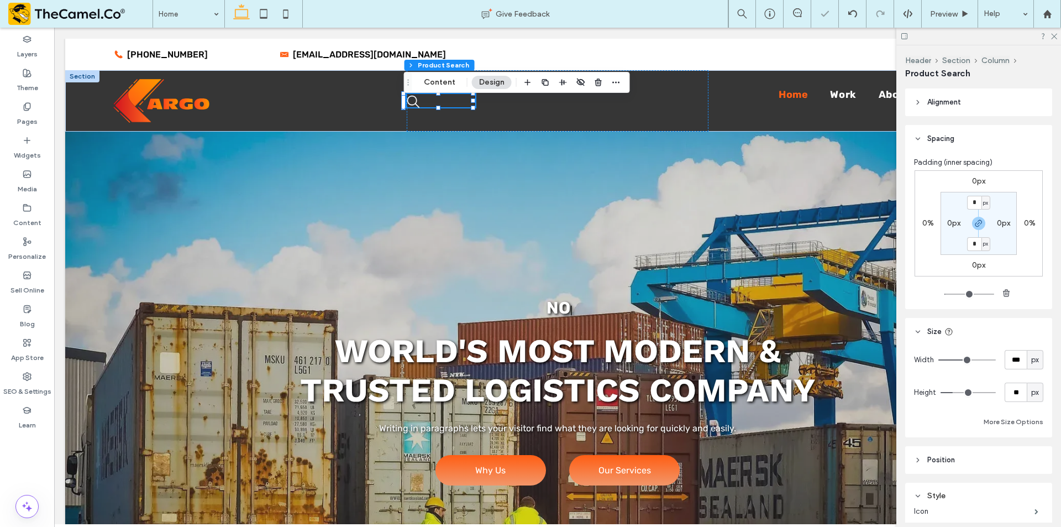
drag, startPoint x: 953, startPoint y: 359, endPoint x: 965, endPoint y: 359, distance: 12.2
click at [965, 359] on input "range" at bounding box center [966, 359] width 57 height 1
type input "***"
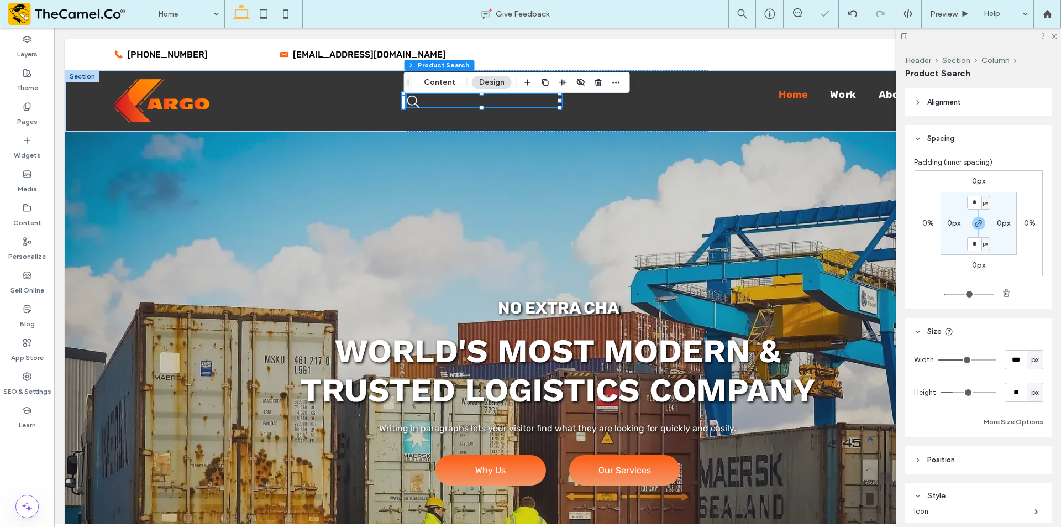
type input "***"
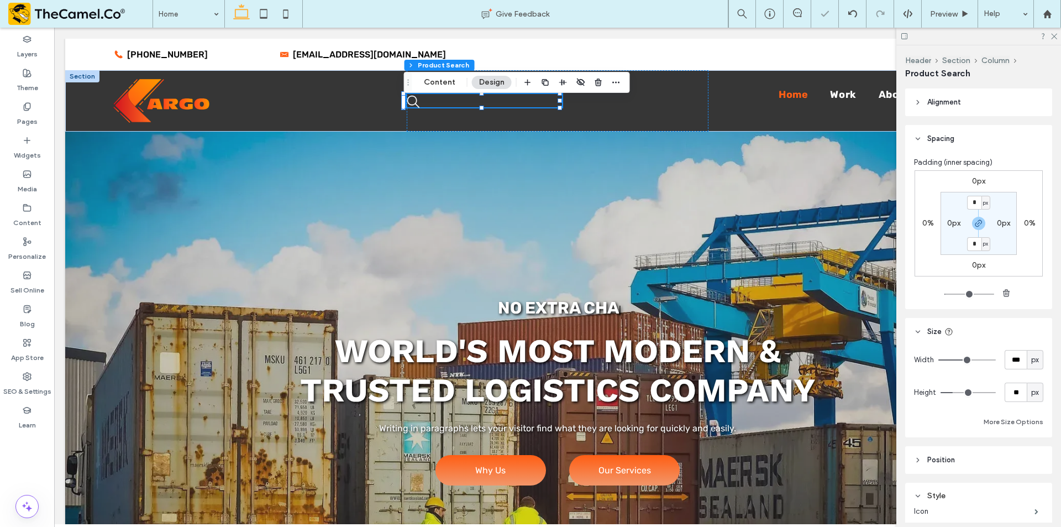
type input "***"
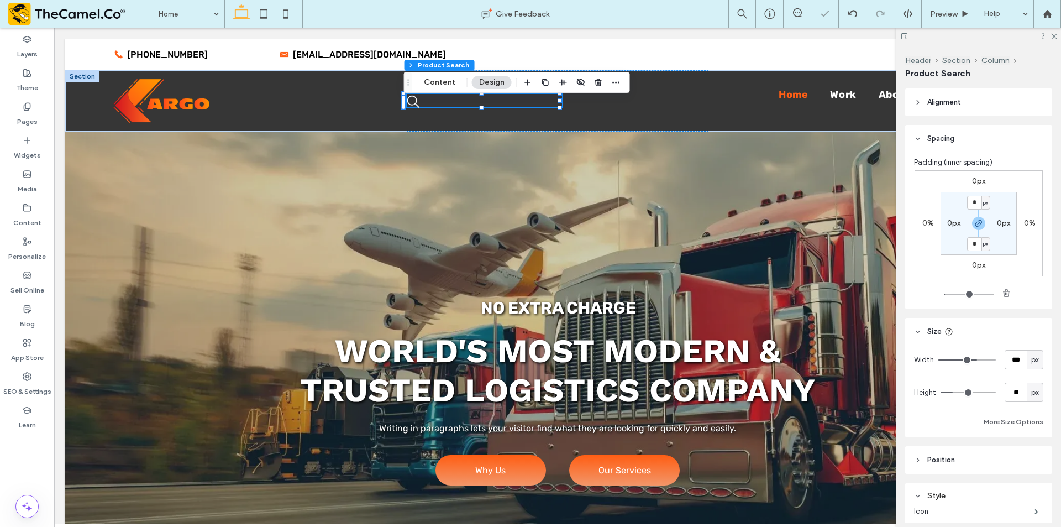
type input "***"
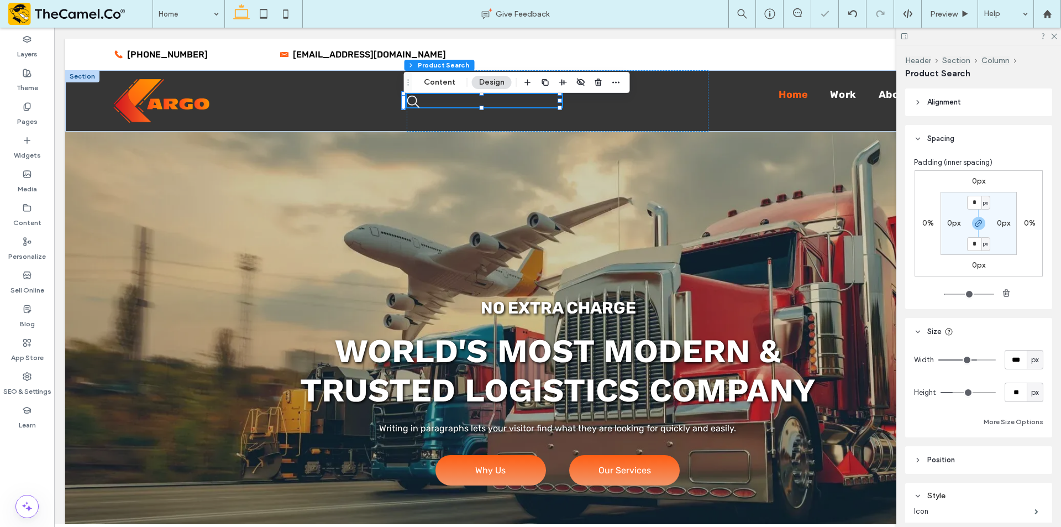
type input "***"
drag, startPoint x: 965, startPoint y: 359, endPoint x: 975, endPoint y: 360, distance: 10.6
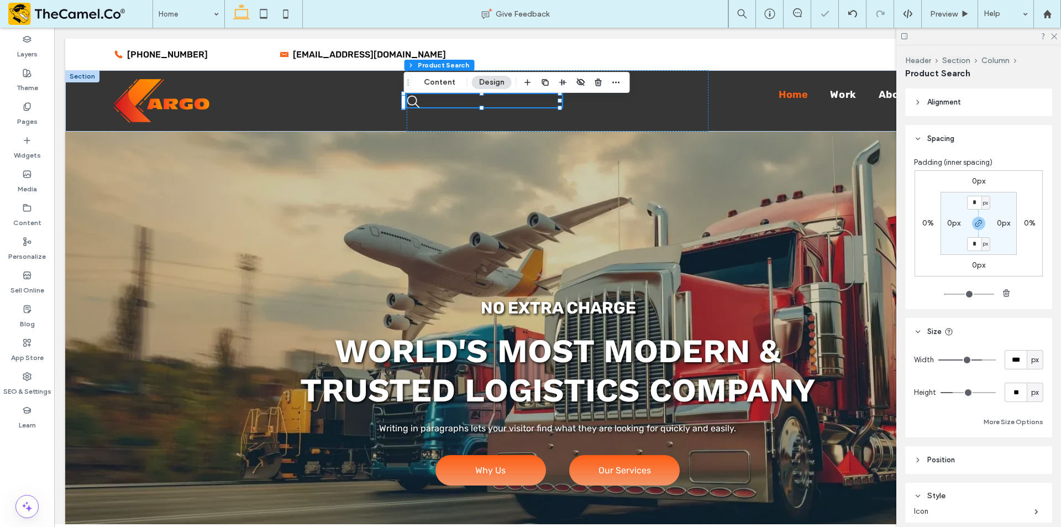
click at [975, 360] on input "range" at bounding box center [966, 359] width 57 height 1
type input "***"
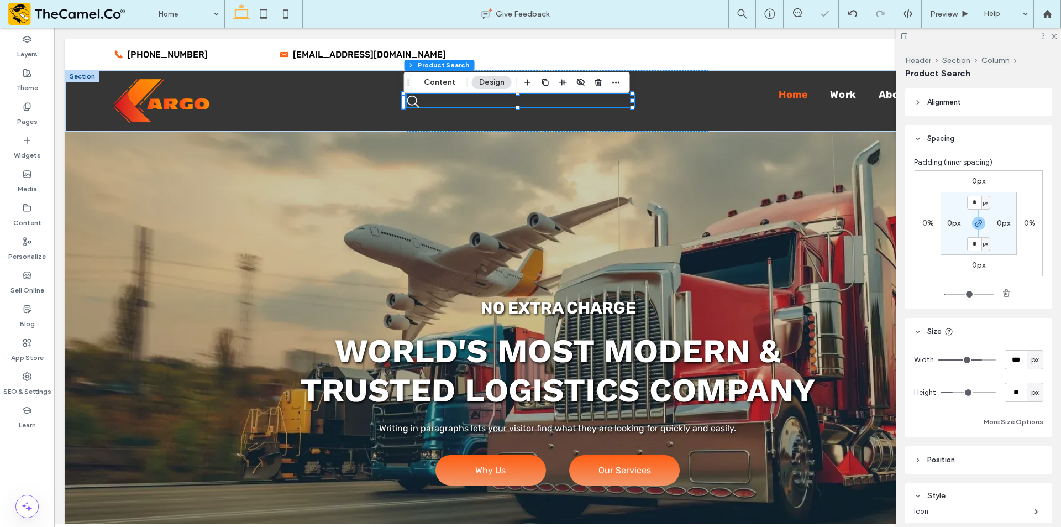
type input "***"
drag, startPoint x: 975, startPoint y: 360, endPoint x: 1019, endPoint y: 364, distance: 44.4
click at [996, 360] on input "range" at bounding box center [966, 359] width 57 height 1
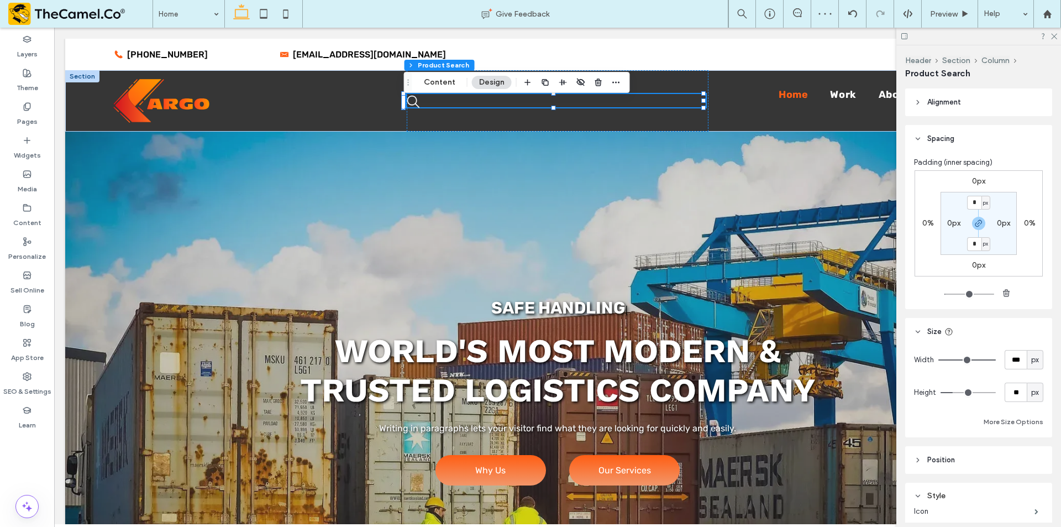
type input "***"
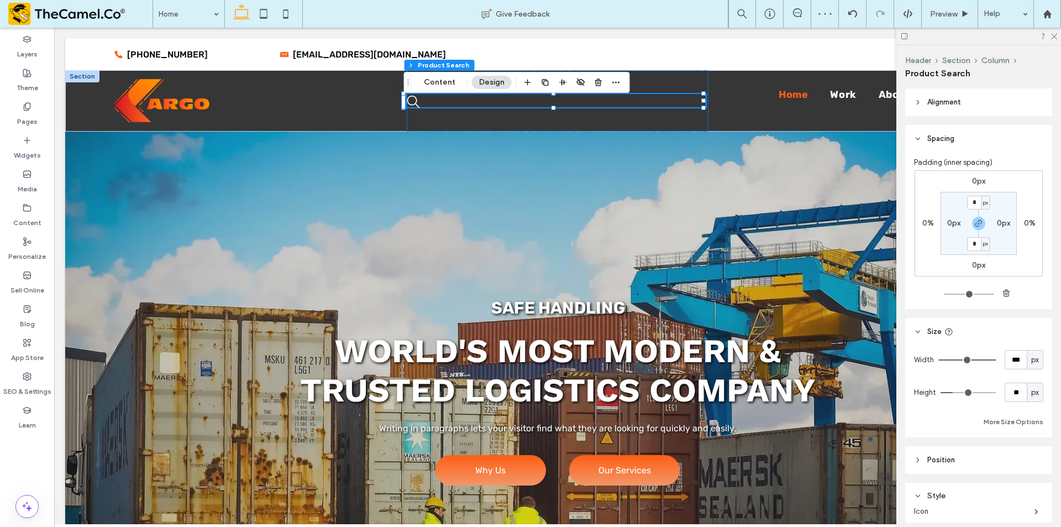
type input "***"
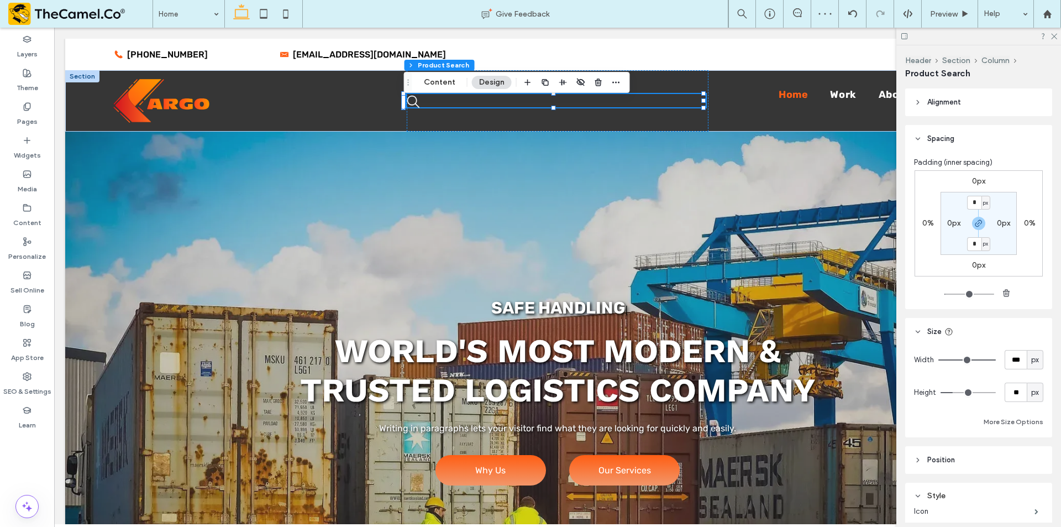
type input "*"
drag, startPoint x: 987, startPoint y: 360, endPoint x: 754, endPoint y: 345, distance: 234.2
click at [938, 359] on input "range" at bounding box center [966, 359] width 57 height 1
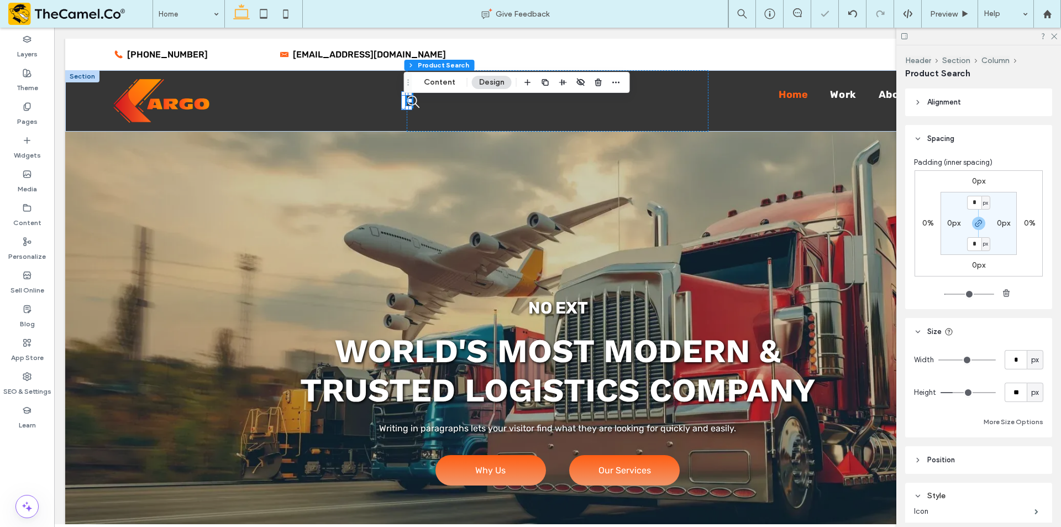
type input "**"
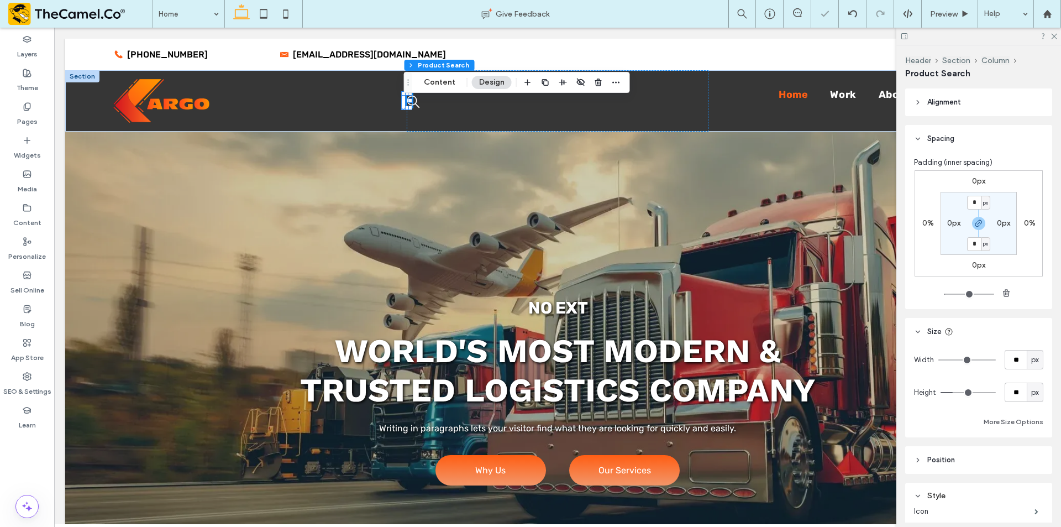
type input "**"
click at [945, 359] on input "range" at bounding box center [966, 359] width 57 height 1
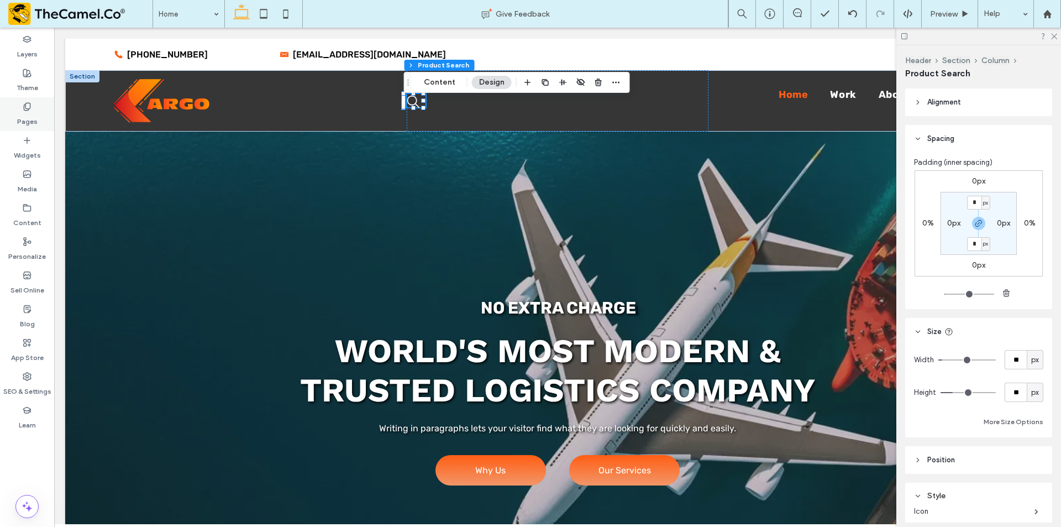
click at [23, 112] on label "Pages" at bounding box center [27, 118] width 20 height 15
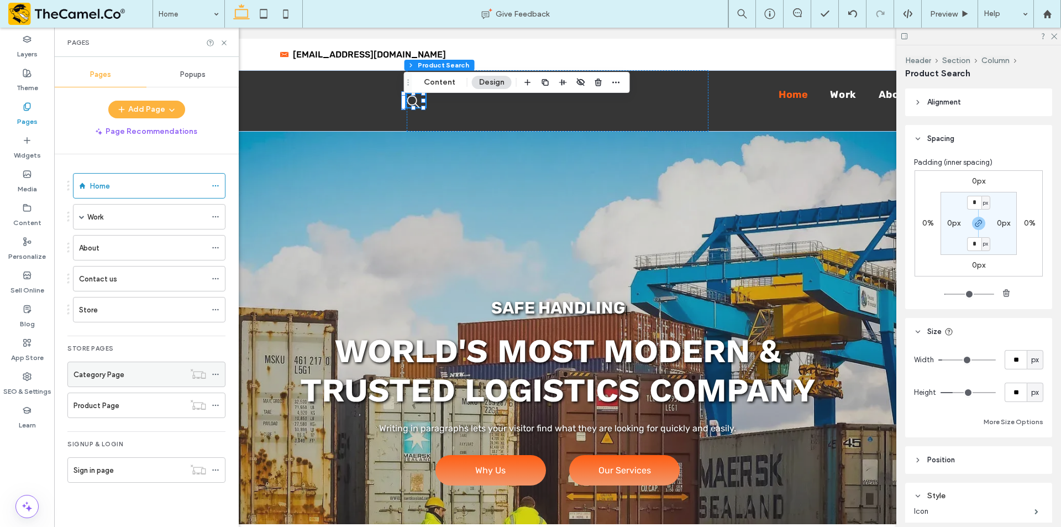
click at [129, 364] on div "Category Page" at bounding box center [128, 374] width 111 height 24
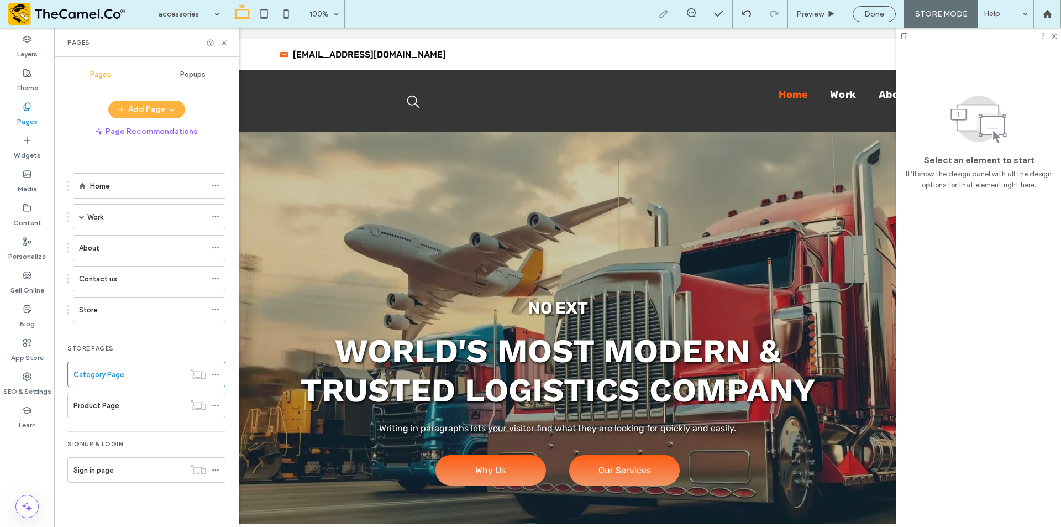
click at [140, 303] on div "accessories 100% Preview Done STORE MODE Help Design Panel Site Comments Team &…" at bounding box center [530, 263] width 1061 height 527
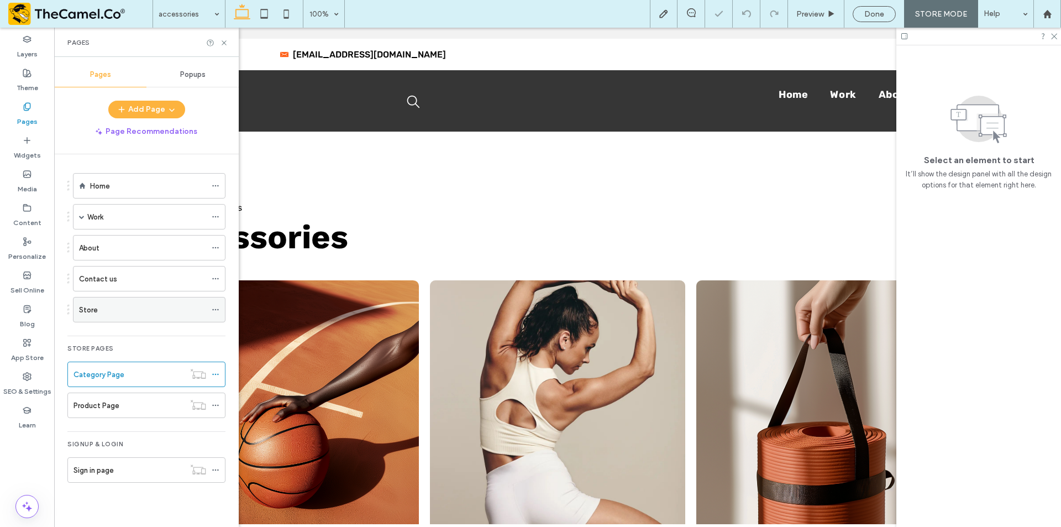
click at [142, 309] on div "Store" at bounding box center [142, 310] width 127 height 12
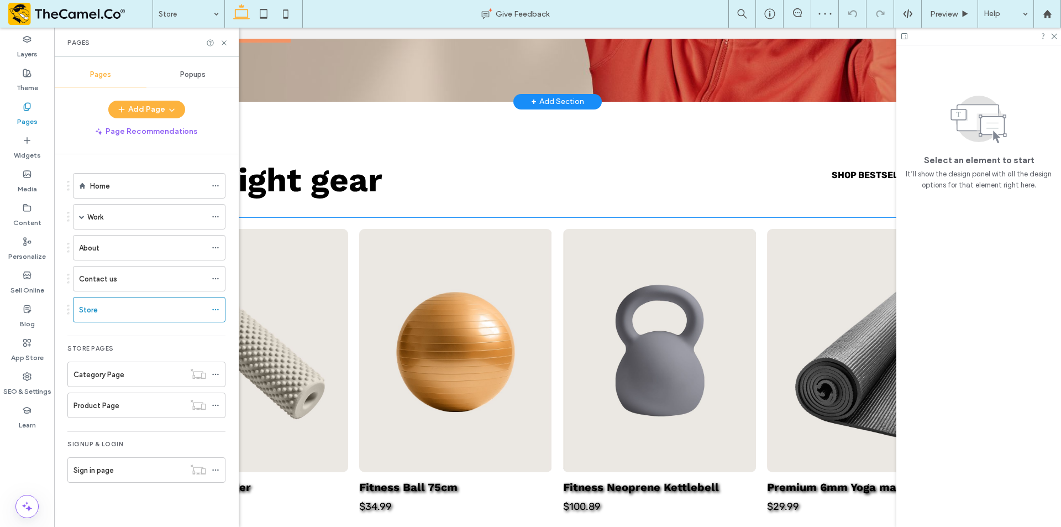
scroll to position [332, 0]
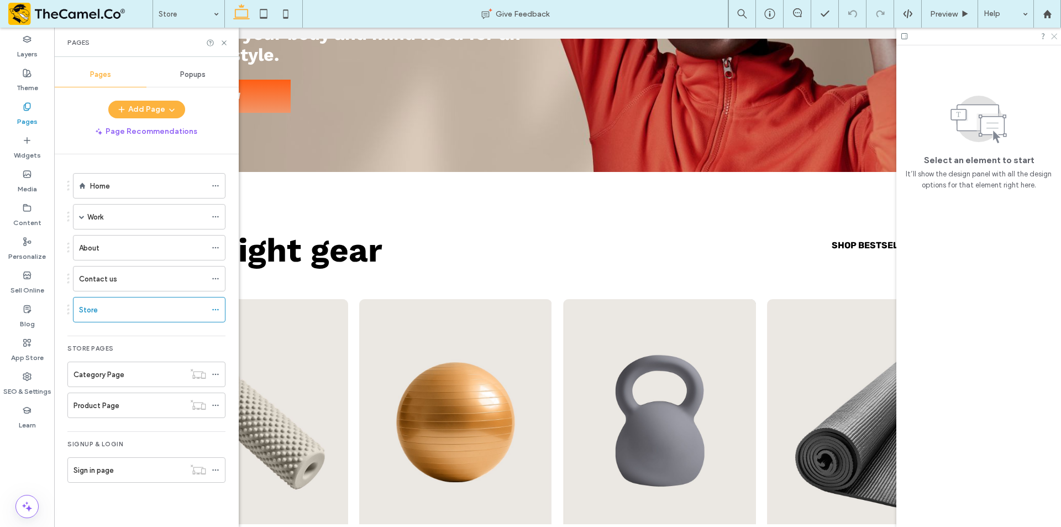
click at [1050, 36] on icon at bounding box center [1053, 35] width 7 height 7
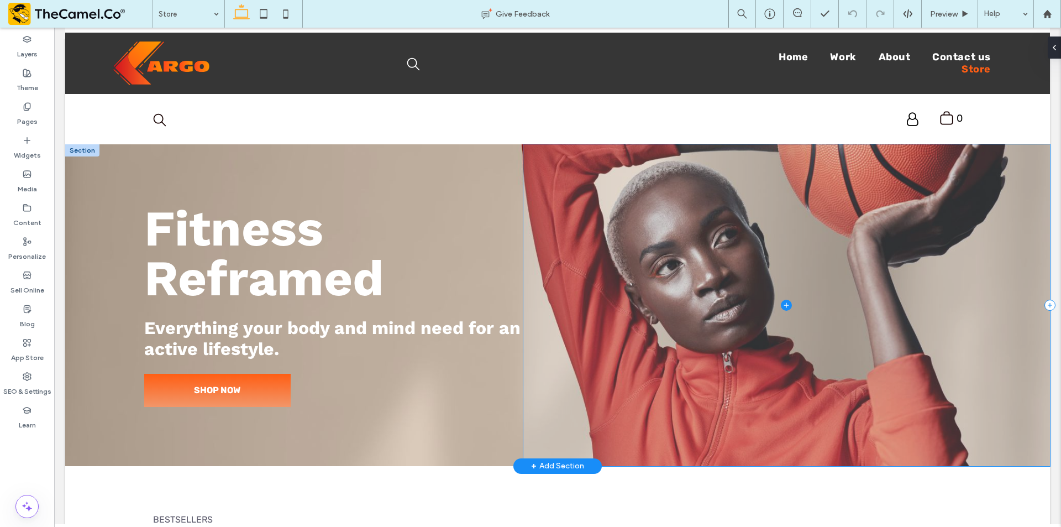
scroll to position [0, 0]
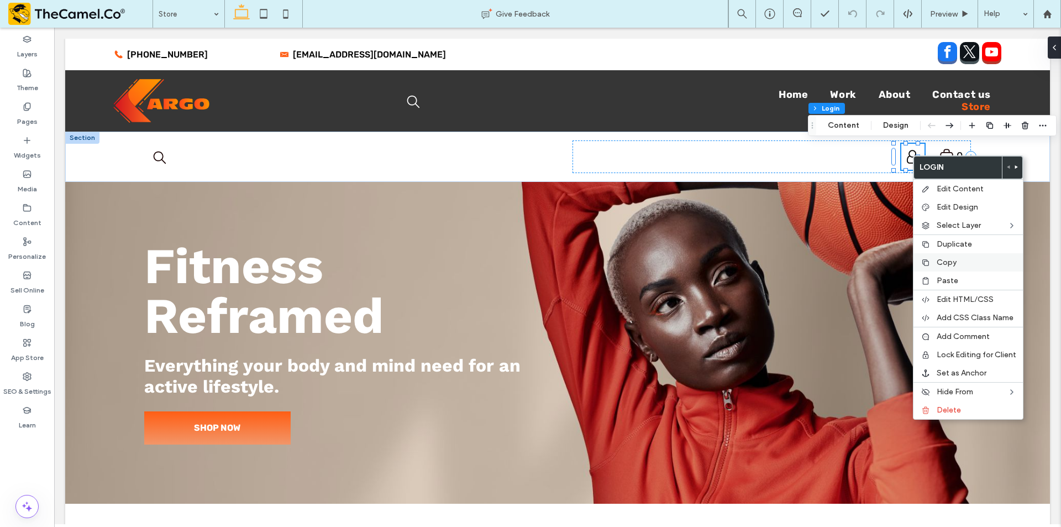
click at [943, 266] on span "Copy" at bounding box center [947, 261] width 20 height 9
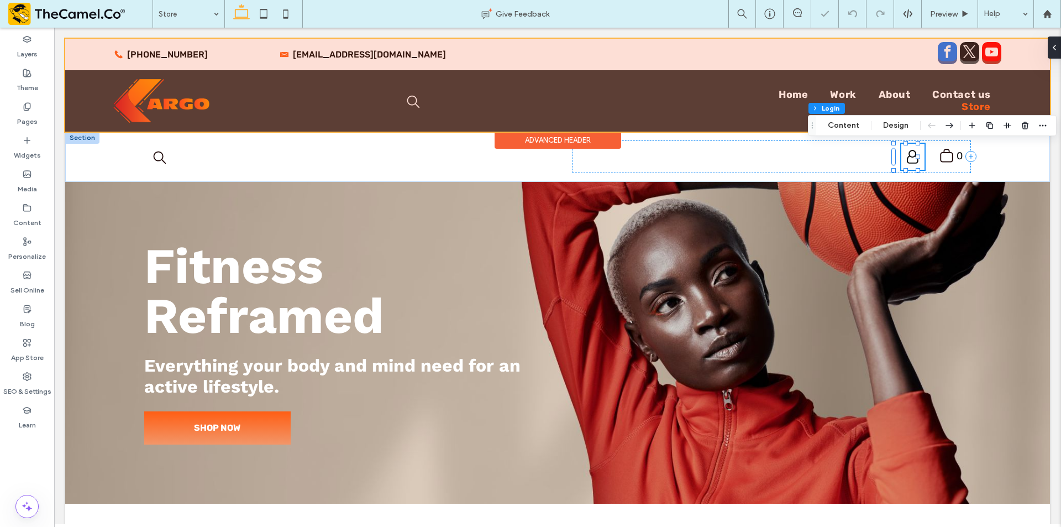
click at [910, 57] on div at bounding box center [557, 85] width 985 height 93
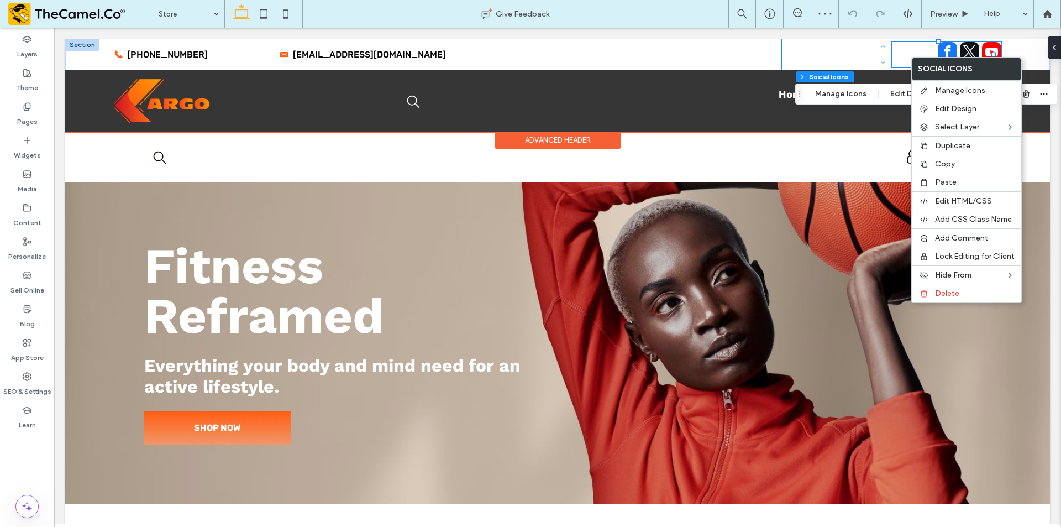
click at [850, 55] on div at bounding box center [895, 54] width 229 height 31
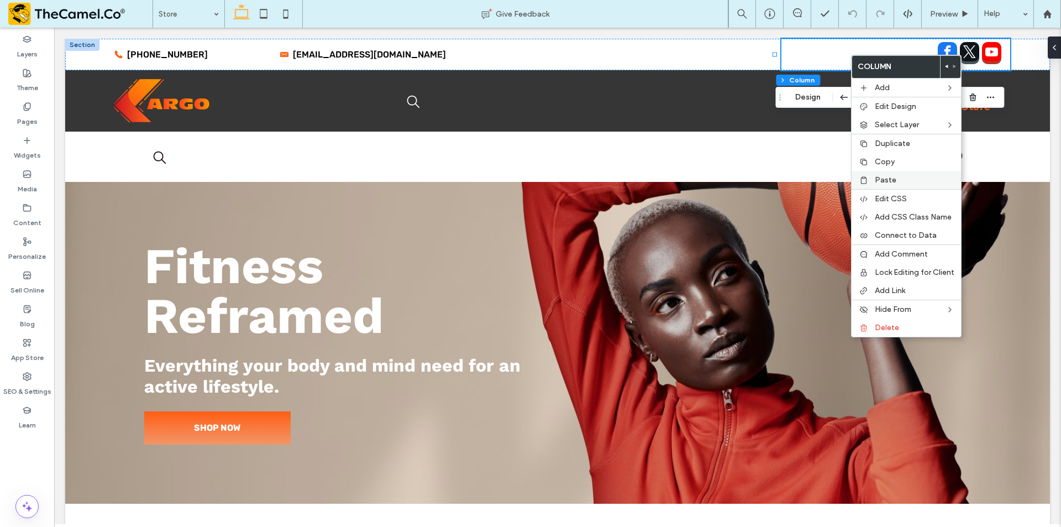
click at [887, 182] on span "Paste" at bounding box center [886, 179] width 22 height 9
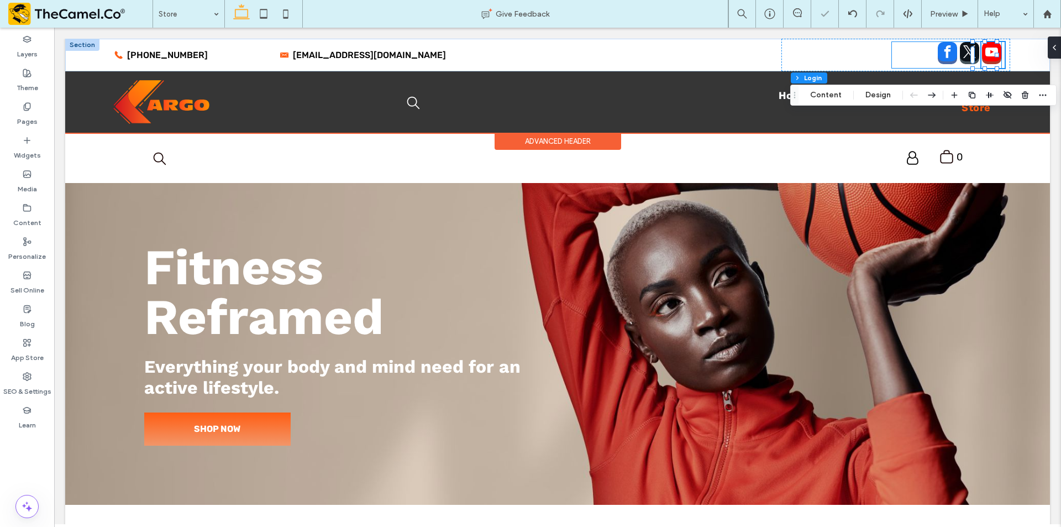
click at [911, 60] on div at bounding box center [946, 54] width 109 height 25
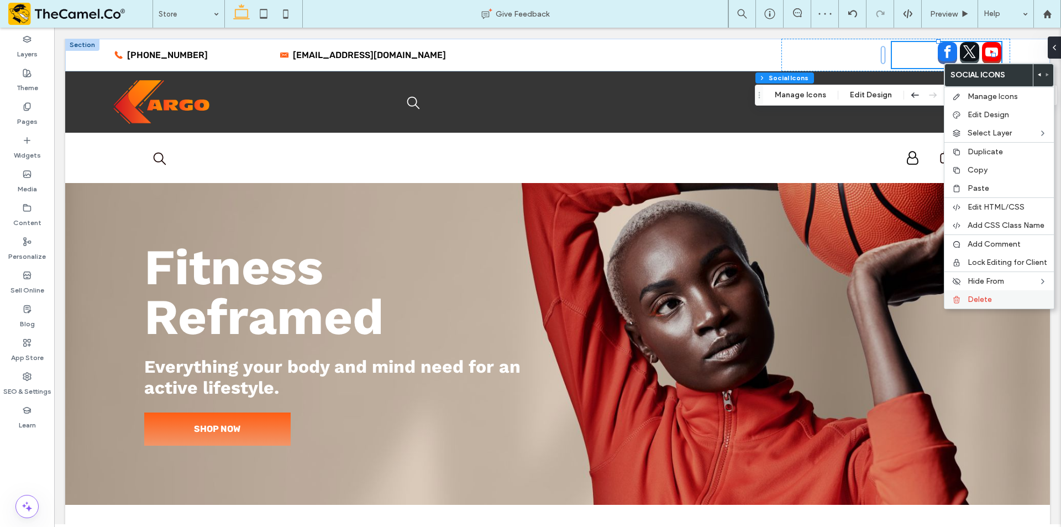
click at [972, 298] on span "Delete" at bounding box center [980, 299] width 24 height 9
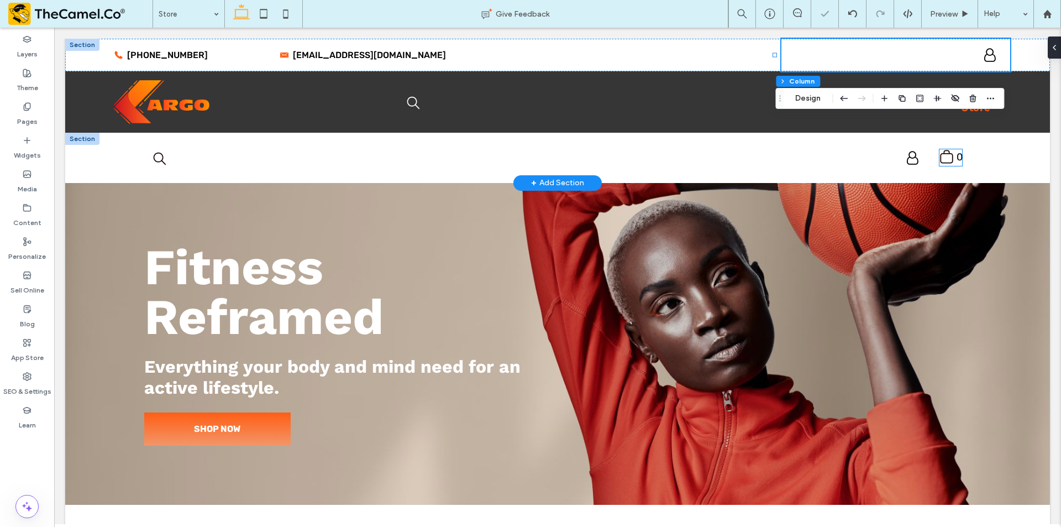
click at [942, 154] on icon at bounding box center [946, 156] width 13 height 13
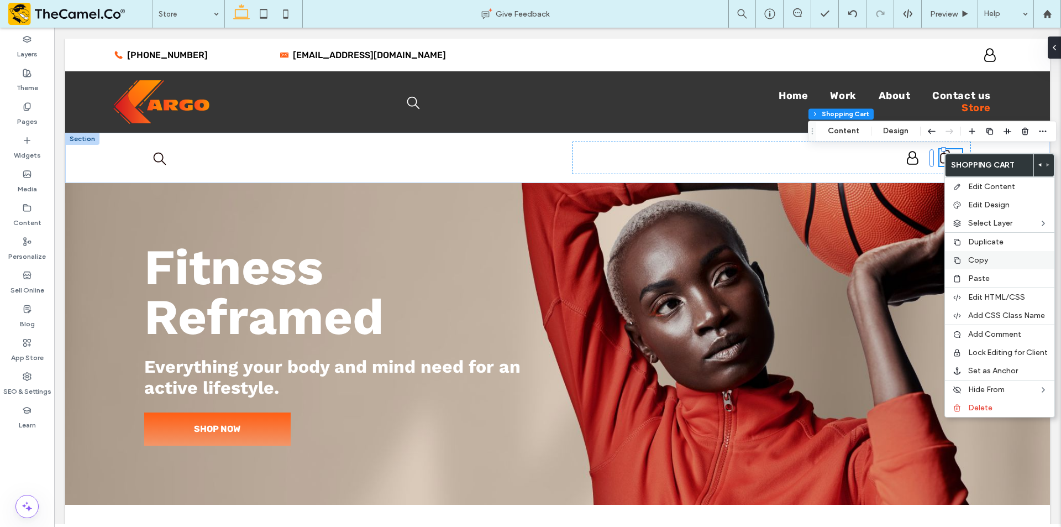
click at [982, 258] on span "Copy" at bounding box center [978, 259] width 20 height 9
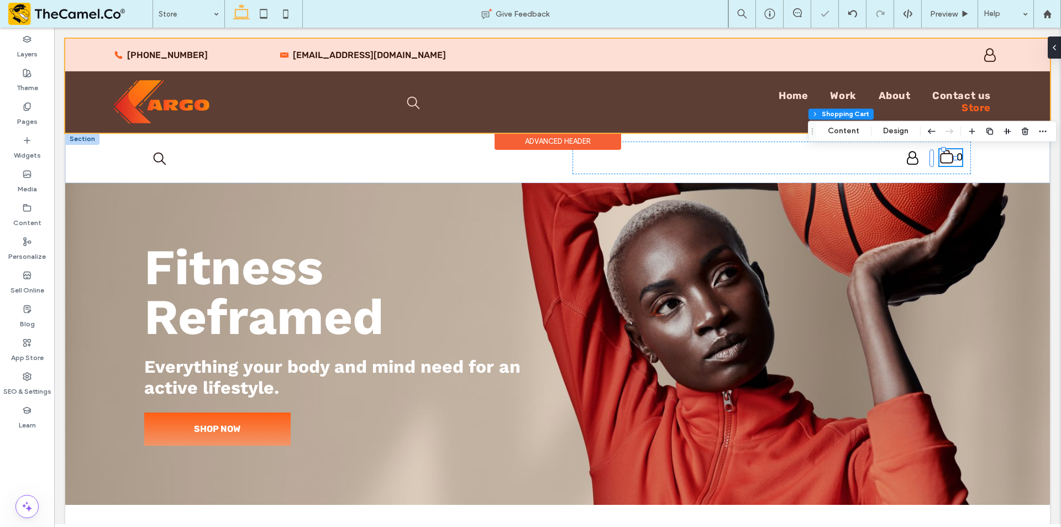
click at [943, 49] on div at bounding box center [557, 86] width 985 height 94
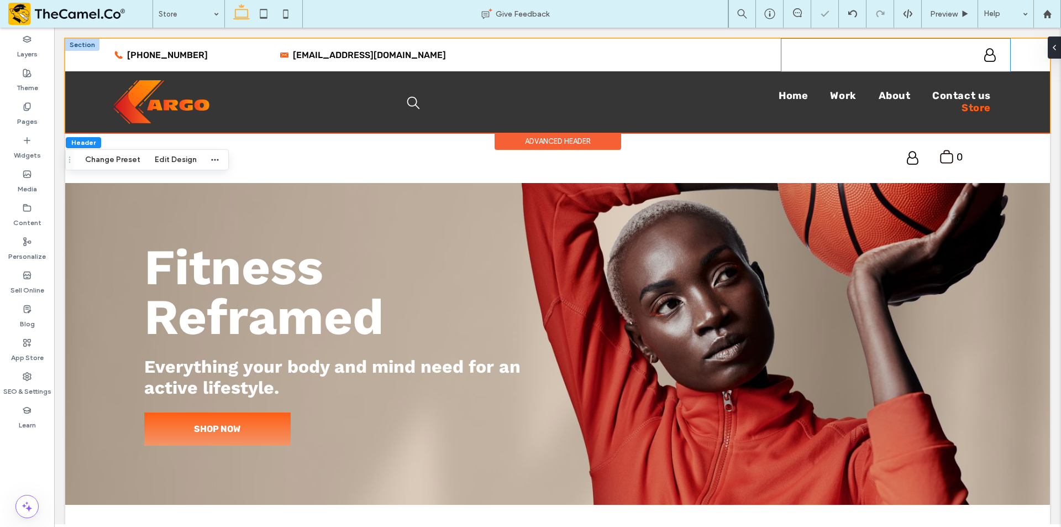
click at [943, 52] on div "My Account Logout" at bounding box center [895, 55] width 229 height 33
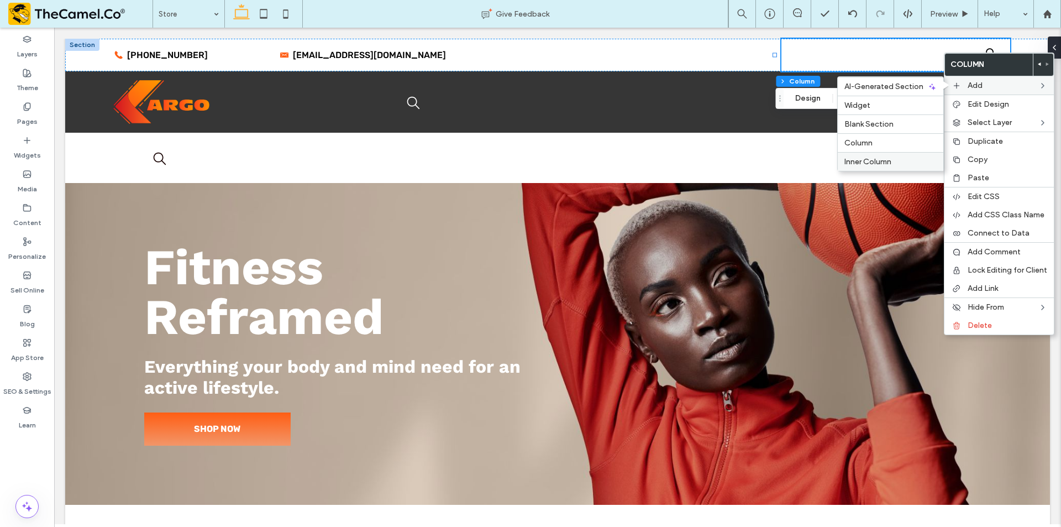
click at [880, 155] on div "Inner Column" at bounding box center [891, 161] width 106 height 19
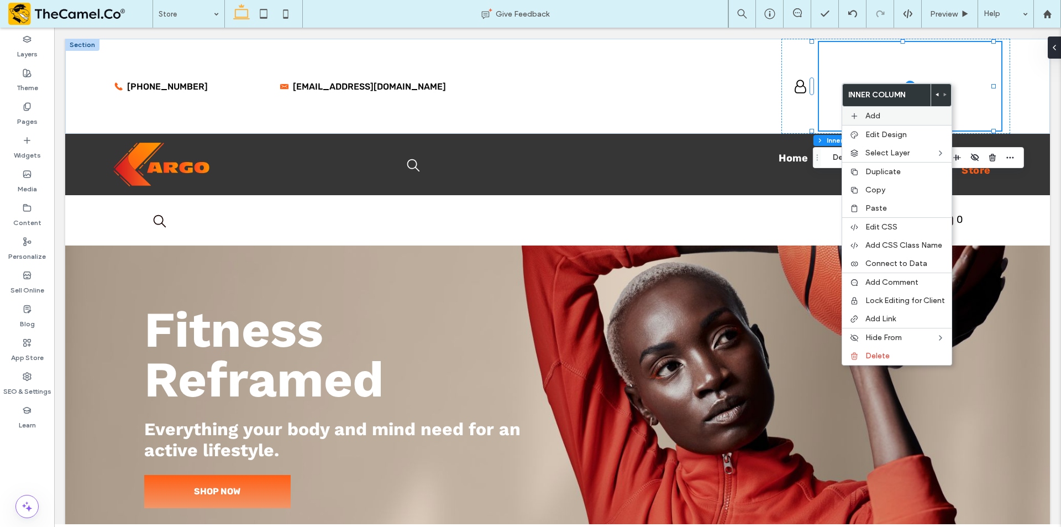
click at [894, 117] on label "Add" at bounding box center [905, 115] width 80 height 9
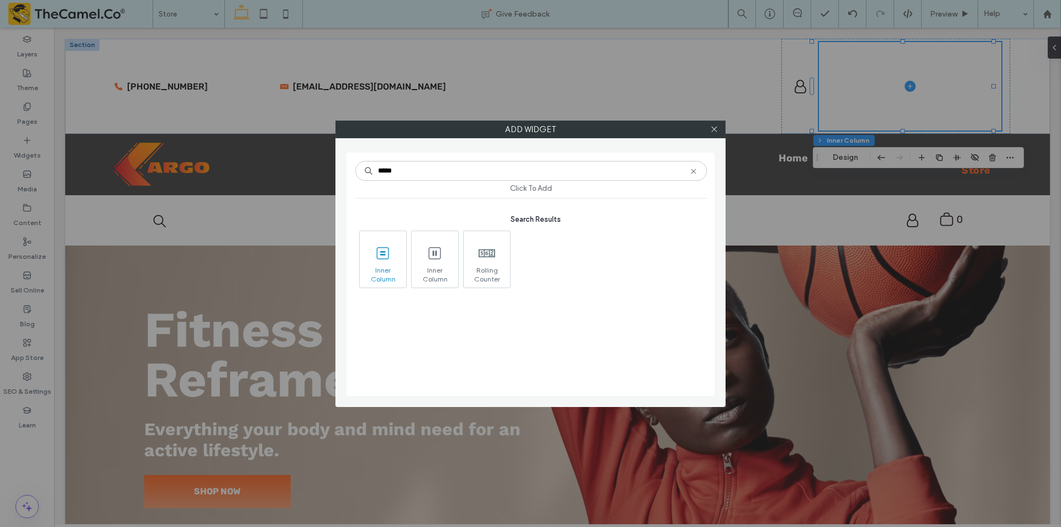
type input "*****"
click at [386, 262] on span at bounding box center [383, 253] width 46 height 25
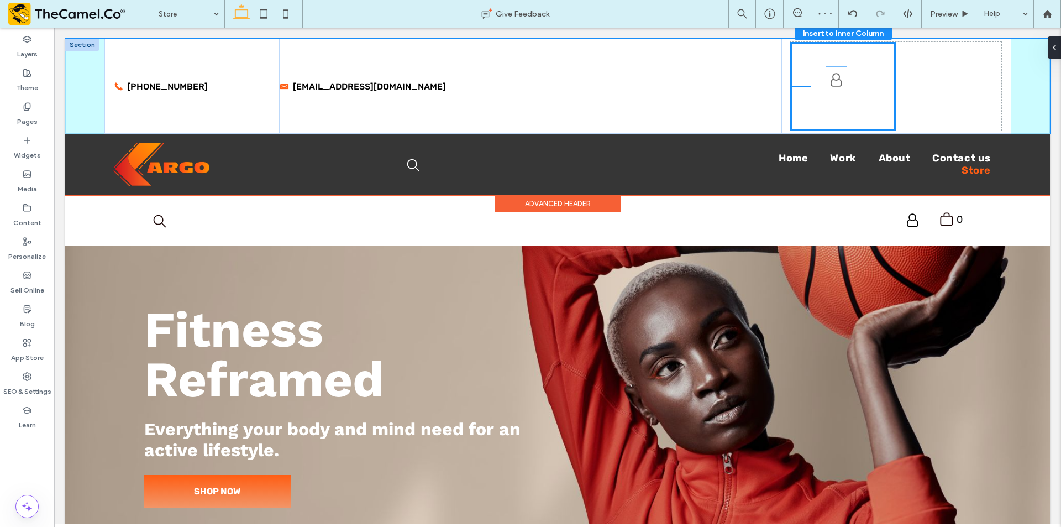
drag, startPoint x: 792, startPoint y: 92, endPoint x: 834, endPoint y: 85, distance: 42.5
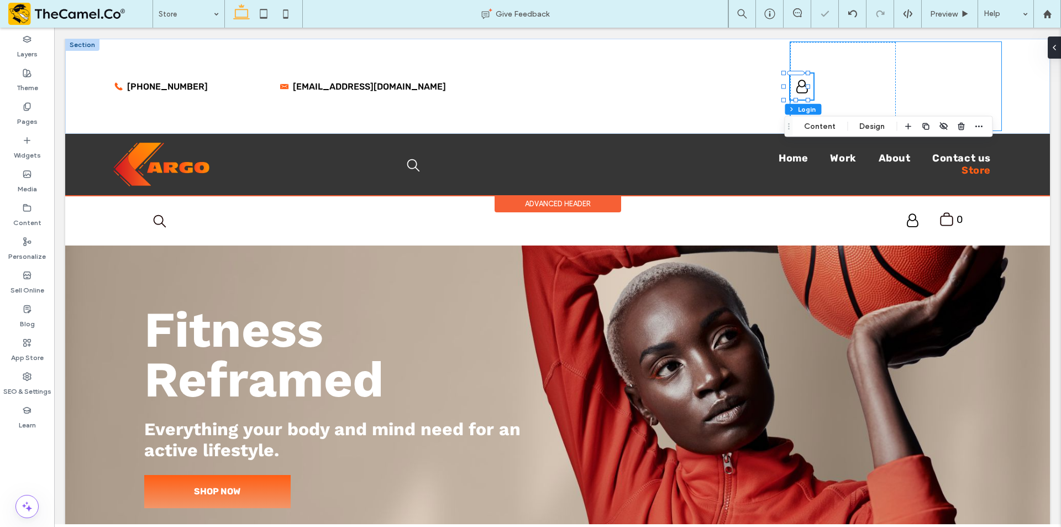
click at [910, 86] on div "My Account Logout" at bounding box center [895, 86] width 211 height 88
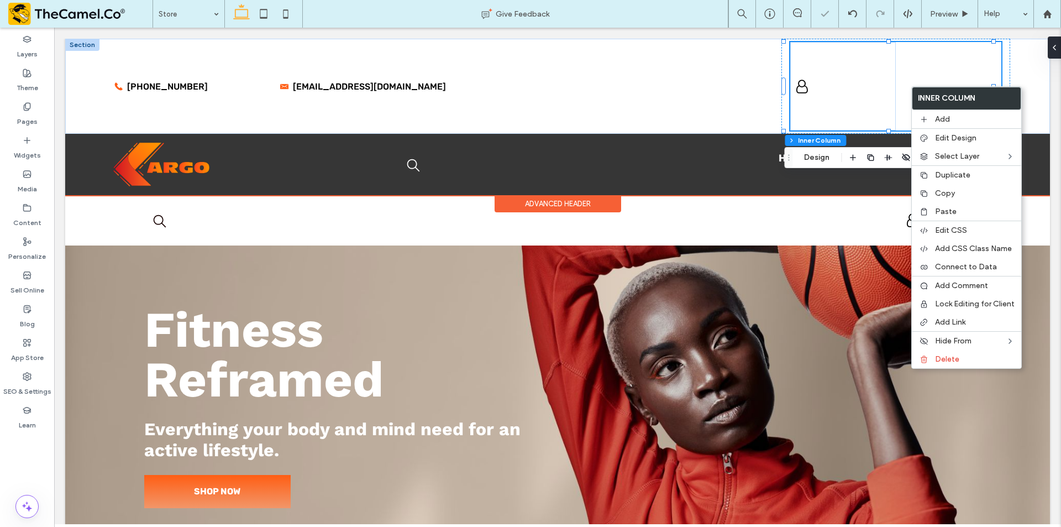
click at [919, 59] on div "My Account Logout" at bounding box center [895, 86] width 211 height 88
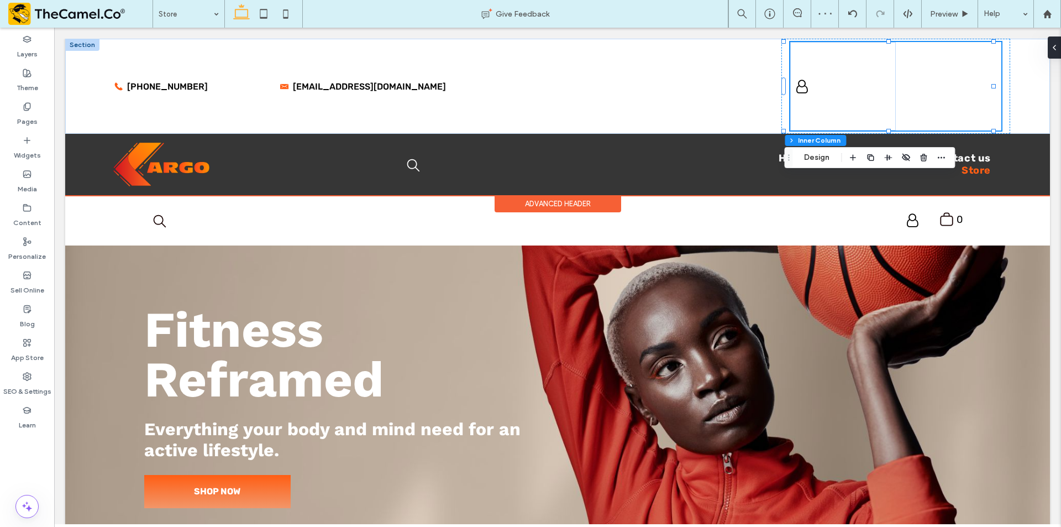
click at [953, 83] on div "My Account Logout" at bounding box center [895, 86] width 211 height 88
click at [889, 101] on div "My Account Logout" at bounding box center [895, 86] width 211 height 88
click at [866, 102] on div "My Account Logout" at bounding box center [843, 86] width 106 height 88
click at [939, 98] on div "My Account Logout" at bounding box center [895, 86] width 211 height 88
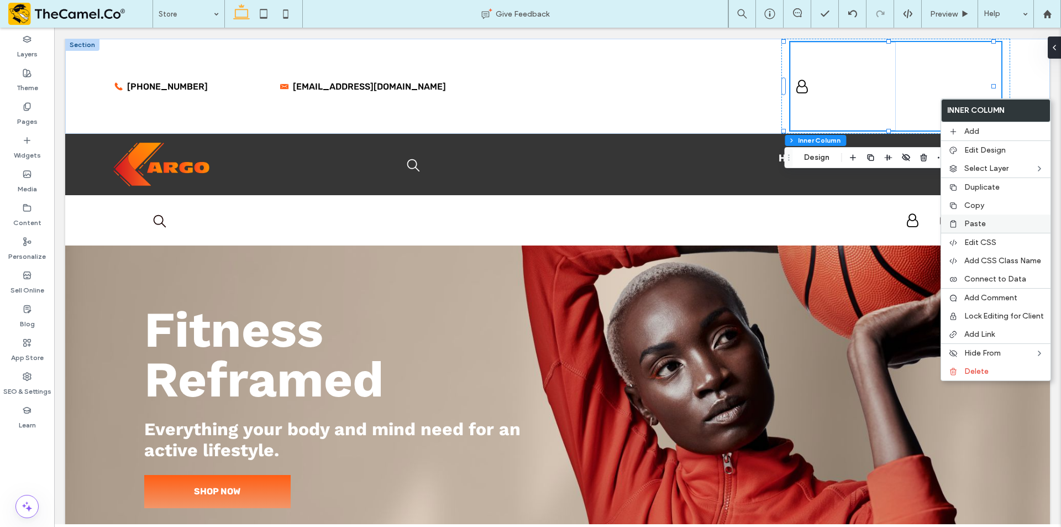
click at [985, 224] on label "Paste" at bounding box center [1004, 223] width 80 height 9
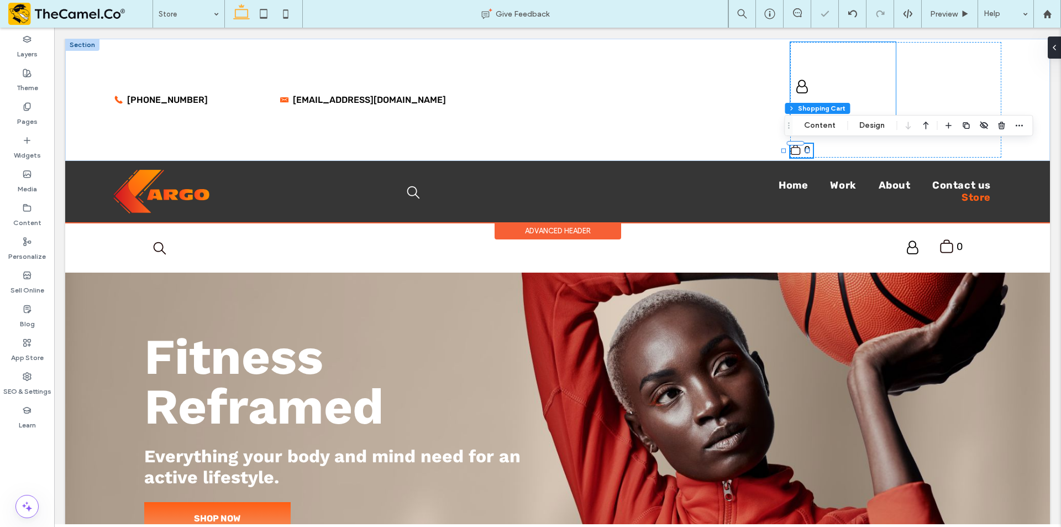
click at [868, 90] on div "My Account Logout" at bounding box center [843, 86] width 106 height 88
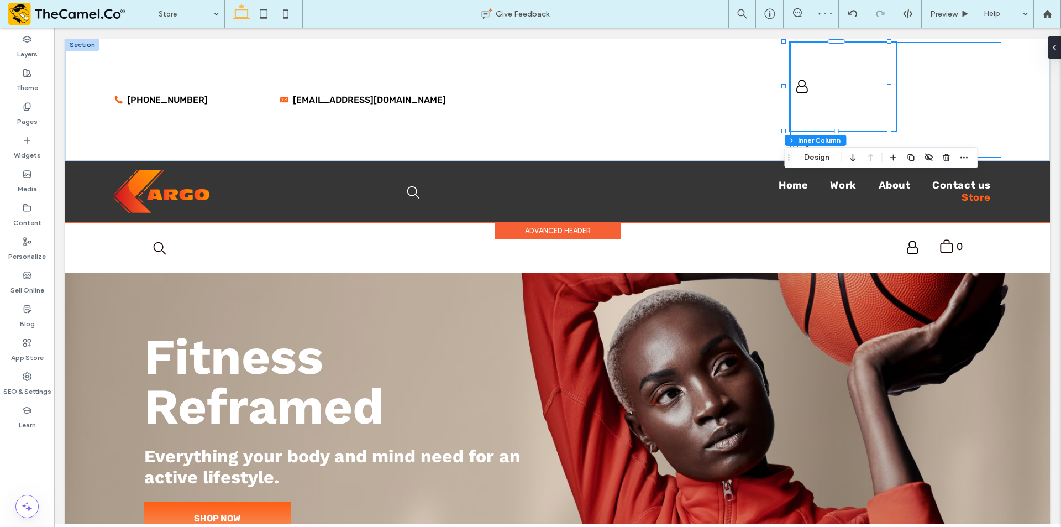
click at [933, 109] on div "My Account Logout .st0-undefined{fill-rule:evenodd;clip-rule:evenodd;} 0" at bounding box center [895, 99] width 211 height 115
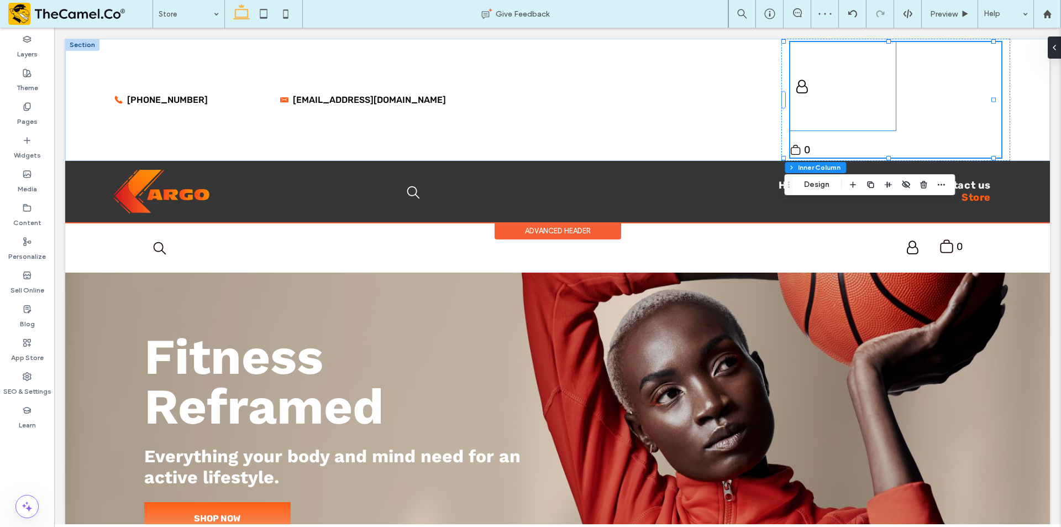
click at [855, 91] on div "My Account Logout" at bounding box center [843, 86] width 106 height 88
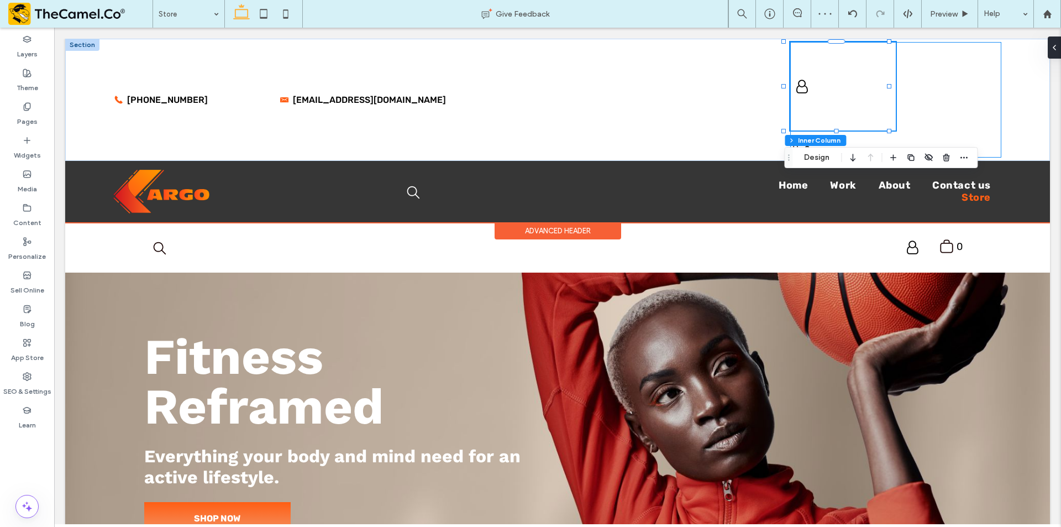
click at [921, 86] on div "My Account Logout .st0-undefined{fill-rule:evenodd;clip-rule:evenodd;} 0" at bounding box center [895, 99] width 211 height 115
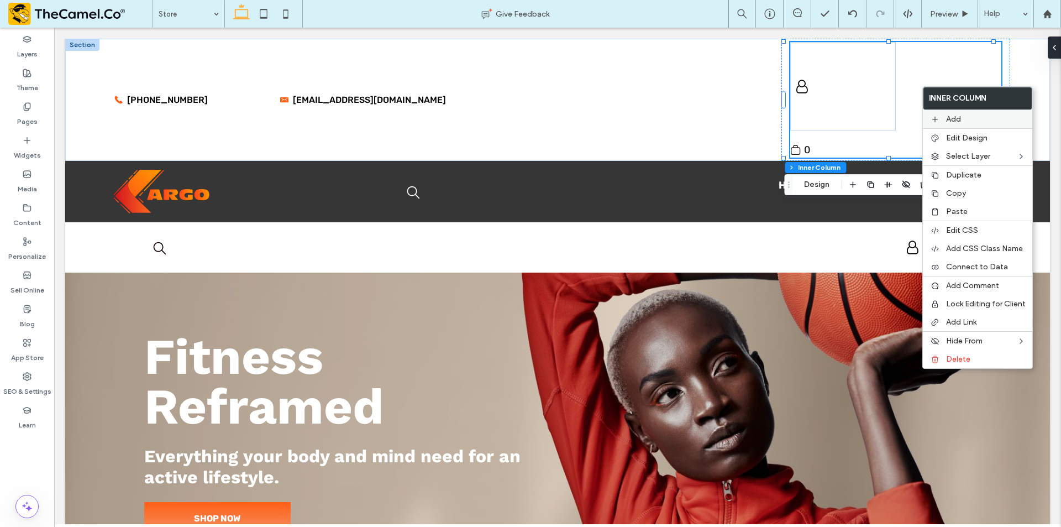
click at [958, 118] on span "Add" at bounding box center [953, 118] width 15 height 9
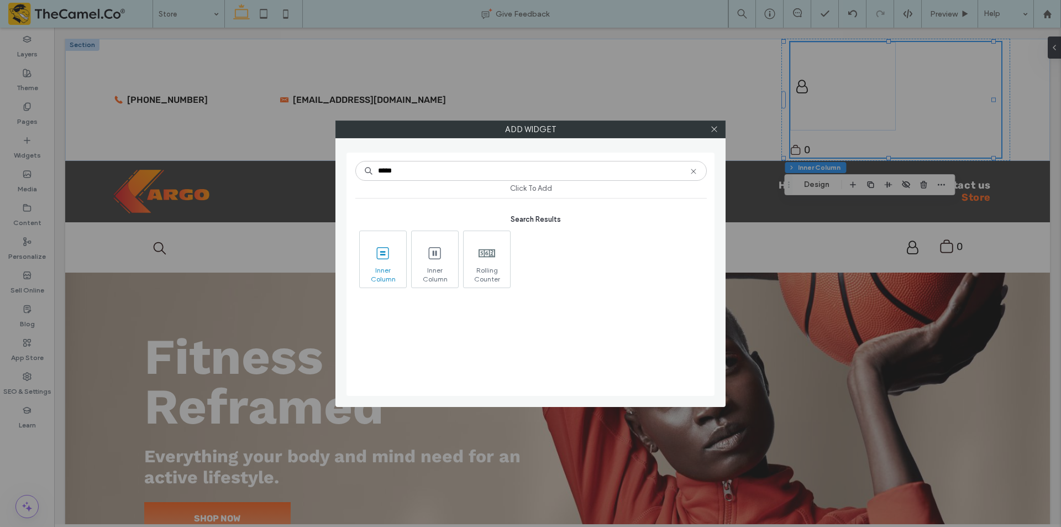
type input "*****"
click at [388, 266] on span "Inner Column" at bounding box center [383, 273] width 46 height 15
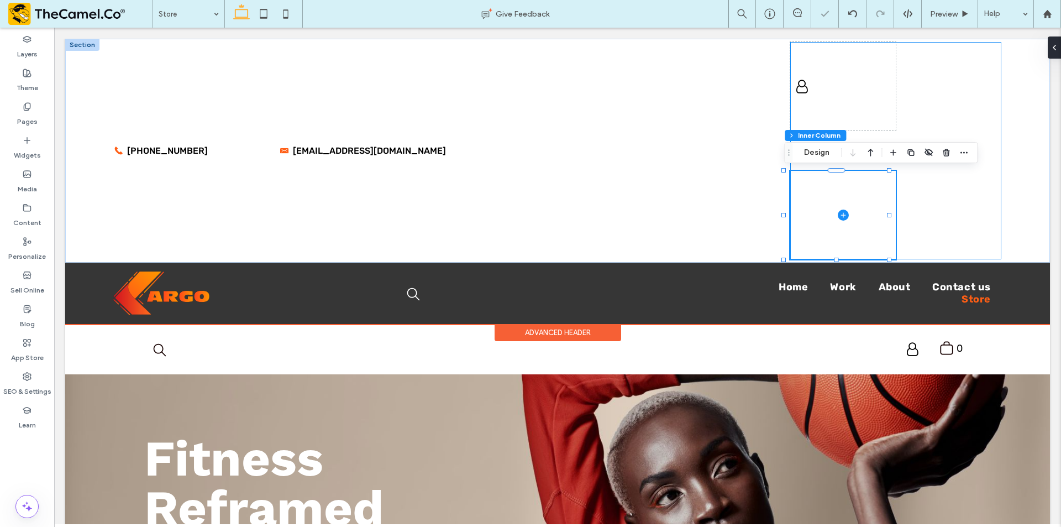
click at [940, 195] on div "My Account Logout .st0-undefined{fill-rule:evenodd;clip-rule:evenodd;} 0" at bounding box center [895, 150] width 211 height 217
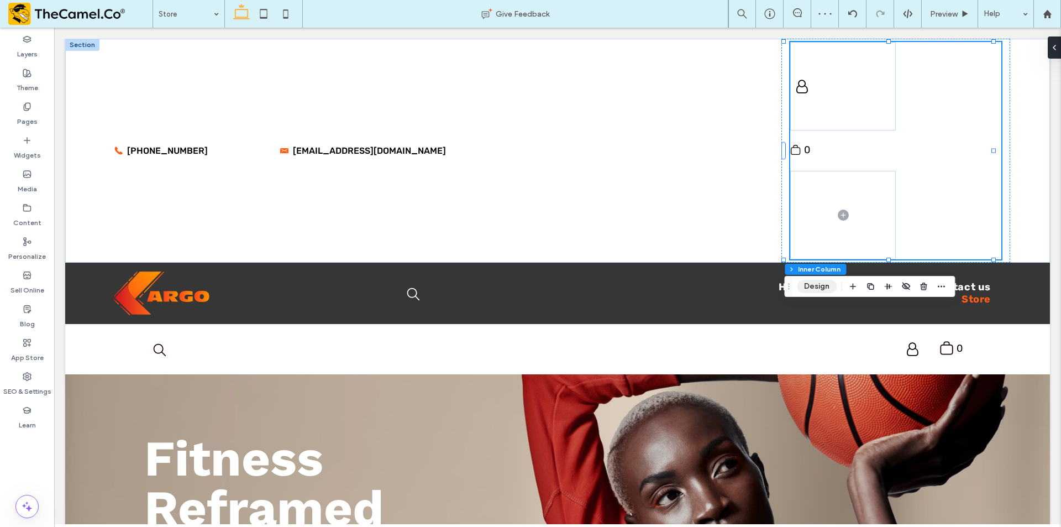
click at [822, 286] on button "Design" at bounding box center [817, 286] width 40 height 13
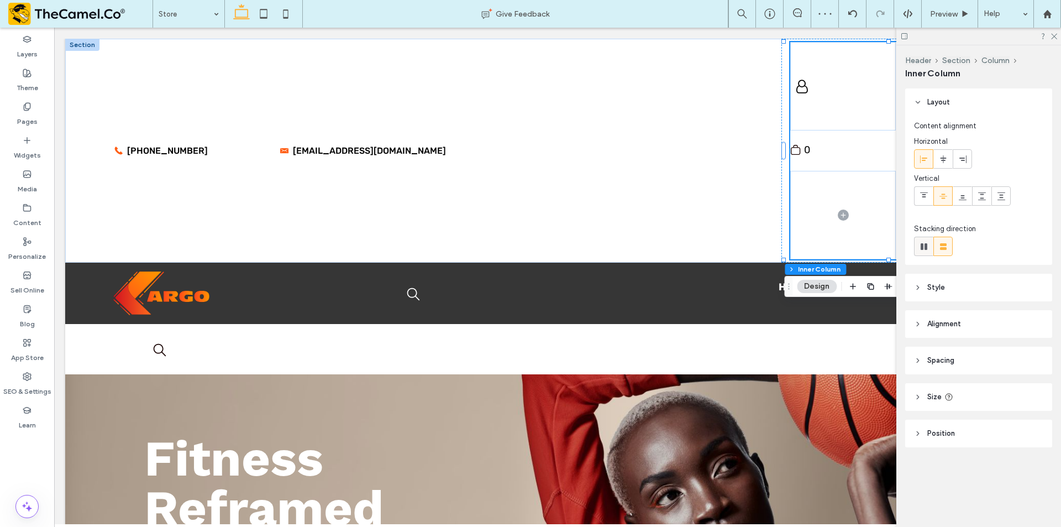
click at [925, 245] on use at bounding box center [924, 246] width 7 height 7
type input "*"
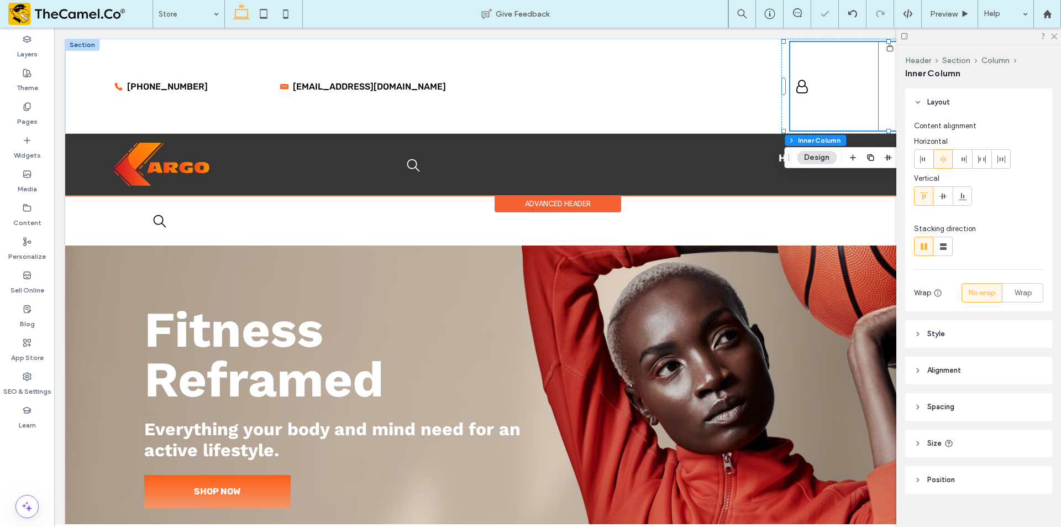
click at [855, 86] on div "My Account Logout" at bounding box center [834, 86] width 88 height 88
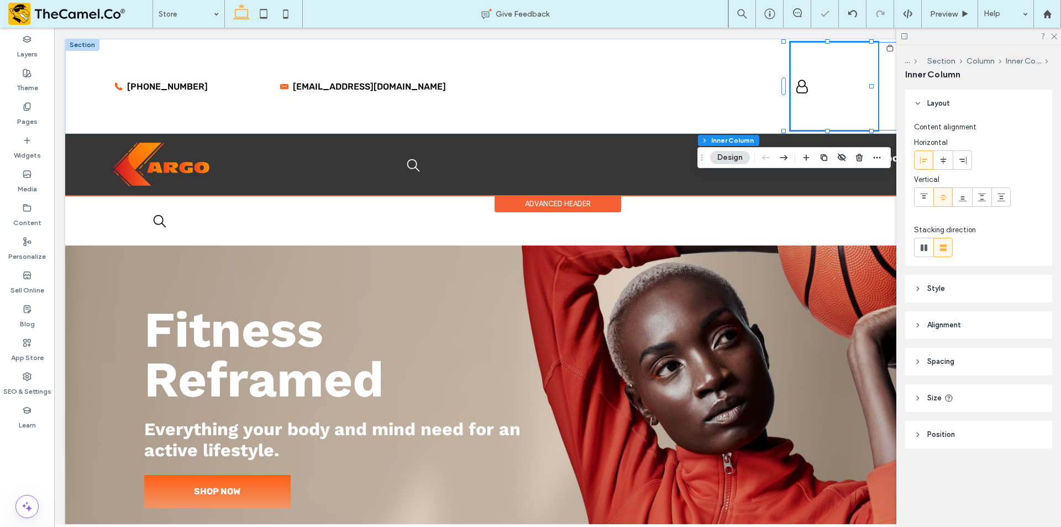
click at [878, 81] on div "My Account Logout .st0-undefined{fill-rule:evenodd;clip-rule:evenodd;} 0" at bounding box center [895, 86] width 211 height 88
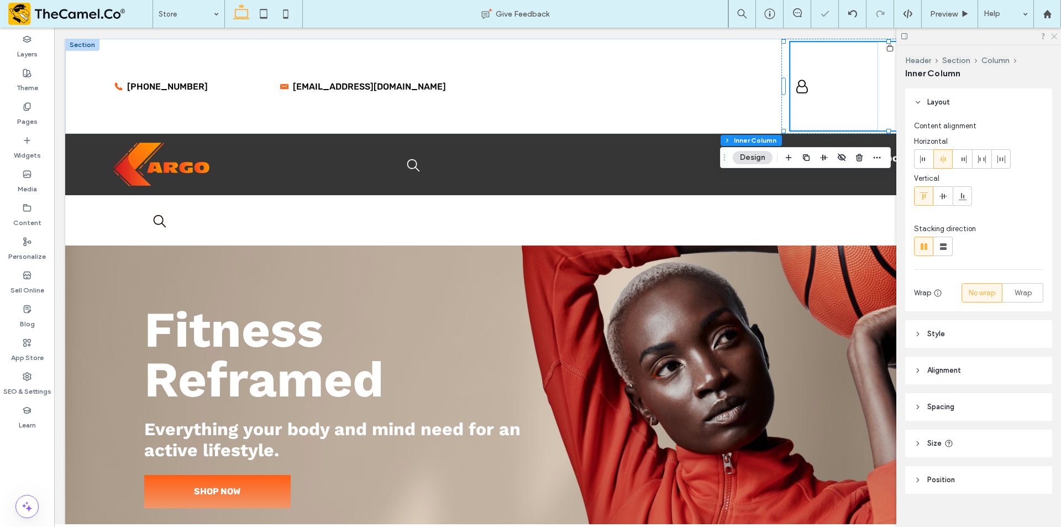
drag, startPoint x: 1054, startPoint y: 33, endPoint x: 876, endPoint y: 13, distance: 179.0
click at [1054, 33] on icon at bounding box center [1053, 35] width 7 height 7
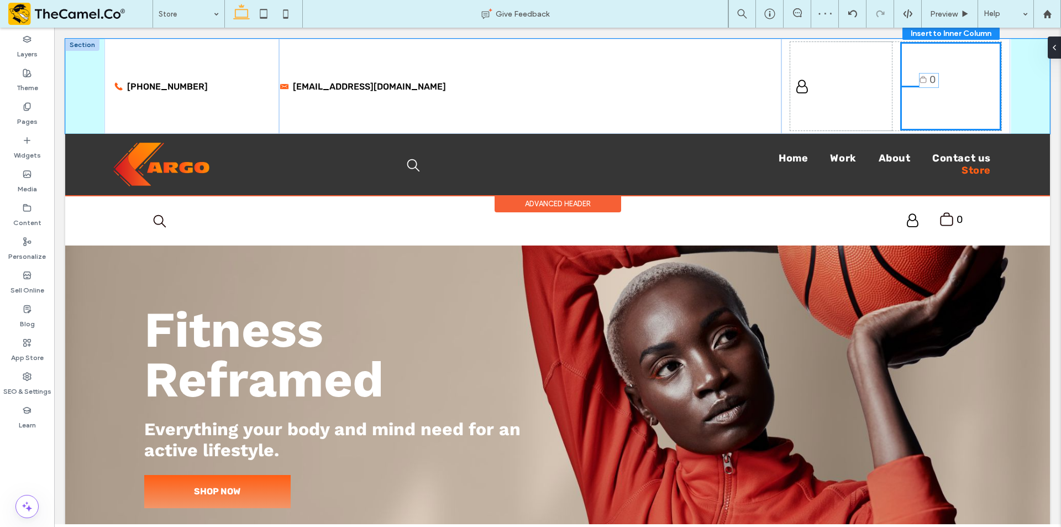
drag, startPoint x: 889, startPoint y: 52, endPoint x: 928, endPoint y: 83, distance: 50.7
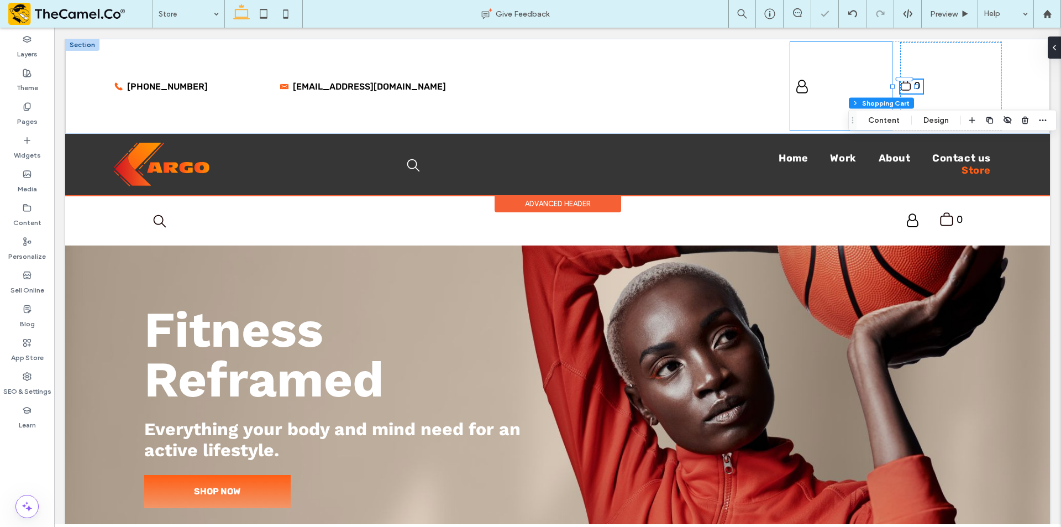
click at [866, 77] on div "My Account Logout" at bounding box center [840, 86] width 101 height 88
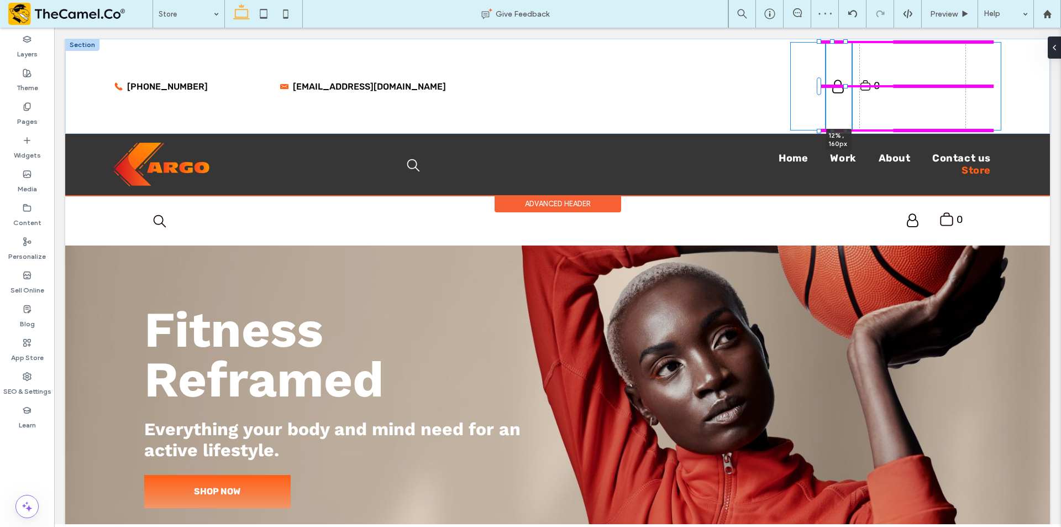
drag, startPoint x: 885, startPoint y: 87, endPoint x: 847, endPoint y: 86, distance: 37.6
click at [847, 86] on div at bounding box center [845, 86] width 4 height 4
type input "**"
type input "****"
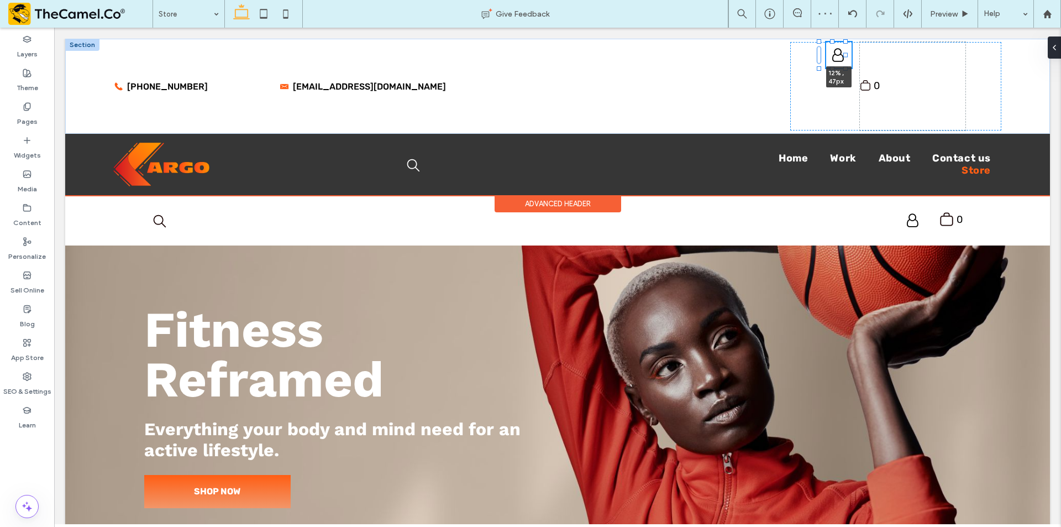
drag, startPoint x: 834, startPoint y: 43, endPoint x: 835, endPoint y: 125, distance: 82.4
click at [835, 125] on div "555-555-555 sample@email.com My Account Logout 12% , 47px .st0-undefined{fill-r…" at bounding box center [557, 86] width 985 height 95
type input "**"
click at [905, 64] on div ".st0-undefined{fill-rule:evenodd;clip-rule:evenodd;} 0" at bounding box center [913, 86] width 106 height 88
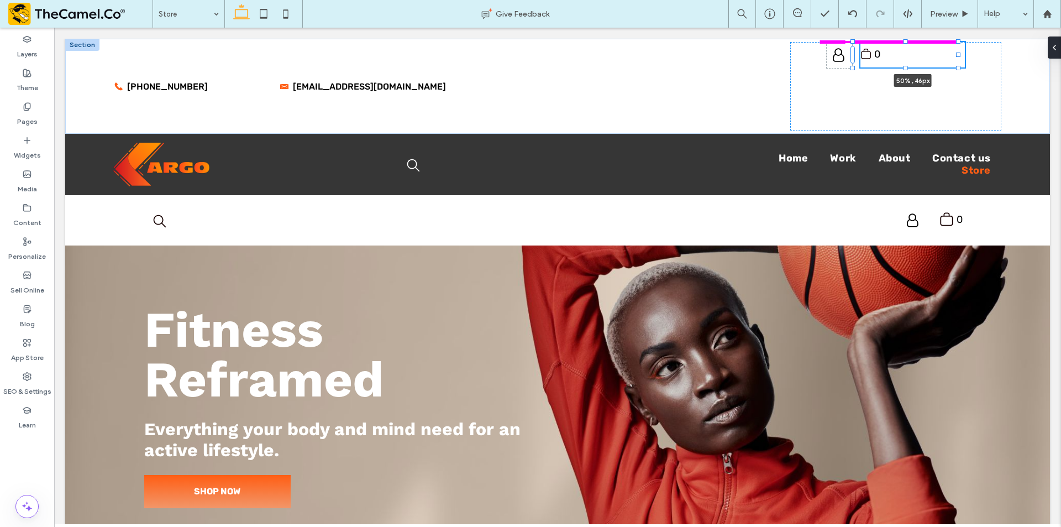
click at [899, 105] on div "555-555-555 sample@email.com My Account Logout .st0-undefined{fill-rule:evenodd…" at bounding box center [557, 86] width 985 height 95
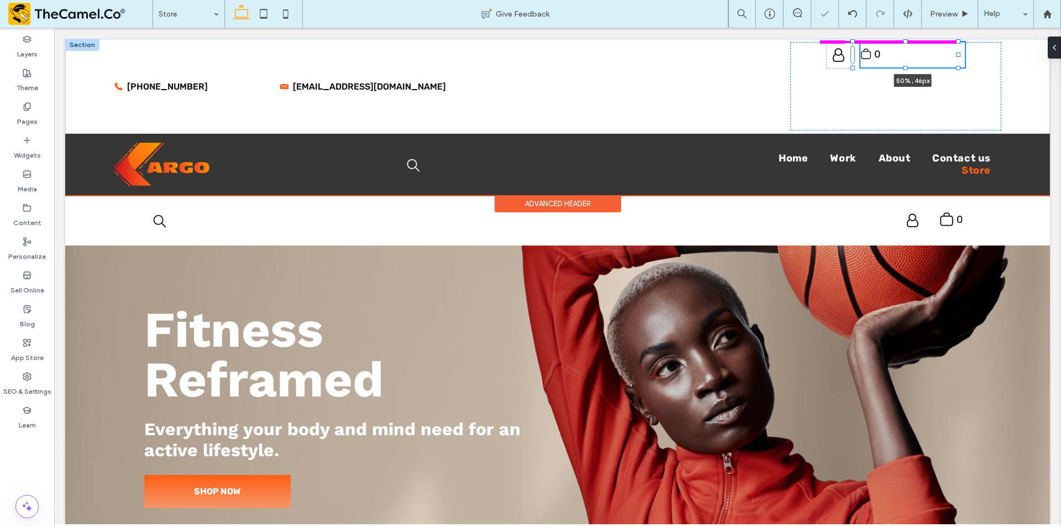
type input "**"
click at [833, 94] on div "My Account Logout .st0-undefined{fill-rule:evenodd;clip-rule:evenodd;} 0 50% , …" at bounding box center [895, 86] width 211 height 88
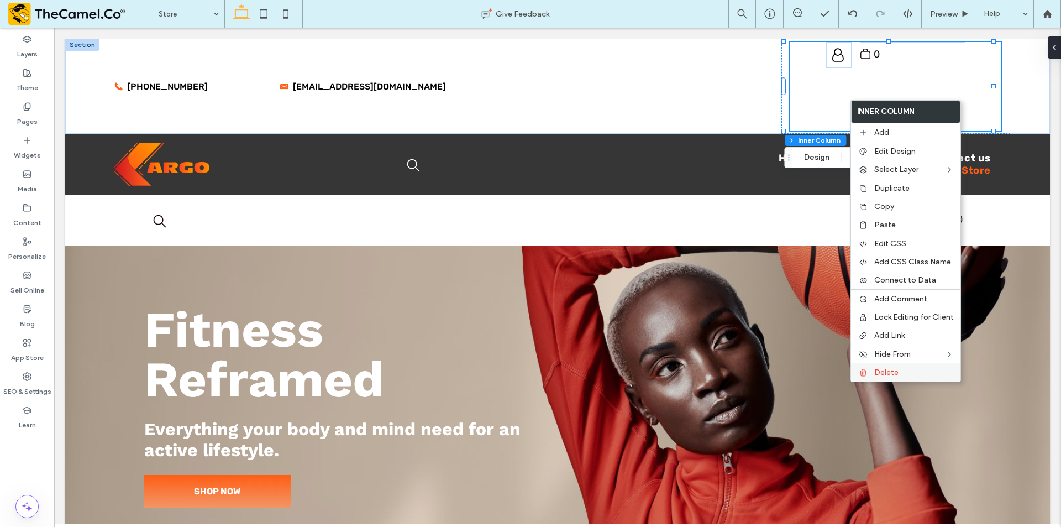
click at [870, 367] on div "Delete" at bounding box center [905, 372] width 109 height 18
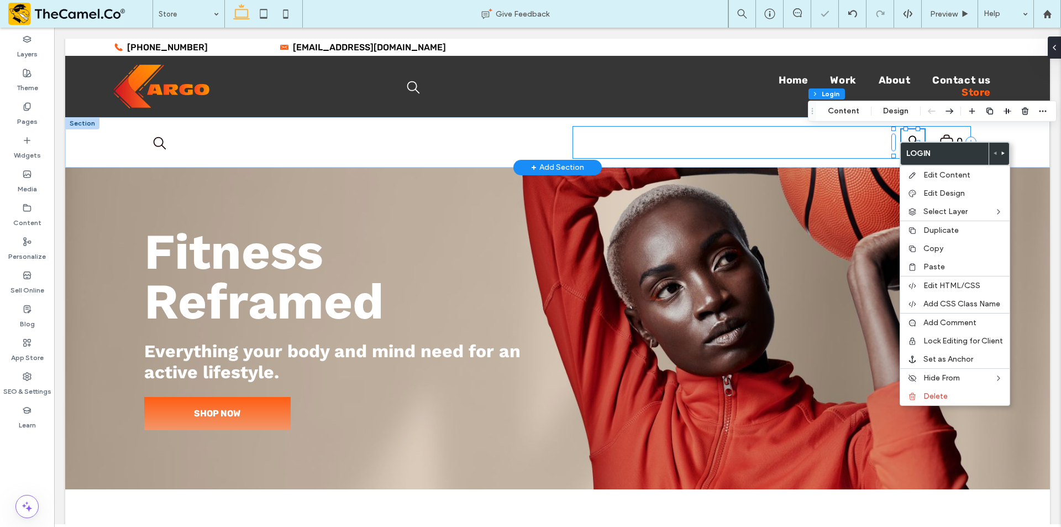
click at [844, 138] on div ".st0-undefined{fill-rule:evenodd;clip-rule:evenodd;} 0 My Account Logout" at bounding box center [771, 142] width 398 height 33
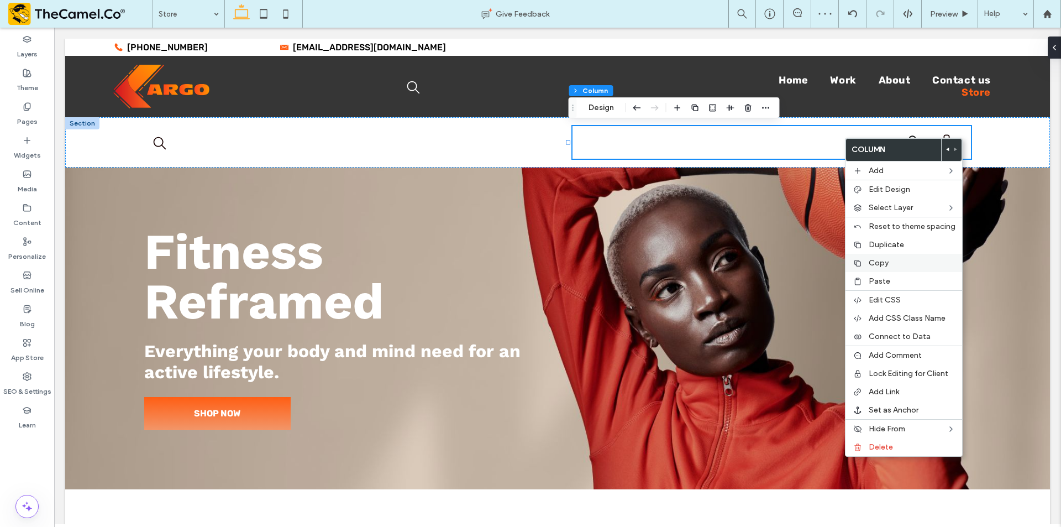
click at [875, 260] on span "Copy" at bounding box center [879, 262] width 20 height 9
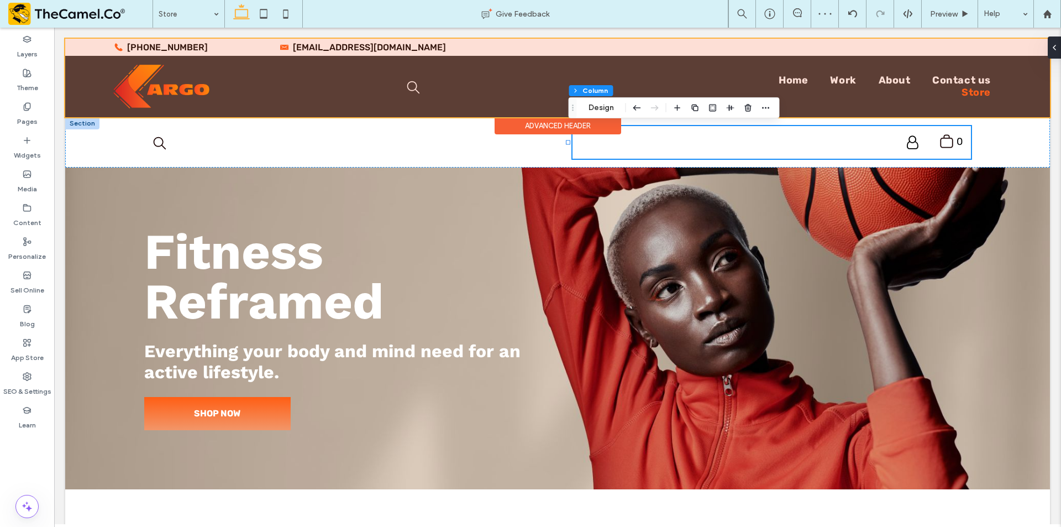
click at [771, 45] on div at bounding box center [557, 78] width 985 height 78
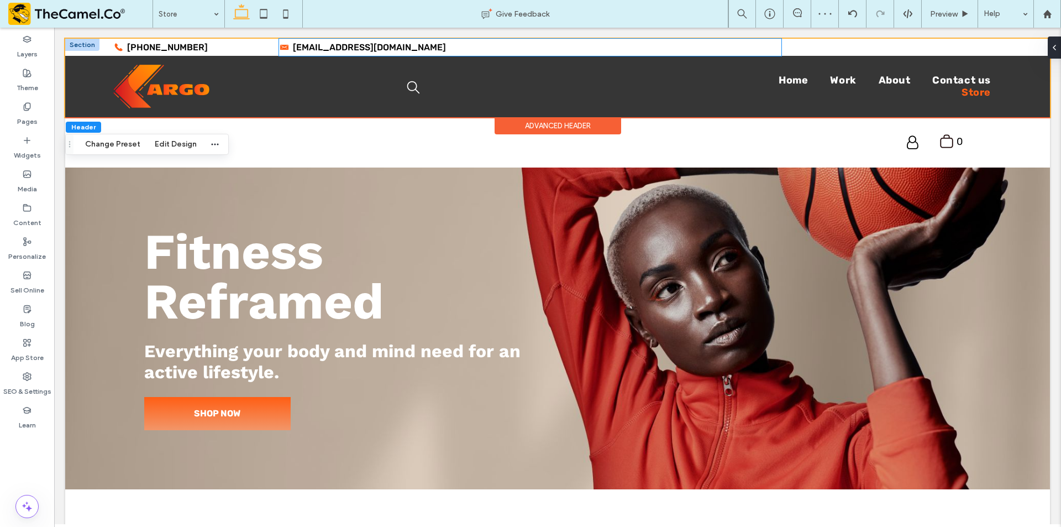
click at [771, 43] on div "[EMAIL_ADDRESS][DOMAIN_NAME]" at bounding box center [530, 47] width 502 height 17
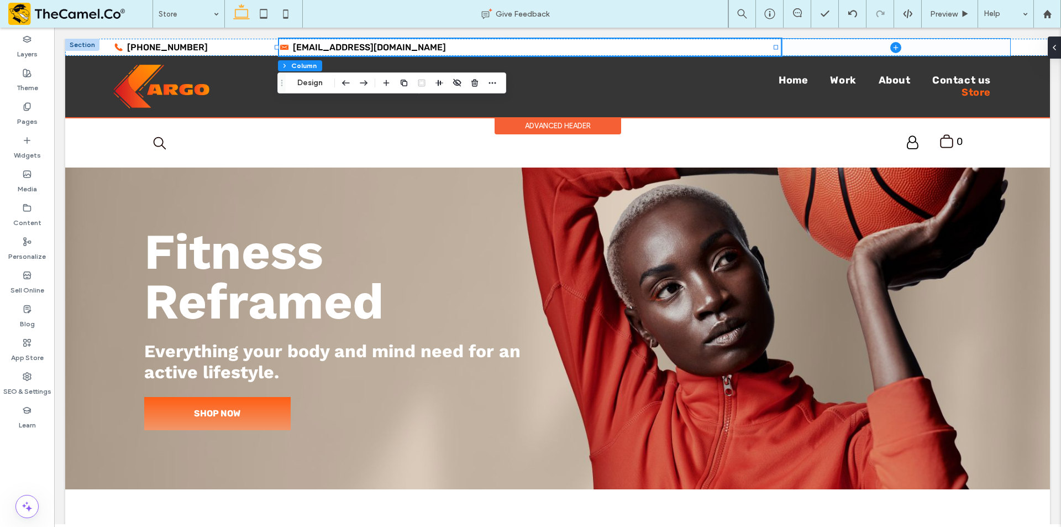
click at [798, 44] on span at bounding box center [895, 47] width 229 height 17
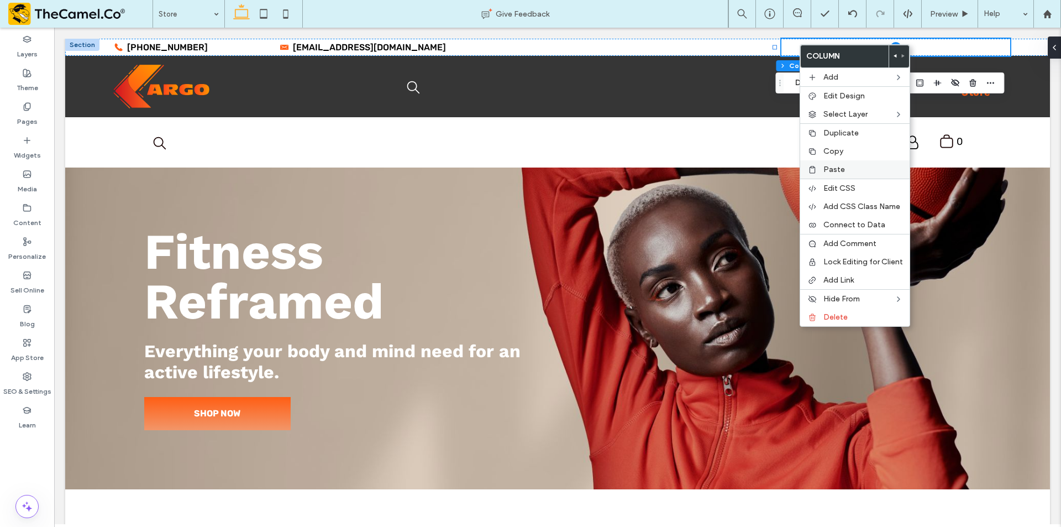
click at [834, 171] on span "Paste" at bounding box center [834, 169] width 22 height 9
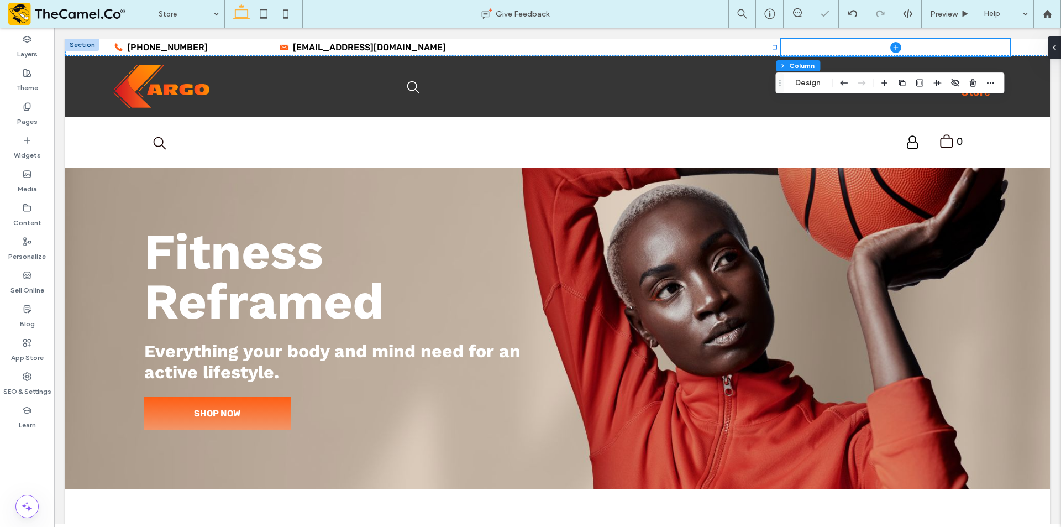
type input "***"
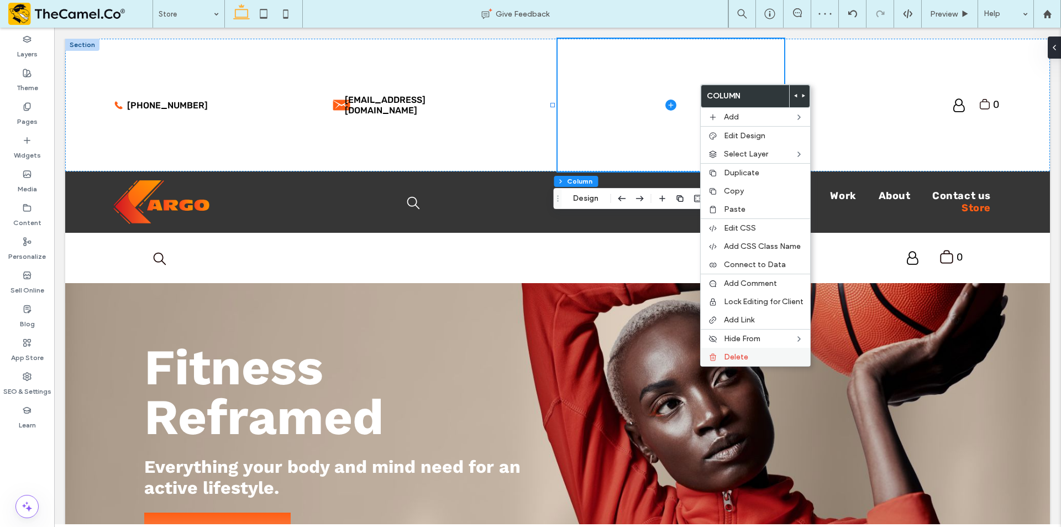
click at [735, 361] on div "Delete" at bounding box center [755, 357] width 109 height 18
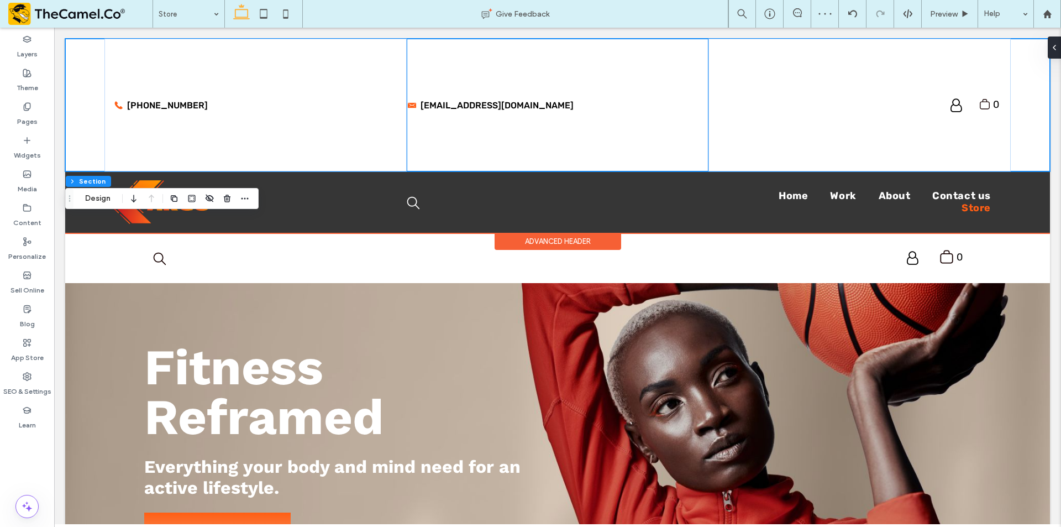
click at [614, 111] on div "[EMAIL_ADDRESS][DOMAIN_NAME]" at bounding box center [558, 105] width 302 height 133
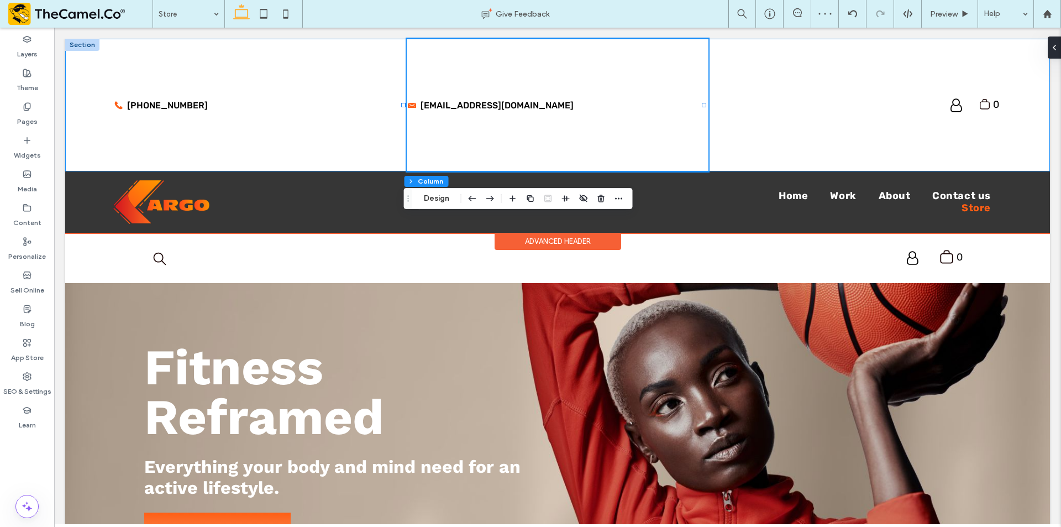
click at [92, 68] on div "555-555-555 sample@email.com .st0-undefined{fill-rule:evenodd;clip-rule:evenodd…" at bounding box center [557, 105] width 985 height 133
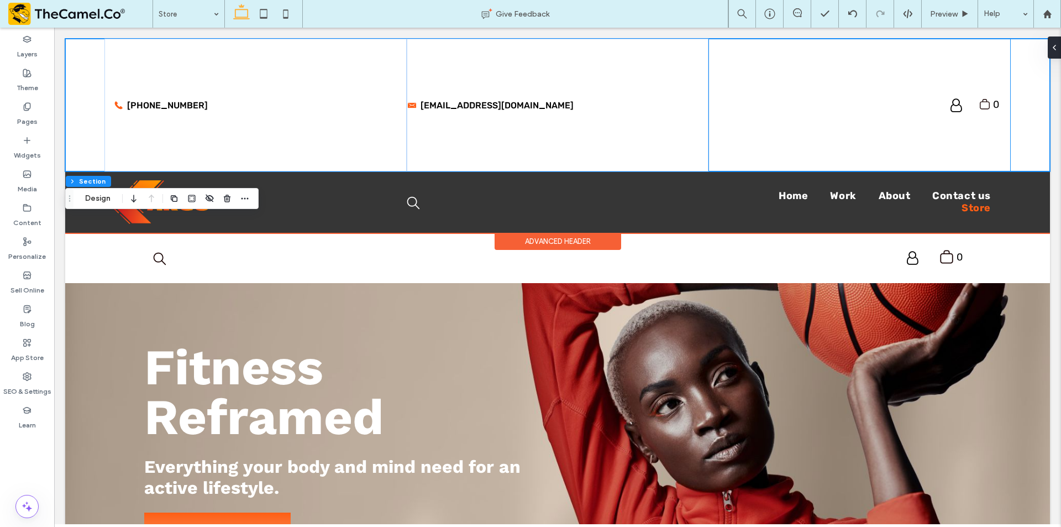
click at [787, 93] on div ".st0-undefined{fill-rule:evenodd;clip-rule:evenodd;} 0 My Account Logout" at bounding box center [859, 105] width 302 height 133
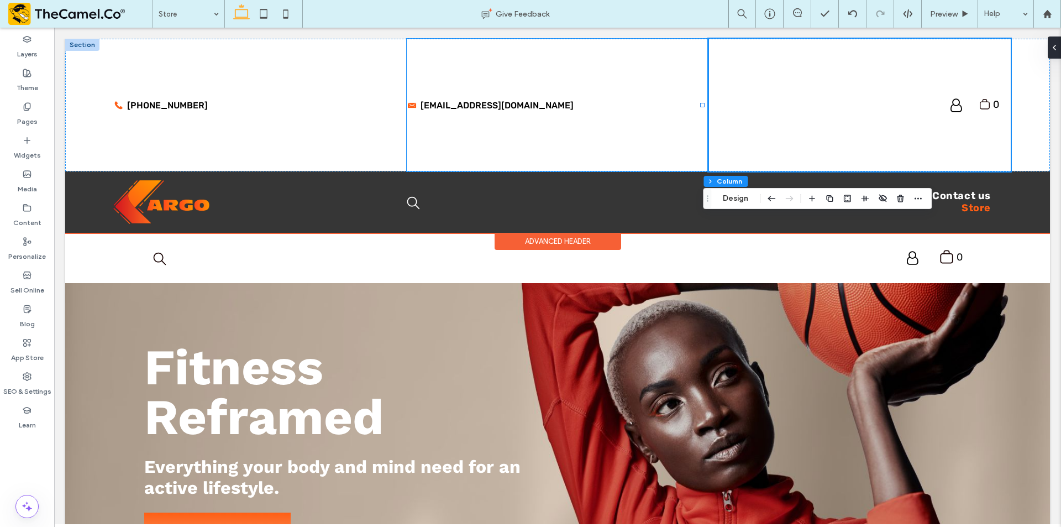
click at [652, 164] on div "[EMAIL_ADDRESS][DOMAIN_NAME]" at bounding box center [558, 105] width 302 height 133
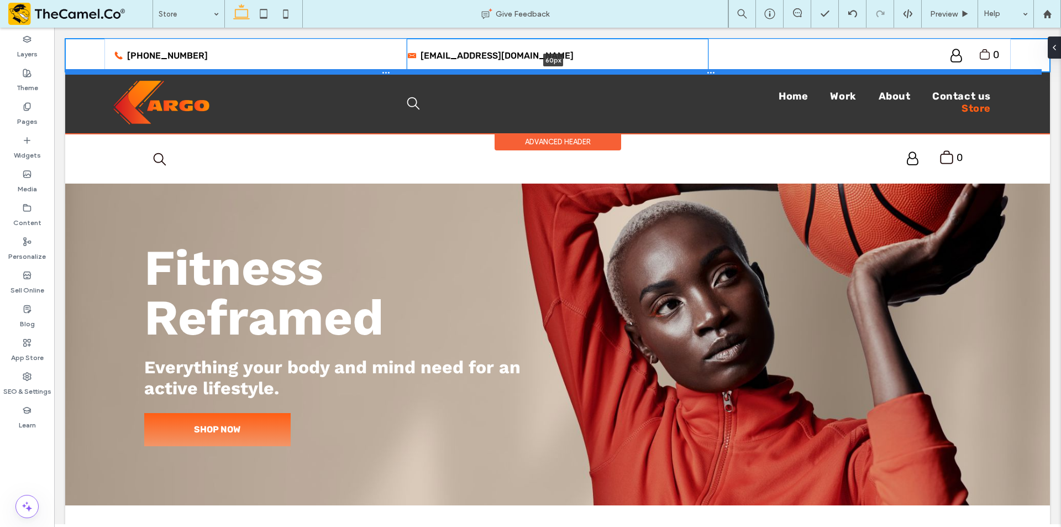
drag, startPoint x: 592, startPoint y: 172, endPoint x: 605, endPoint y: 73, distance: 100.3
click at [605, 73] on div at bounding box center [553, 72] width 976 height 6
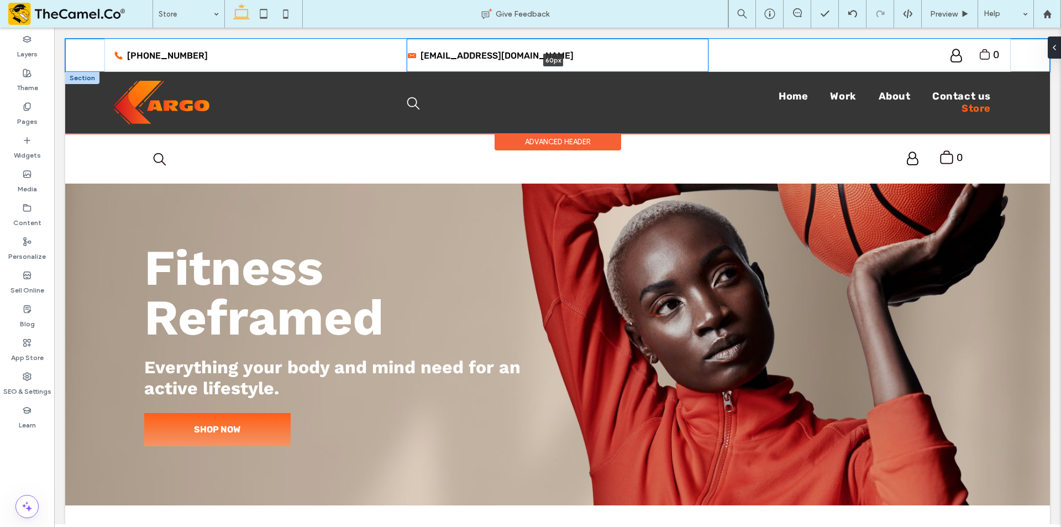
type input "**"
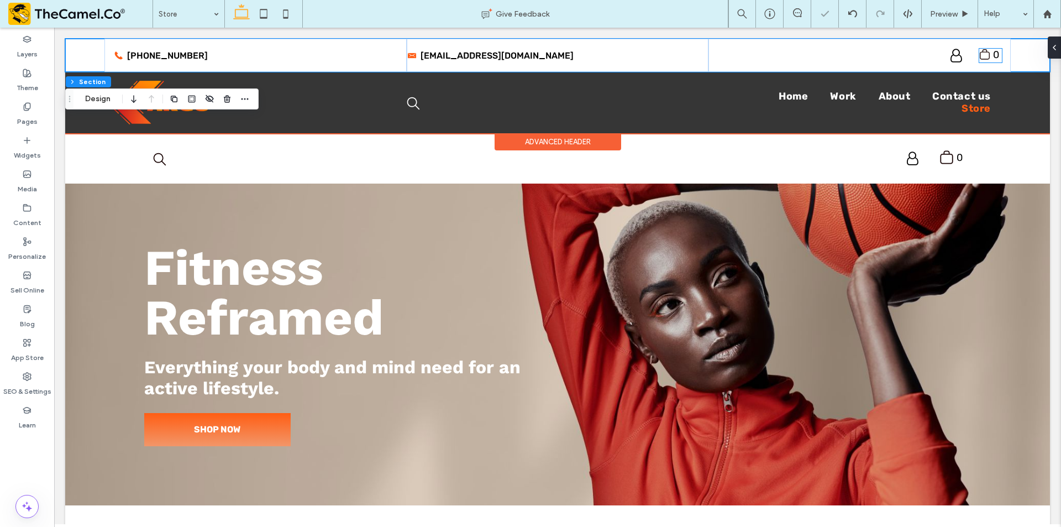
click at [980, 55] on icon ".st0-undefined{fill-rule:evenodd;clip-rule:evenodd;}" at bounding box center [984, 55] width 11 height 12
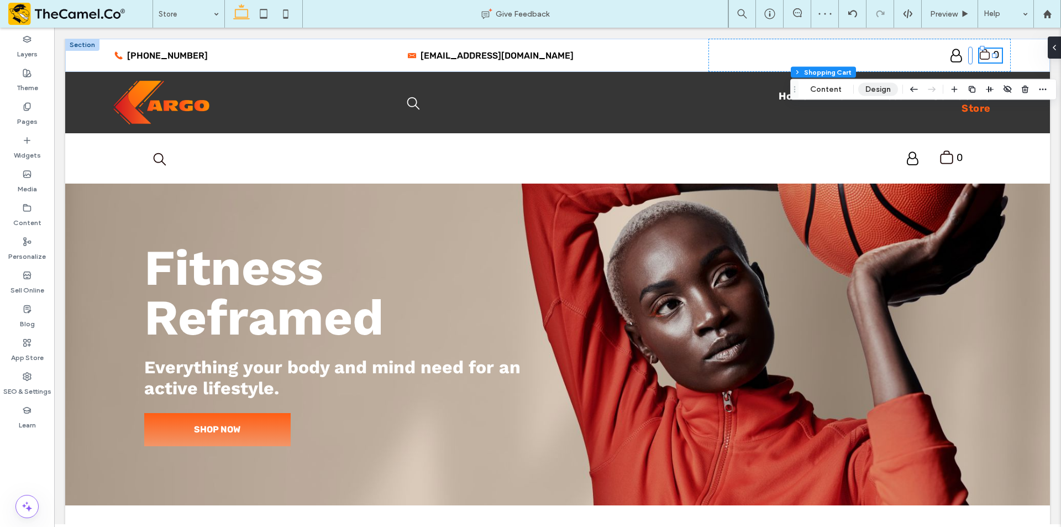
click at [885, 86] on button "Design" at bounding box center [878, 89] width 40 height 13
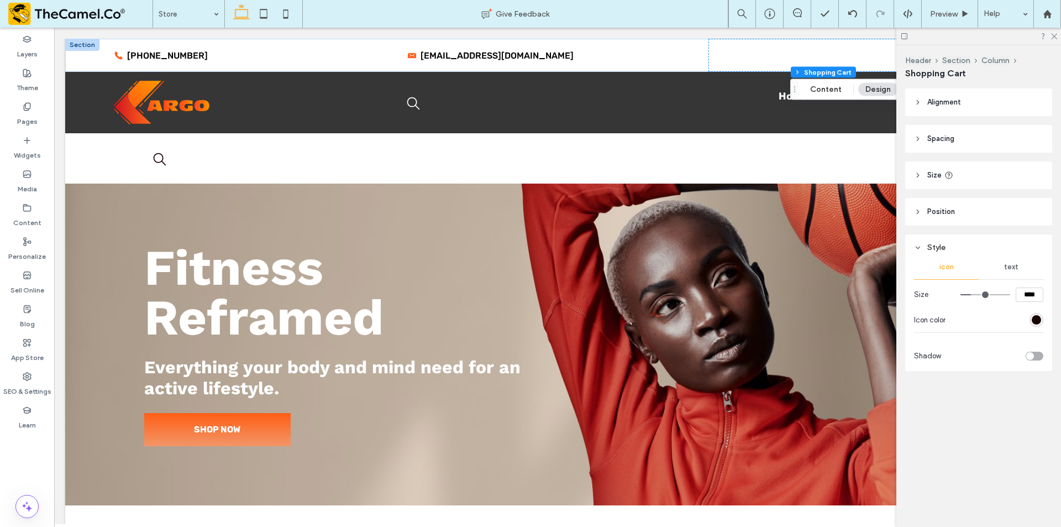
click at [1027, 292] on input "****" at bounding box center [1030, 294] width 28 height 14
type input "****"
type input "**"
click at [1053, 36] on icon at bounding box center [1053, 35] width 7 height 7
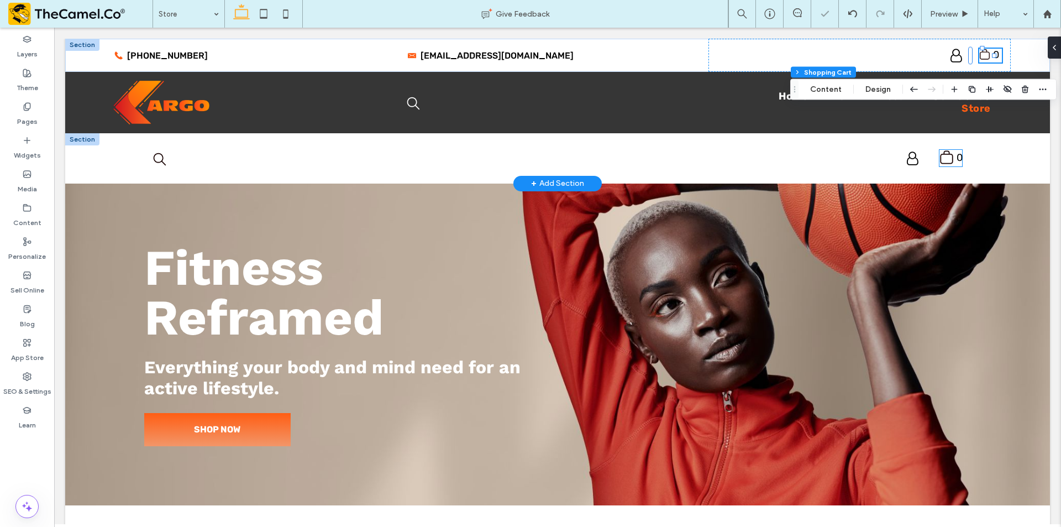
click at [939, 158] on icon ".st0-undefined{fill-rule:evenodd;clip-rule:evenodd;}" at bounding box center [946, 157] width 14 height 15
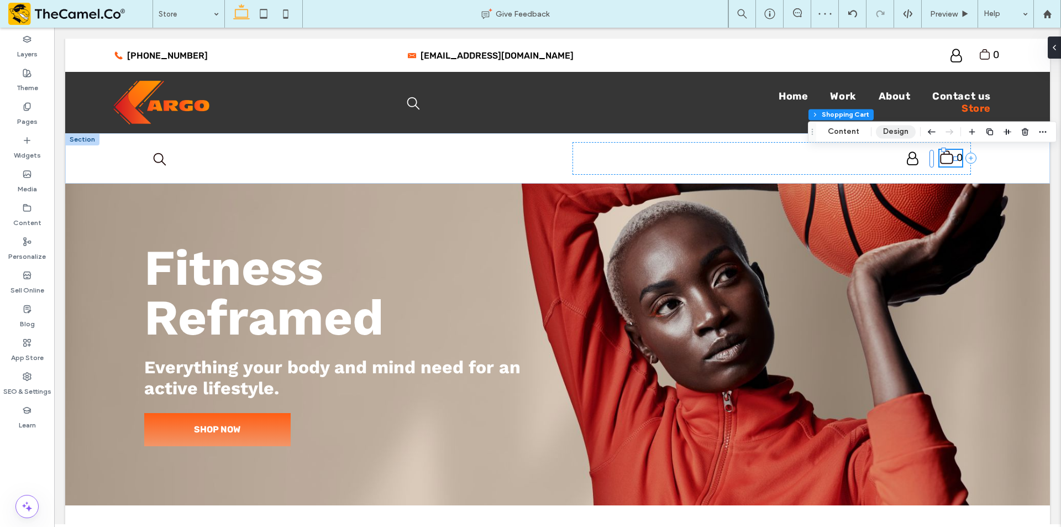
click at [889, 129] on button "Design" at bounding box center [896, 131] width 40 height 13
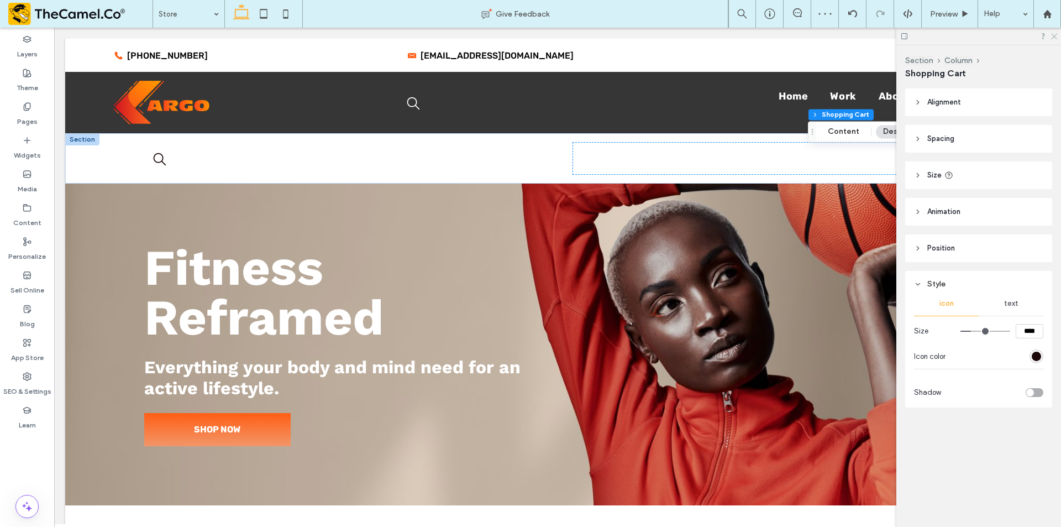
click at [1050, 34] on icon at bounding box center [1053, 35] width 7 height 7
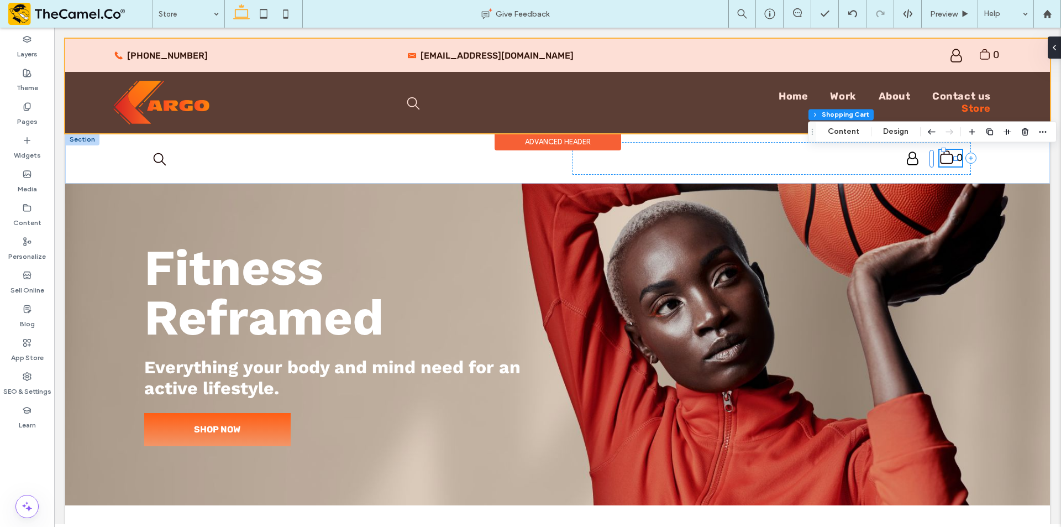
click at [942, 56] on div at bounding box center [557, 86] width 985 height 94
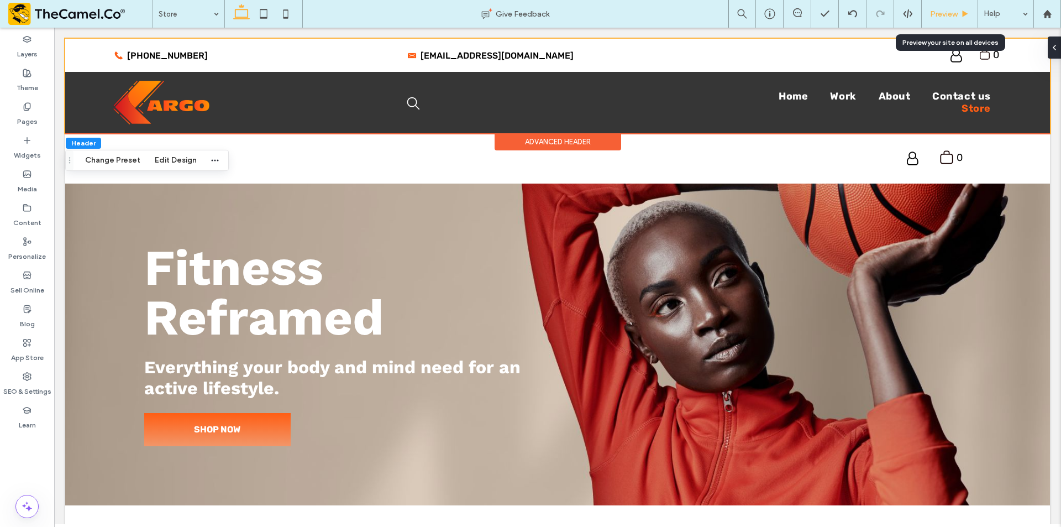
click at [958, 11] on div "Preview" at bounding box center [950, 13] width 56 height 9
